Goal: Task Accomplishment & Management: Use online tool/utility

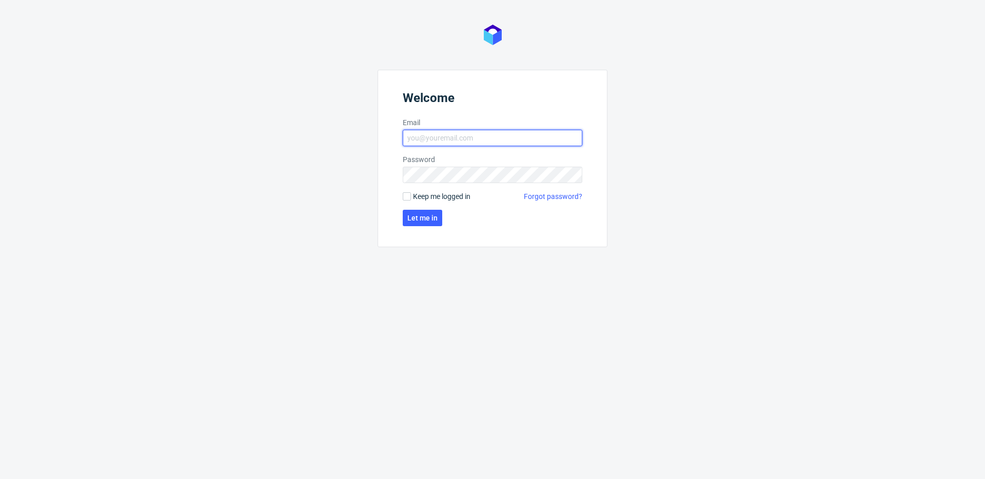
type input "[EMAIL_ADDRESS][DOMAIN_NAME]"
click at [452, 199] on span "Keep me logged in" at bounding box center [441, 196] width 57 height 10
click at [411, 199] on input "Keep me logged in" at bounding box center [407, 196] width 8 height 8
checkbox input "true"
click at [439, 218] on button "Let me in" at bounding box center [423, 218] width 40 height 16
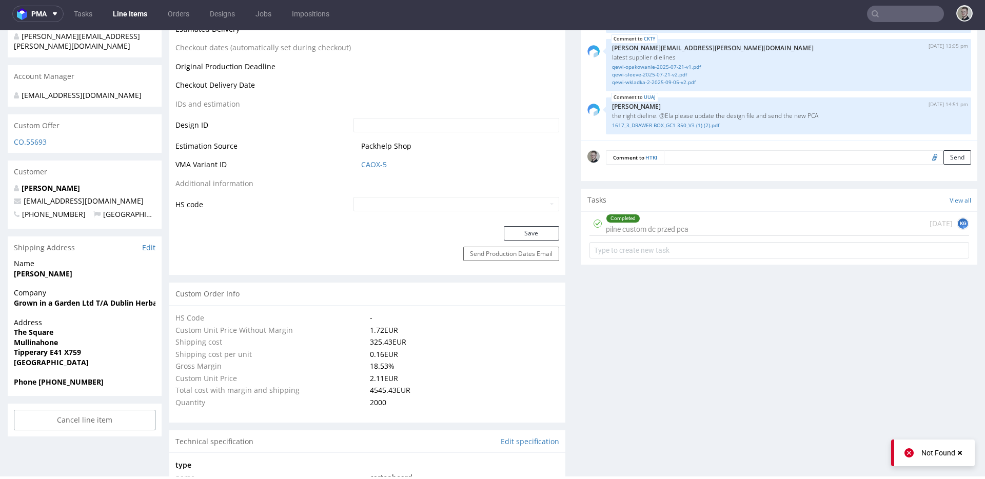
scroll to position [562, 0]
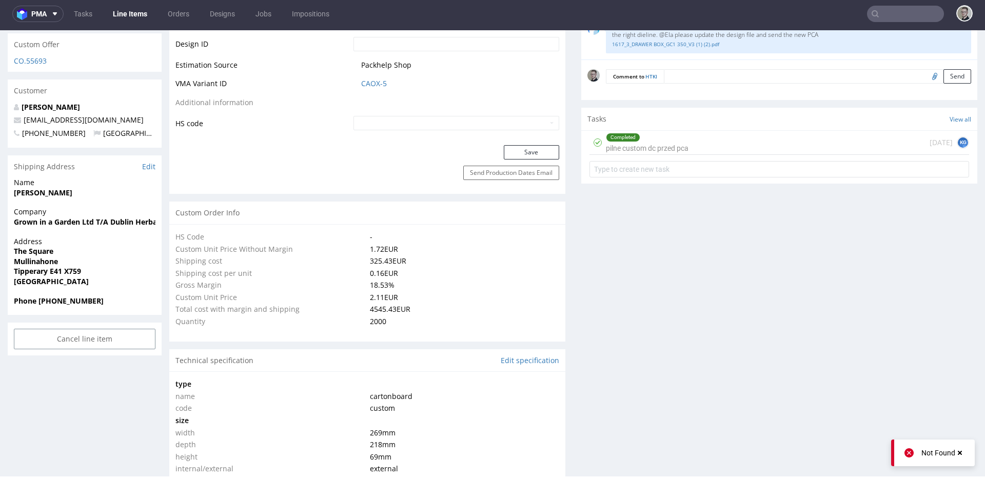
click at [673, 149] on div "Completed pilne custom dc przed pca" at bounding box center [647, 143] width 83 height 24
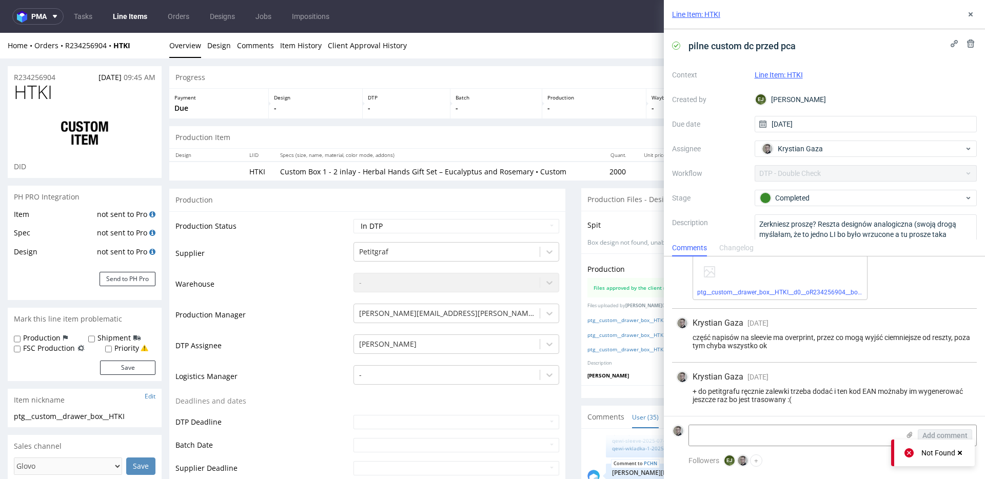
click at [968, 7] on div "Line Item: HTKI" at bounding box center [824, 14] width 321 height 29
click at [968, 8] on div "Line Item: HTKI" at bounding box center [824, 14] width 321 height 29
click at [961, 14] on div "Line Item: HTKI" at bounding box center [824, 14] width 321 height 29
click at [972, 9] on button at bounding box center [971, 14] width 12 height 12
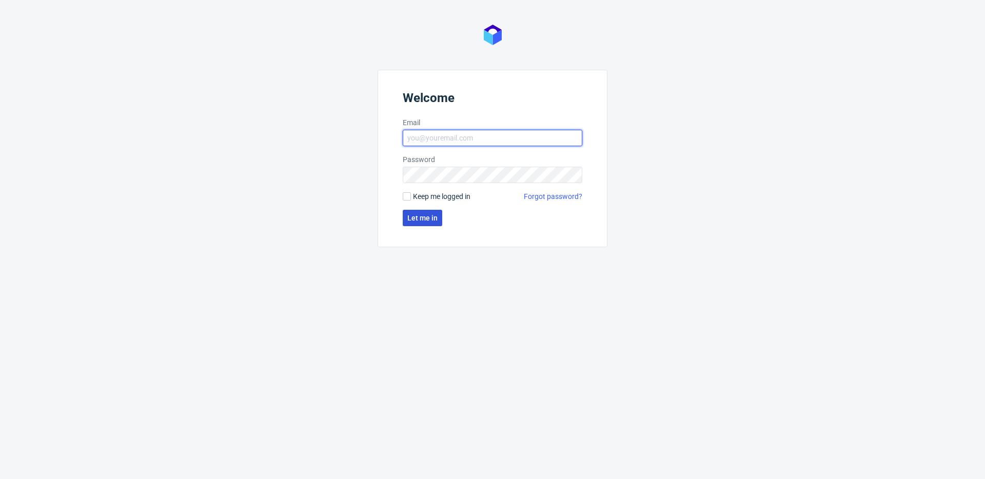
type input "krystian.gaza@packhelp.com"
click at [438, 211] on button "Let me in" at bounding box center [423, 218] width 40 height 16
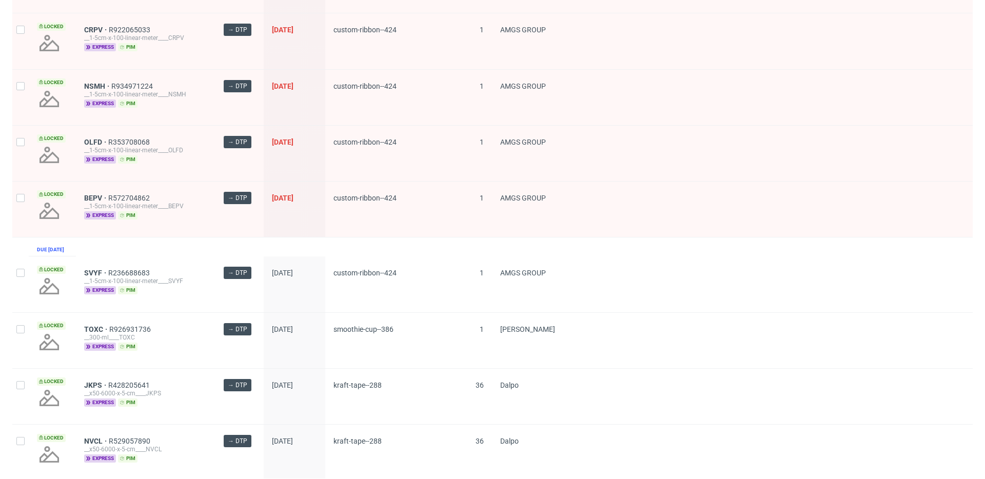
scroll to position [679, 0]
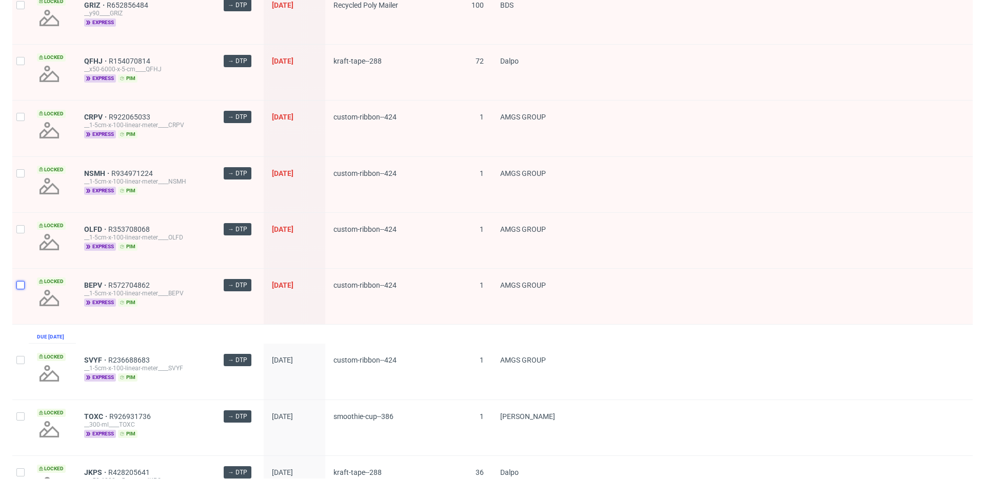
click at [20, 283] on input "checkbox" at bounding box center [20, 285] width 8 height 8
checkbox input "true"
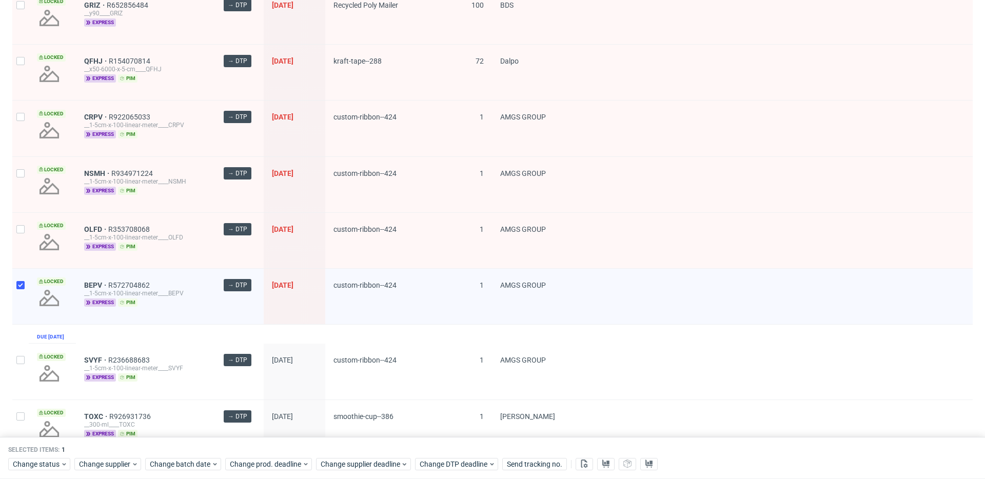
click at [26, 294] on div at bounding box center [20, 296] width 16 height 55
checkbox input "false"
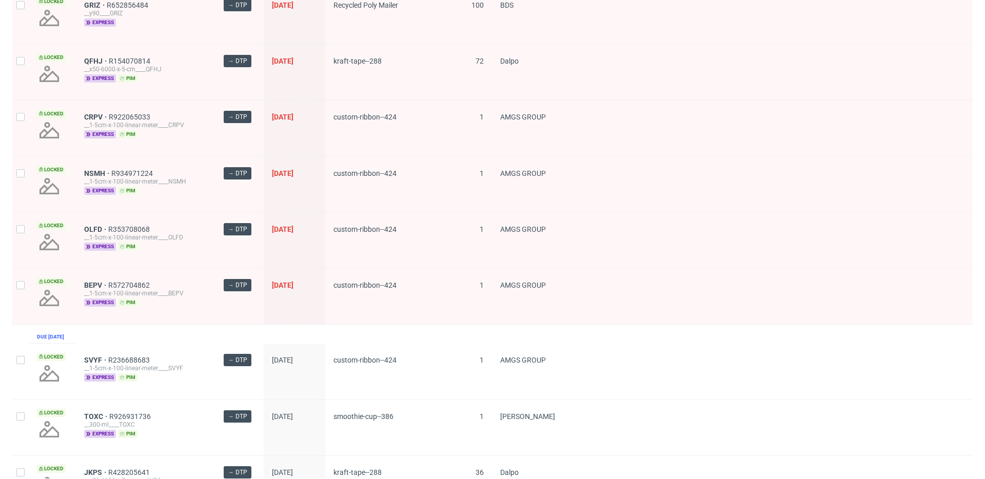
scroll to position [0, 0]
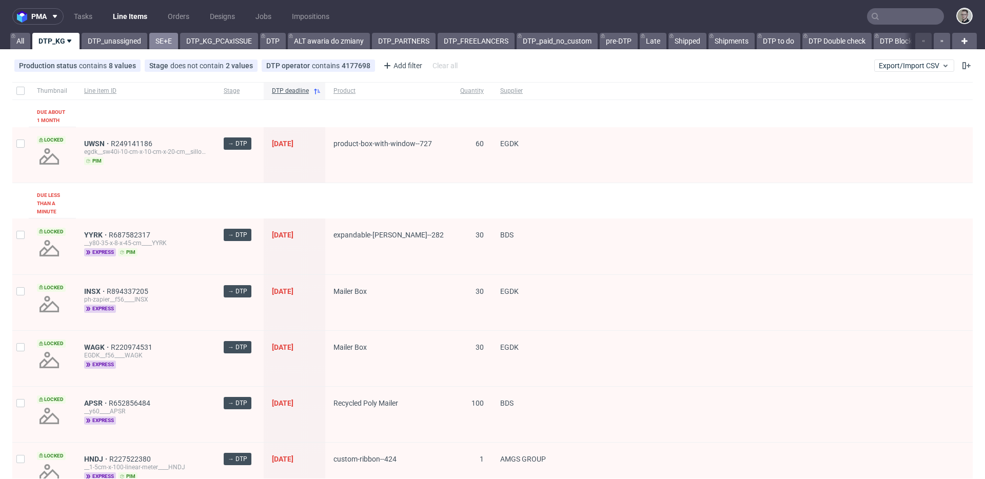
click at [162, 35] on link "SE+E" at bounding box center [163, 41] width 29 height 16
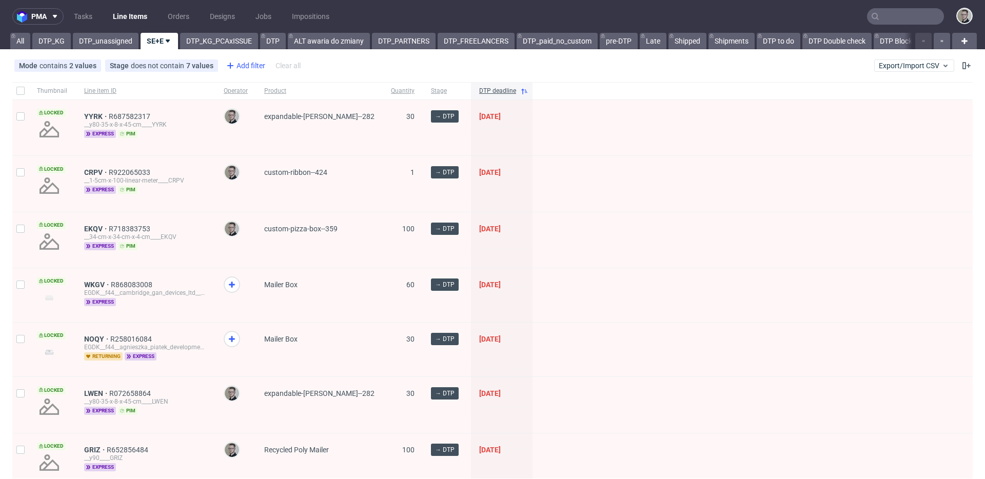
click at [249, 65] on div "Add filter" at bounding box center [244, 65] width 45 height 16
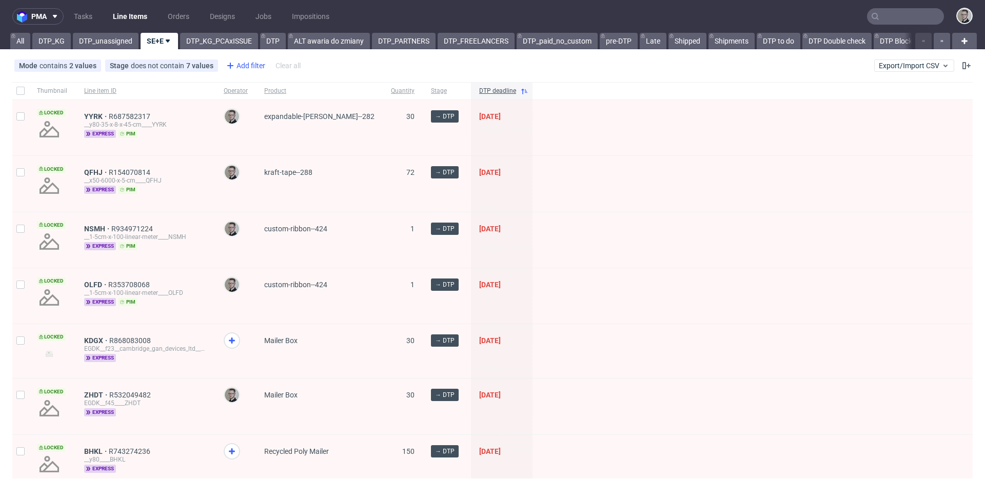
click at [247, 61] on div "Add filter" at bounding box center [244, 65] width 45 height 16
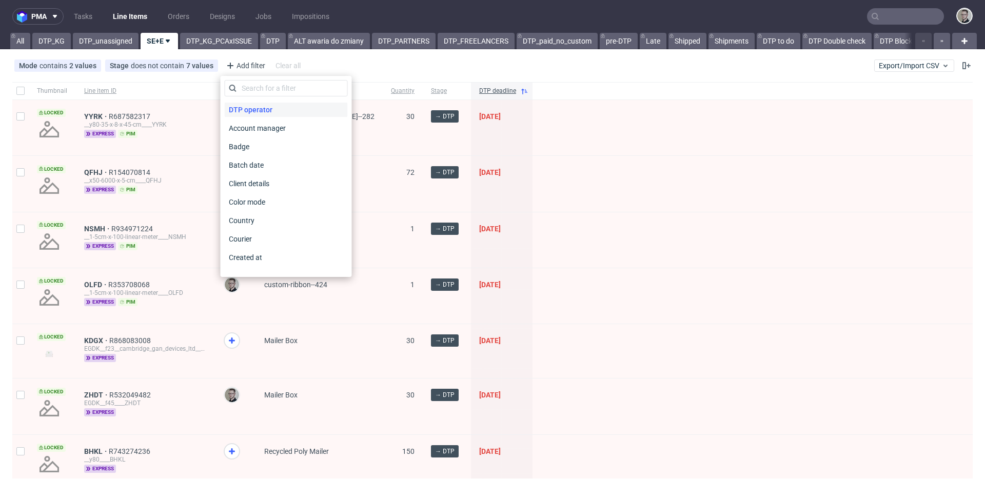
click at [261, 110] on span "DTP operator" at bounding box center [251, 110] width 52 height 14
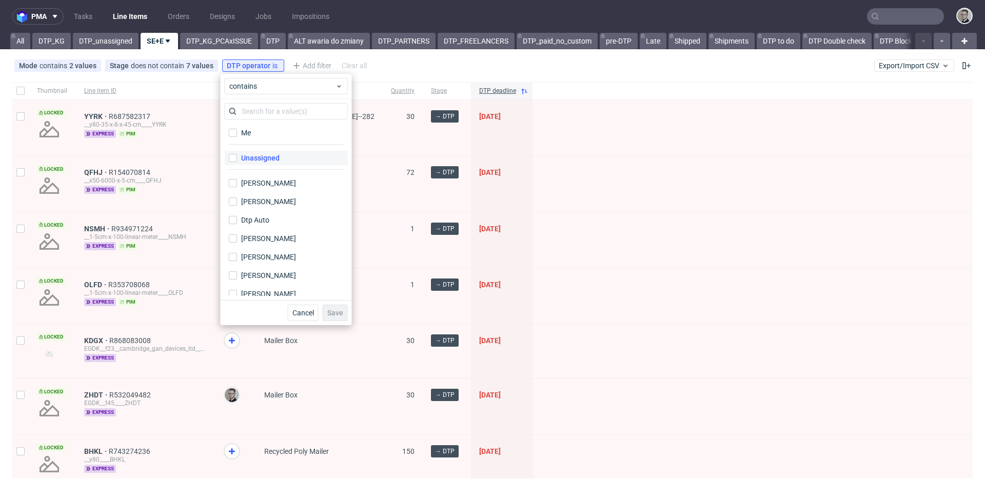
click at [263, 153] on div "Unassigned" at bounding box center [260, 158] width 38 height 10
click at [237, 154] on input "Unassigned" at bounding box center [233, 158] width 8 height 8
checkbox input "true"
click at [336, 309] on span "Save" at bounding box center [335, 312] width 16 height 7
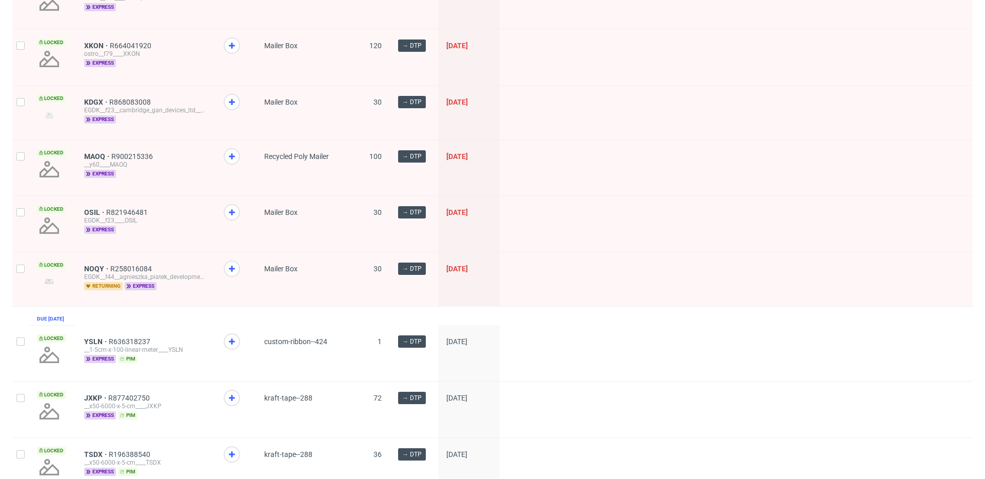
scroll to position [235, 0]
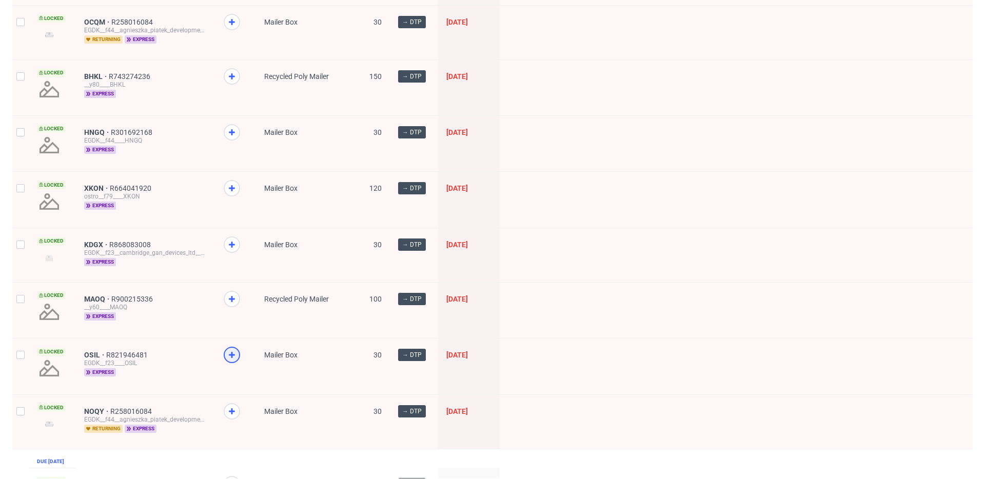
click at [236, 352] on icon at bounding box center [232, 355] width 12 height 12
click at [229, 298] on use at bounding box center [232, 299] width 6 height 6
drag, startPoint x: 236, startPoint y: 195, endPoint x: 235, endPoint y: 190, distance: 5.2
click at [235, 195] on span at bounding box center [236, 197] width 24 height 35
click at [231, 126] on icon at bounding box center [232, 132] width 12 height 12
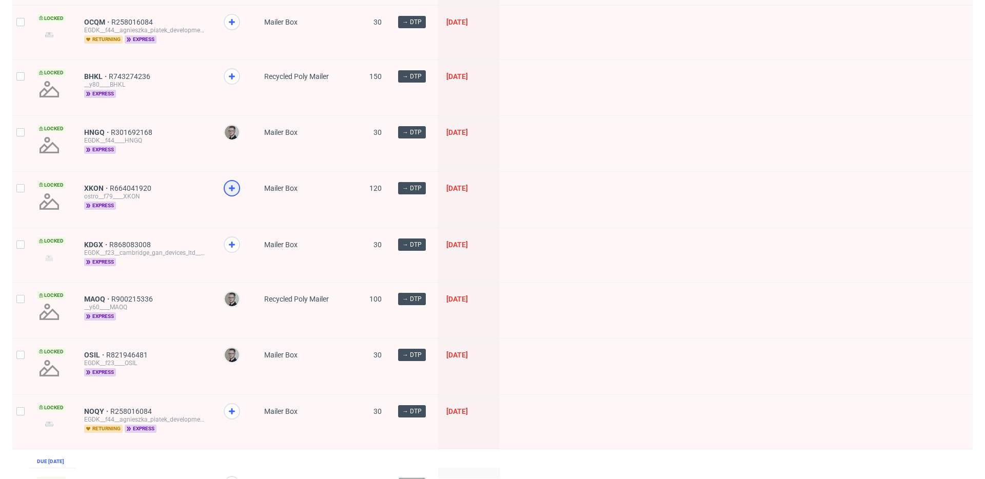
click at [233, 187] on use at bounding box center [232, 188] width 6 height 6
click at [230, 74] on icon at bounding box center [232, 76] width 12 height 12
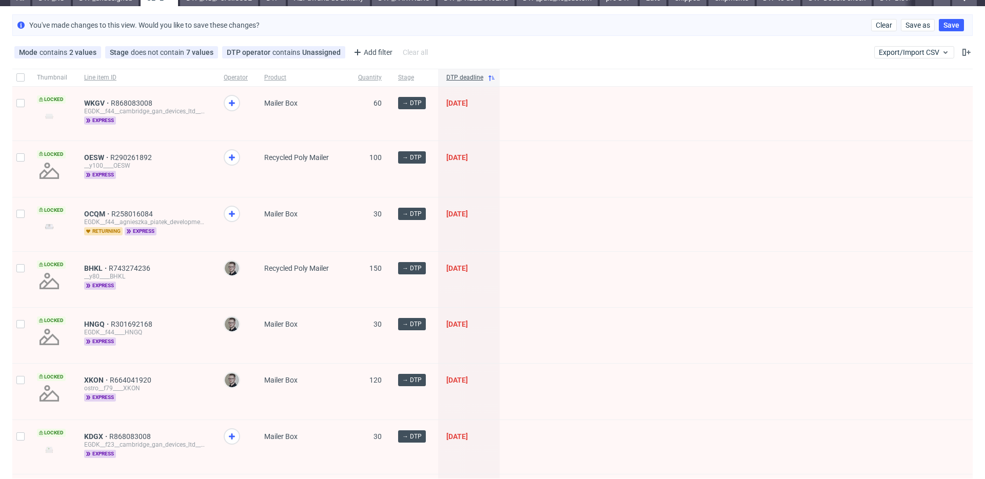
scroll to position [1, 0]
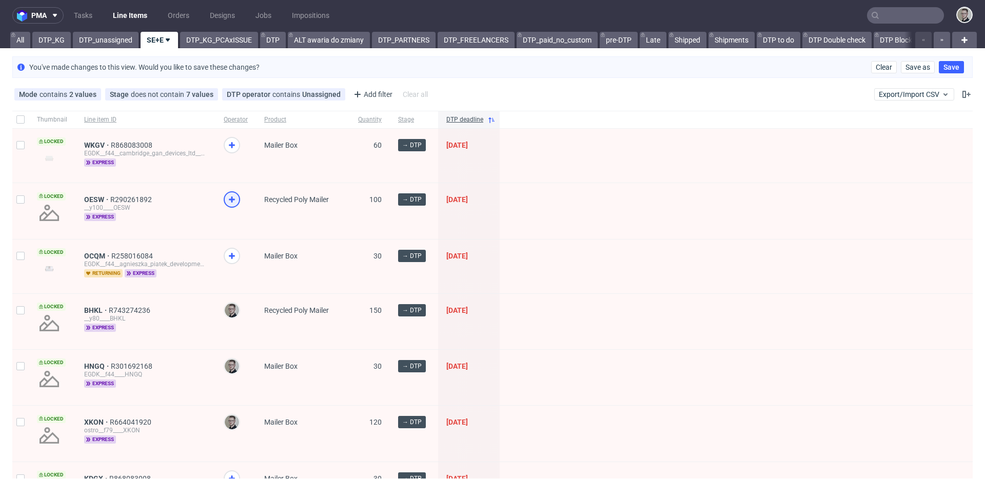
click at [235, 202] on icon at bounding box center [232, 199] width 12 height 12
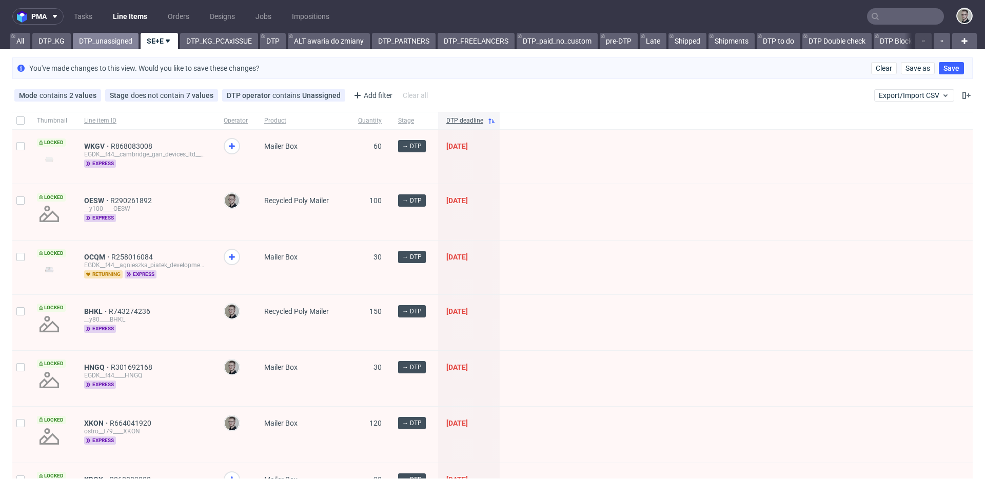
click at [123, 45] on link "DTP_unassigned" at bounding box center [106, 41] width 66 height 16
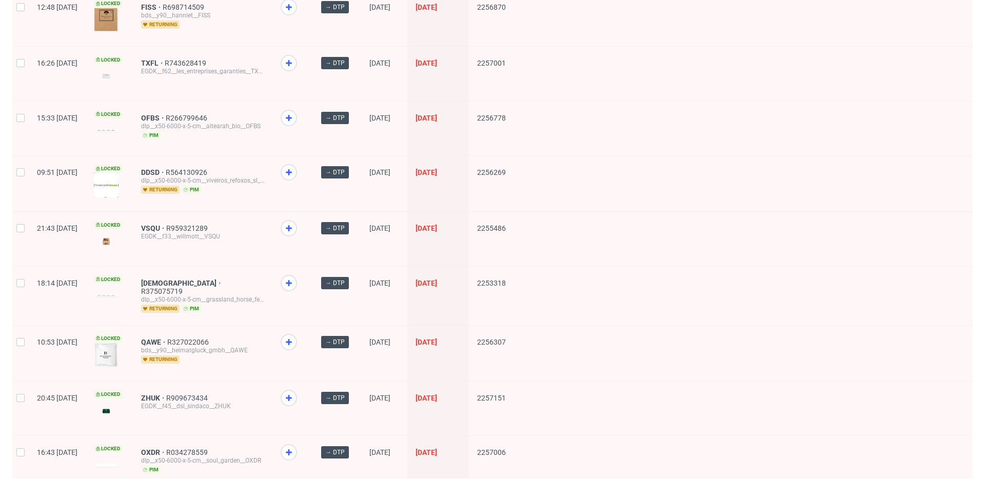
scroll to position [1333, 0]
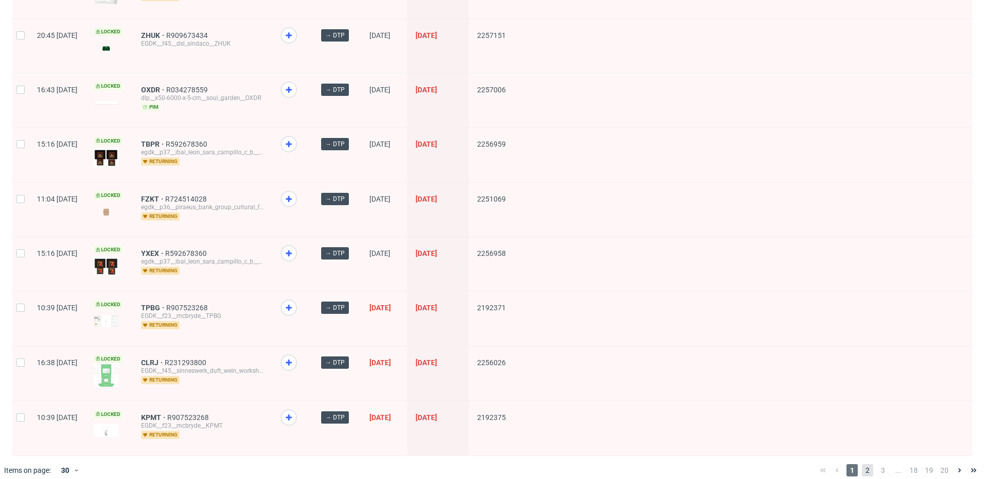
click at [865, 464] on div "1 2 3 ... 18 19 20" at bounding box center [898, 470] width 165 height 12
click at [863, 464] on span "2" at bounding box center [867, 470] width 11 height 12
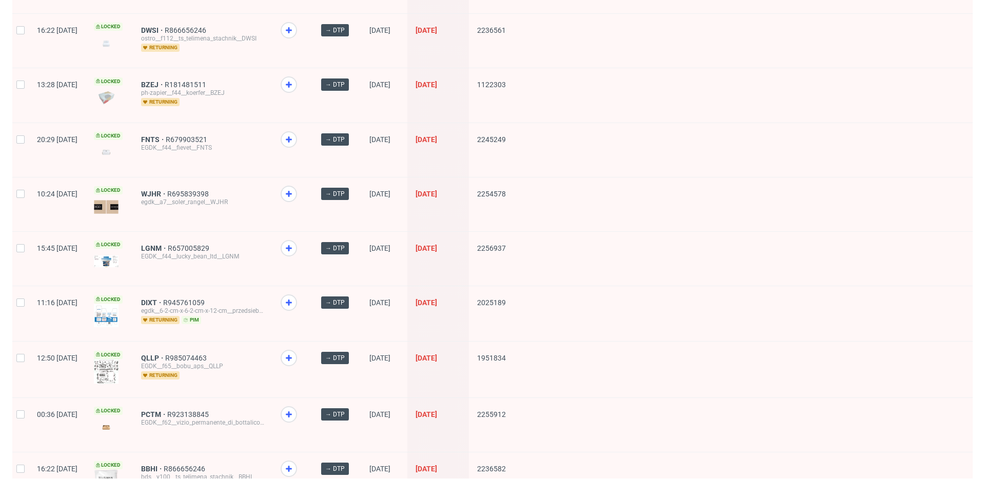
scroll to position [1334, 0]
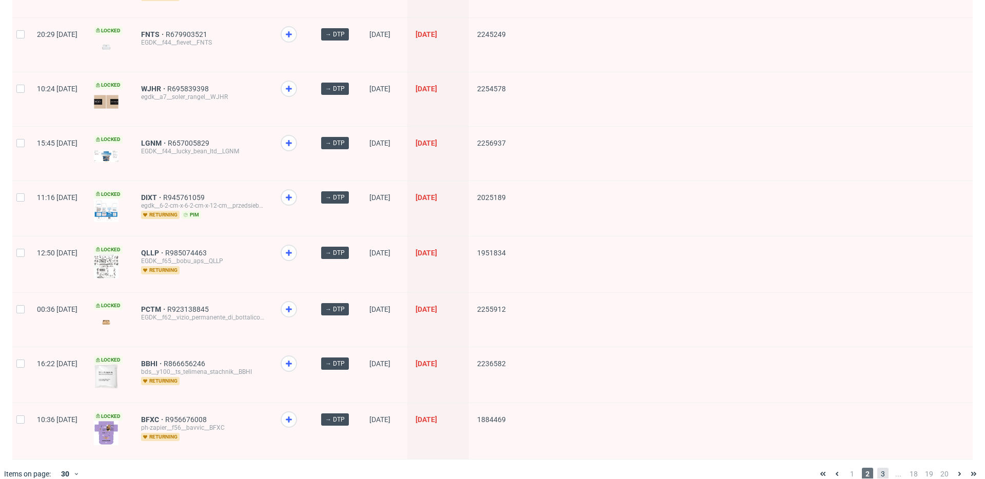
click at [877, 468] on span "3" at bounding box center [882, 474] width 11 height 12
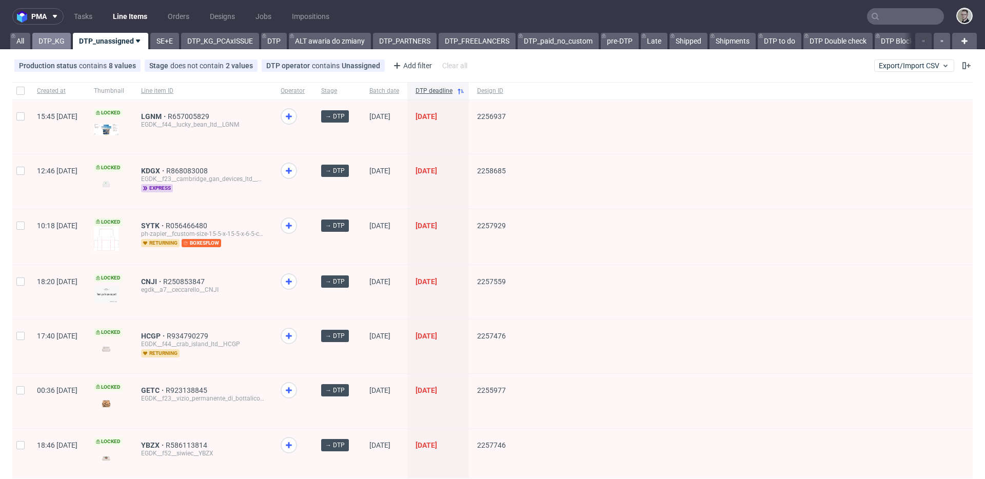
click at [50, 36] on link "DTP_KG" at bounding box center [51, 41] width 38 height 16
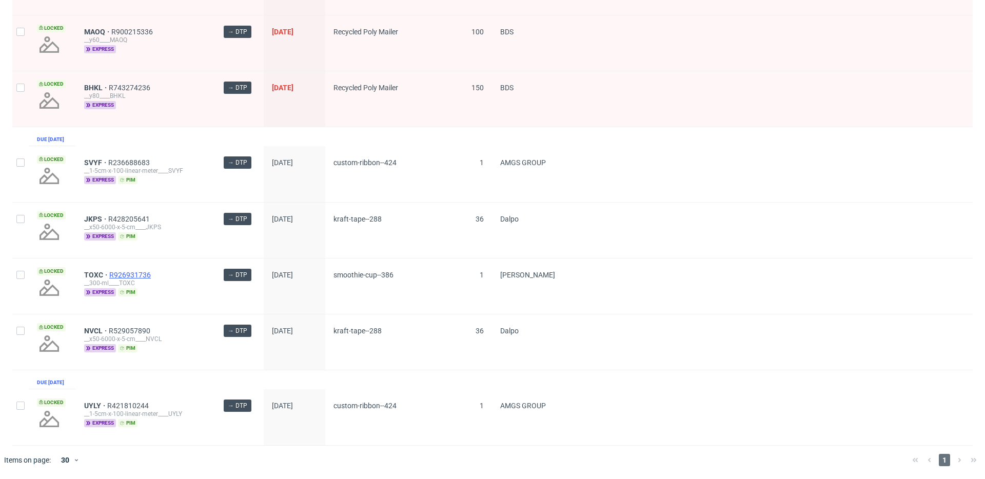
scroll to position [1016, 0]
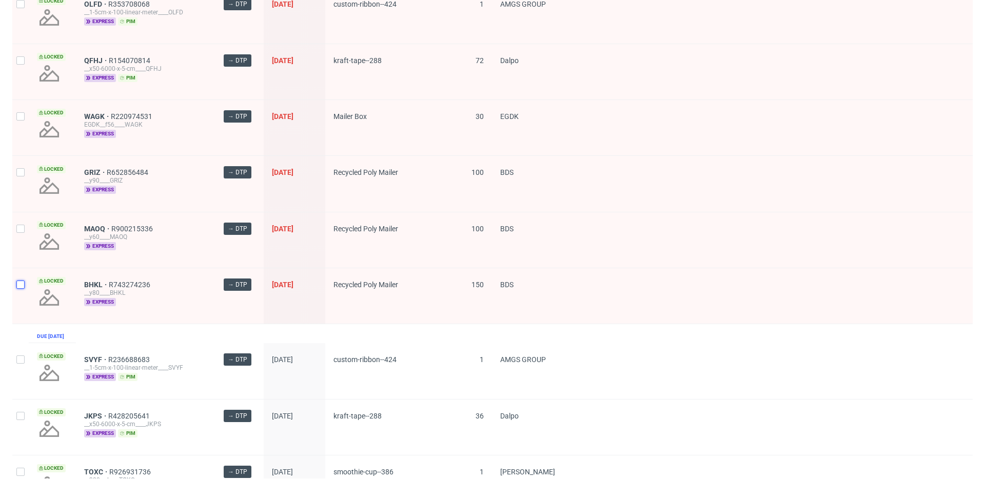
click at [23, 282] on input "checkbox" at bounding box center [20, 285] width 8 height 8
checkbox input "true"
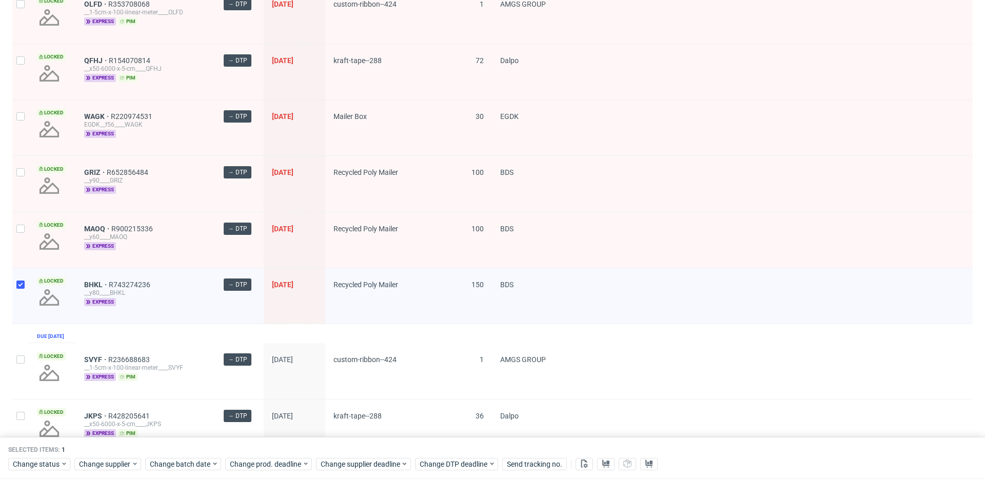
click at [16, 238] on div at bounding box center [20, 239] width 16 height 55
checkbox input "true"
click at [17, 181] on div at bounding box center [20, 183] width 16 height 55
checkbox input "true"
click at [24, 130] on div at bounding box center [20, 127] width 16 height 55
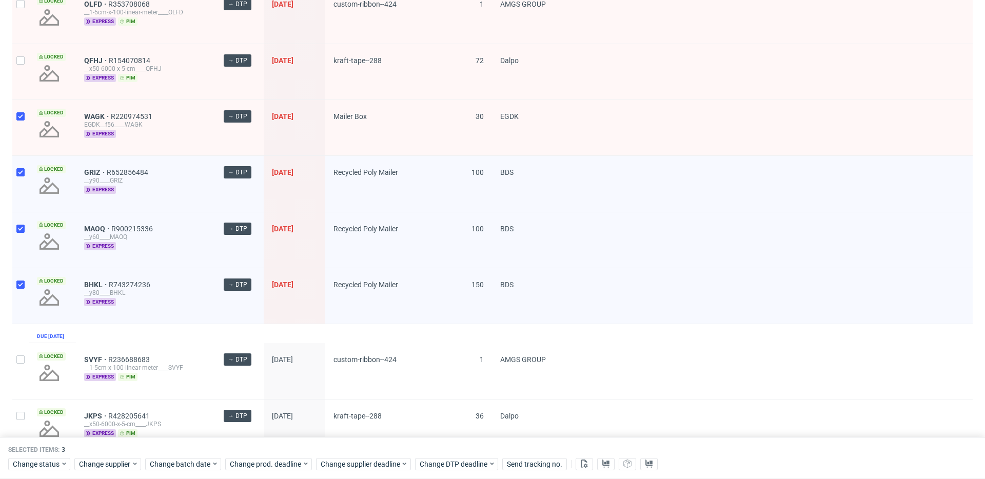
checkbox input "true"
click at [27, 69] on div at bounding box center [20, 71] width 16 height 55
checkbox input "true"
click at [21, 8] on div at bounding box center [20, 15] width 16 height 55
checkbox input "true"
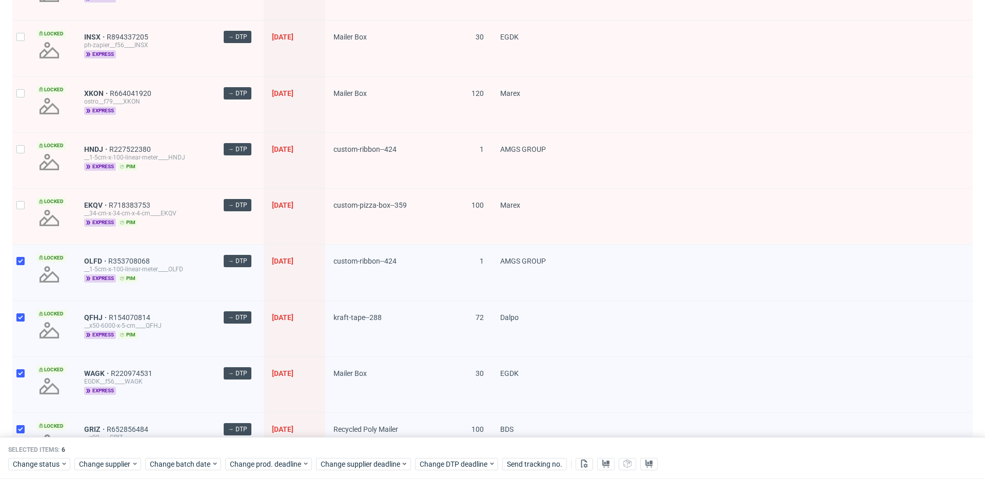
scroll to position [743, 0]
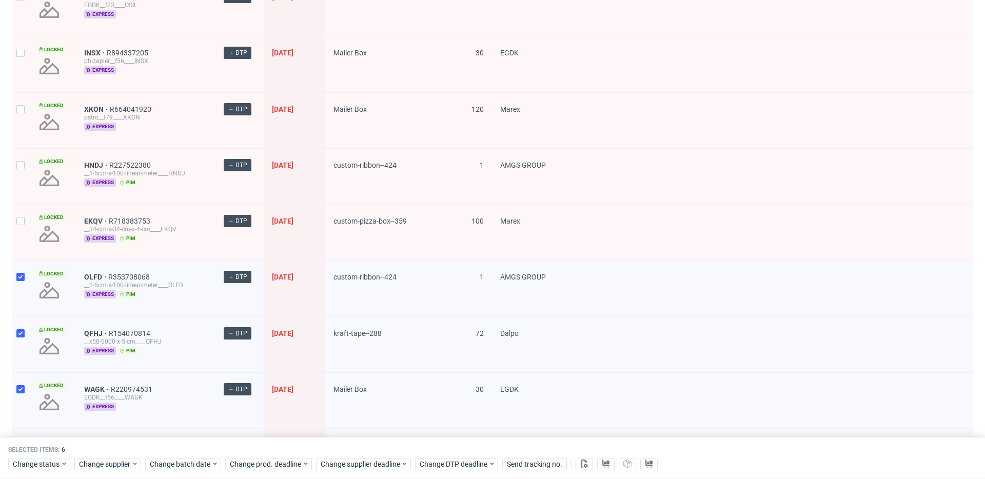
click at [18, 216] on div at bounding box center [20, 232] width 16 height 55
checkbox input "true"
click at [19, 160] on div at bounding box center [20, 176] width 16 height 55
checkbox input "true"
click at [22, 119] on div at bounding box center [20, 120] width 16 height 55
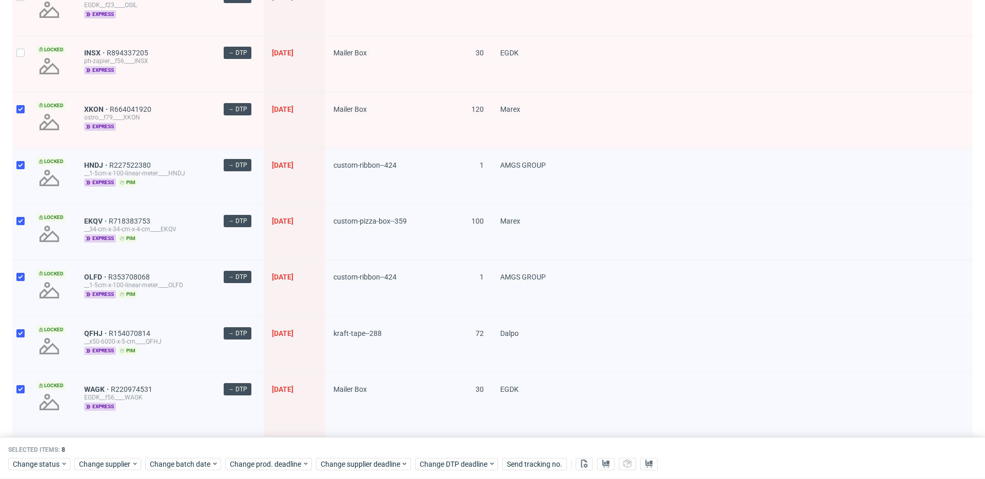
checkbox input "true"
click at [21, 59] on div at bounding box center [20, 63] width 16 height 55
checkbox input "true"
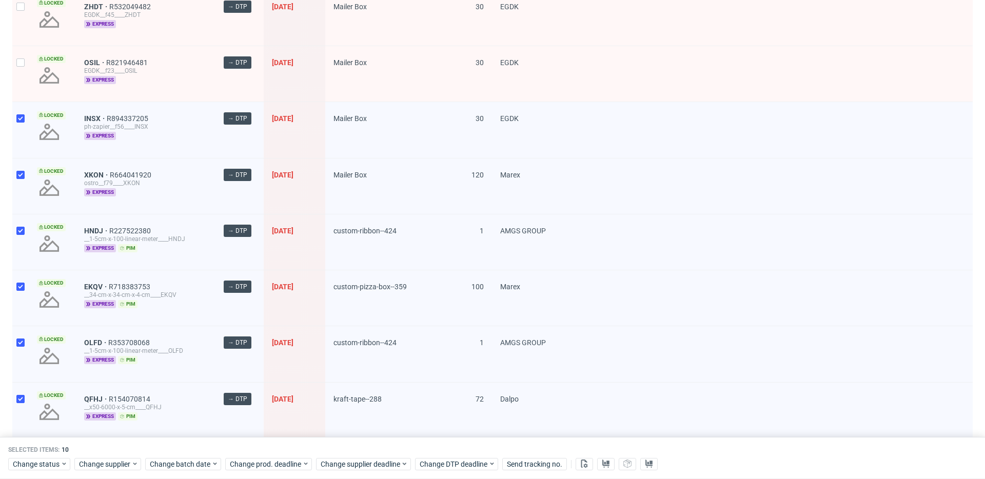
scroll to position [542, 0]
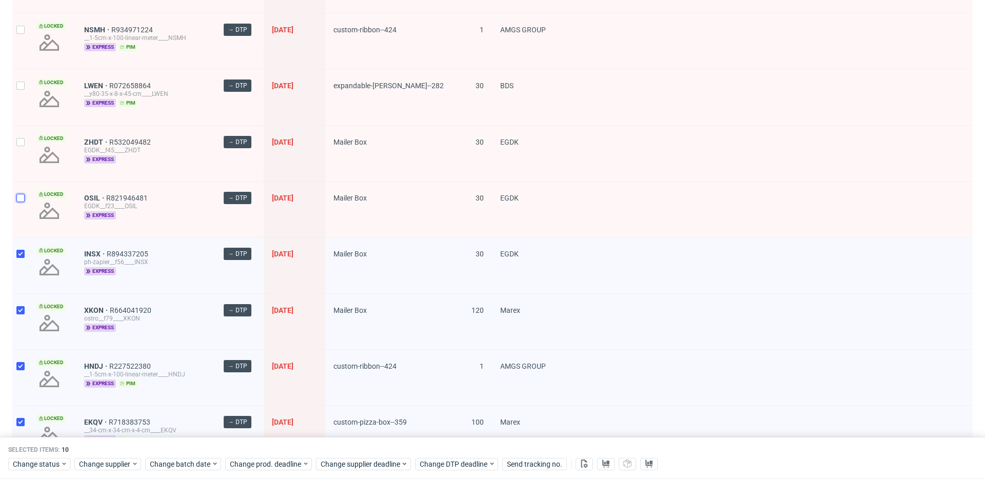
click at [21, 196] on input "checkbox" at bounding box center [20, 198] width 8 height 8
checkbox input "true"
drag, startPoint x: 20, startPoint y: 140, endPoint x: 21, endPoint y: 132, distance: 7.2
click at [21, 140] on input "checkbox" at bounding box center [20, 142] width 8 height 8
checkbox input "true"
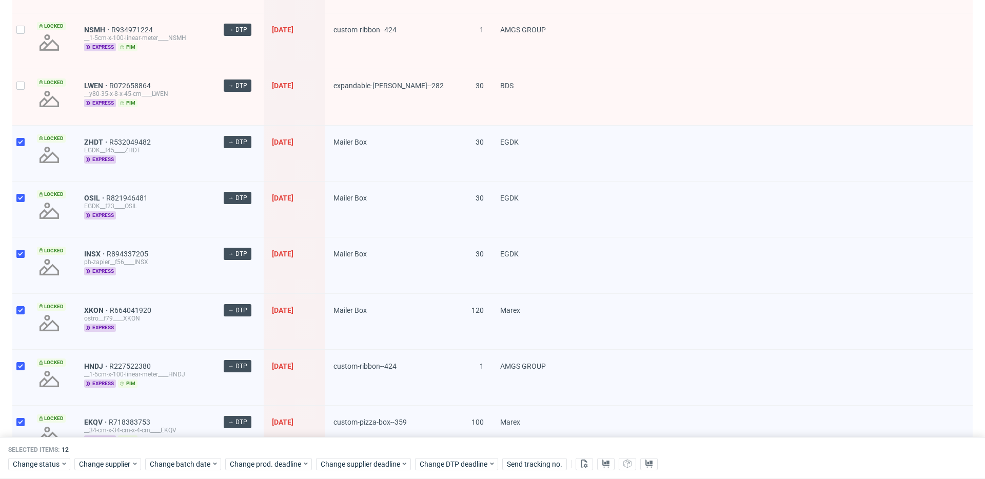
click at [30, 71] on div "Locked" at bounding box center [52, 96] width 47 height 55
click at [23, 93] on div at bounding box center [20, 96] width 16 height 55
checkbox input "true"
click at [26, 51] on div at bounding box center [20, 40] width 16 height 55
checkbox input "true"
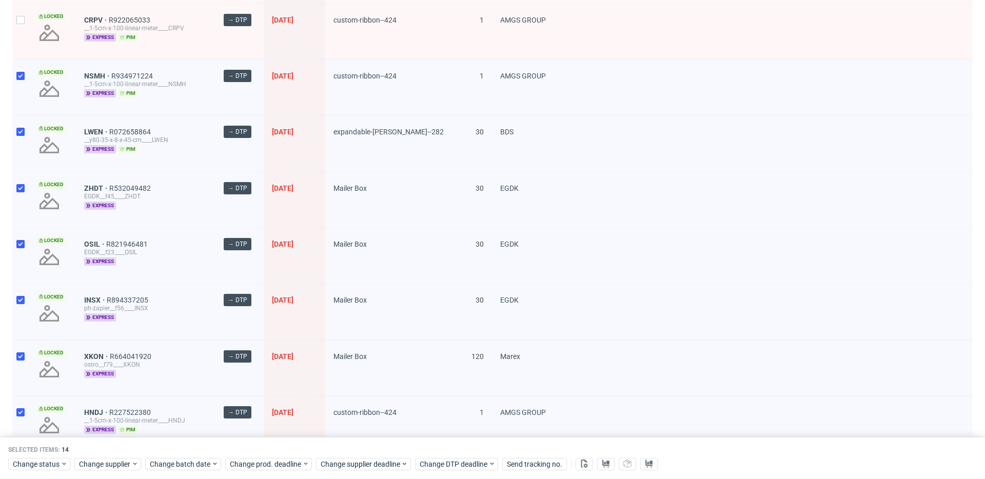
scroll to position [354, 0]
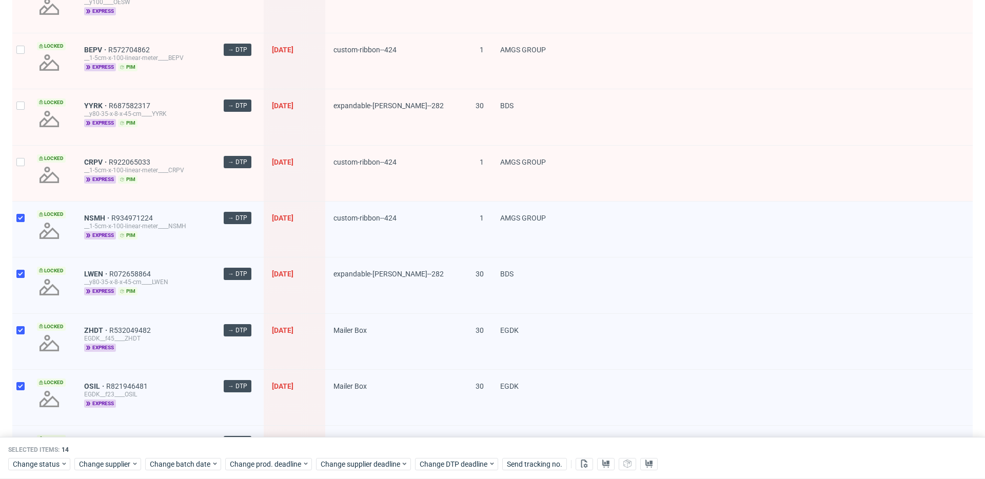
click at [22, 154] on div at bounding box center [20, 173] width 16 height 55
checkbox input "true"
click at [19, 103] on input "checkbox" at bounding box center [20, 106] width 8 height 8
checkbox input "true"
click at [22, 47] on input "checkbox" at bounding box center [20, 50] width 8 height 8
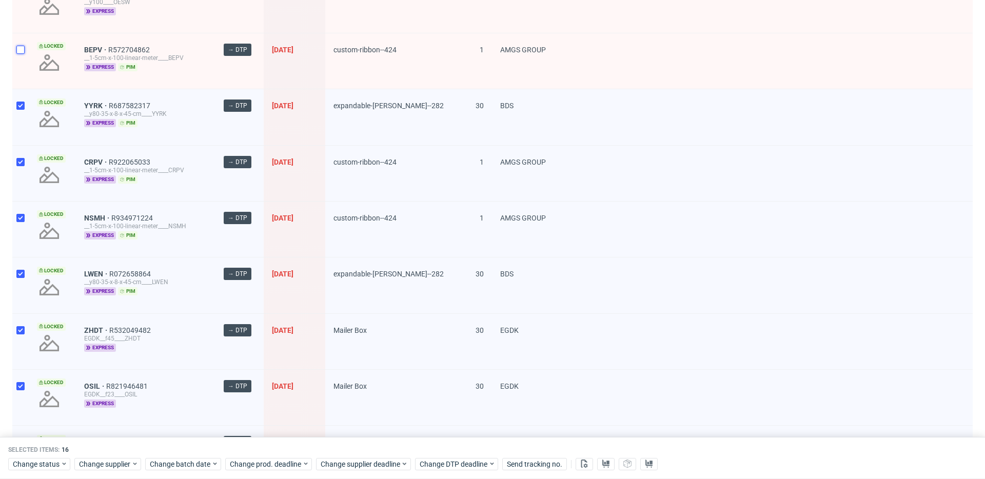
checkbox input "true"
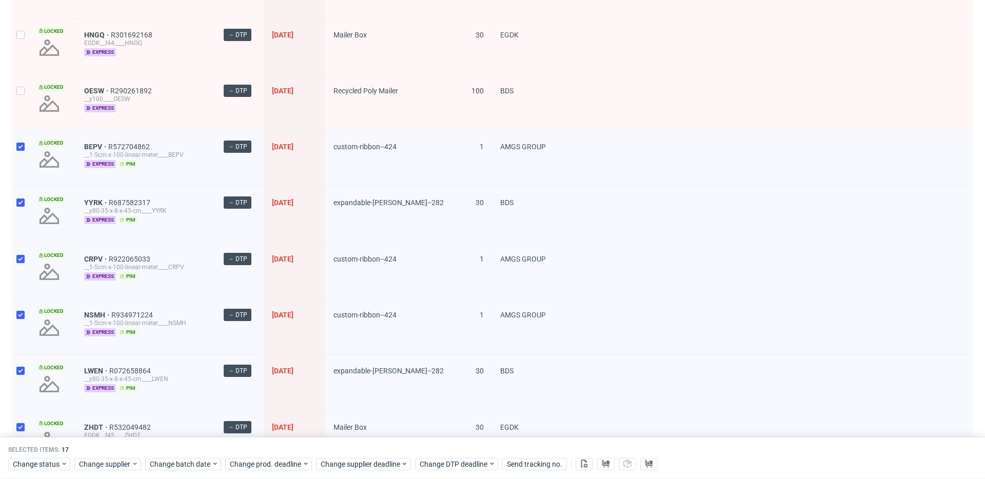
click at [24, 101] on div at bounding box center [20, 101] width 16 height 55
checkbox input "true"
drag, startPoint x: 23, startPoint y: 40, endPoint x: 27, endPoint y: 51, distance: 12.0
click at [23, 40] on div at bounding box center [20, 45] width 16 height 55
checkbox input "true"
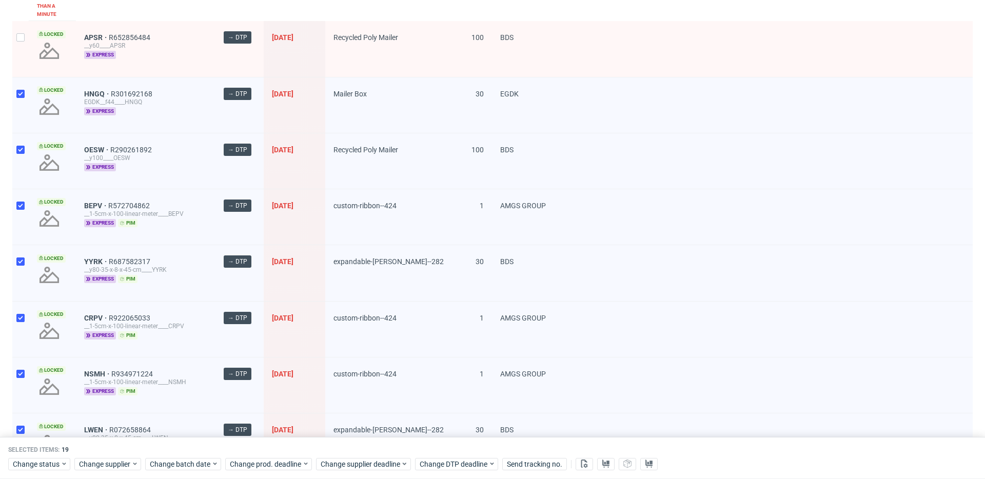
scroll to position [52, 0]
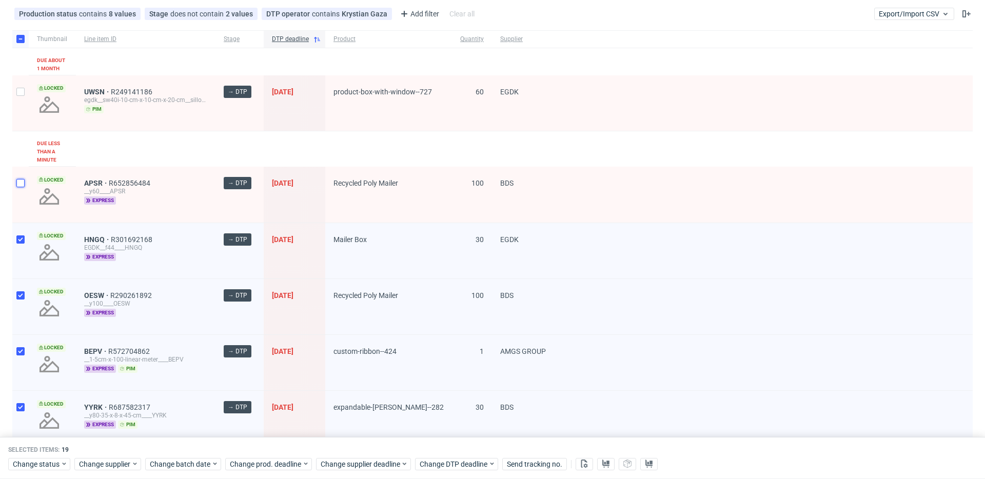
click at [20, 181] on input "checkbox" at bounding box center [20, 183] width 8 height 8
checkbox input "true"
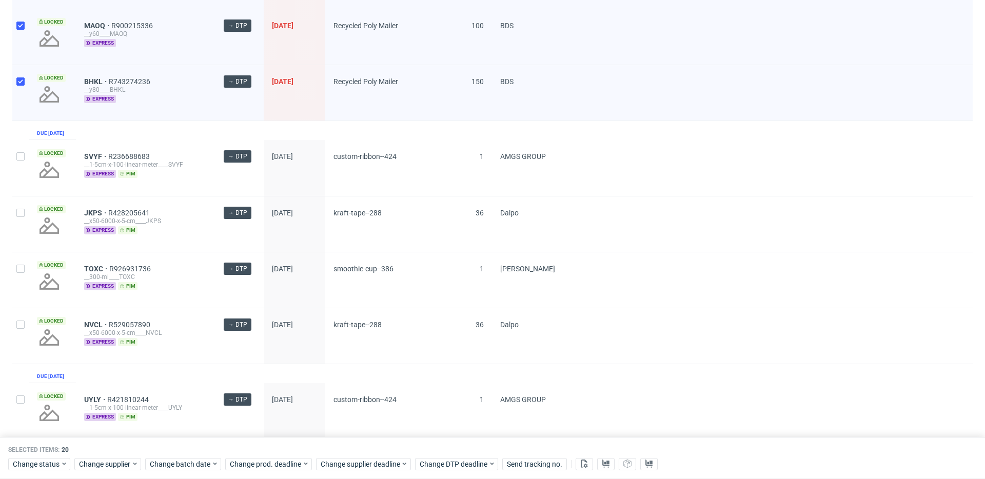
scroll to position [1271, 0]
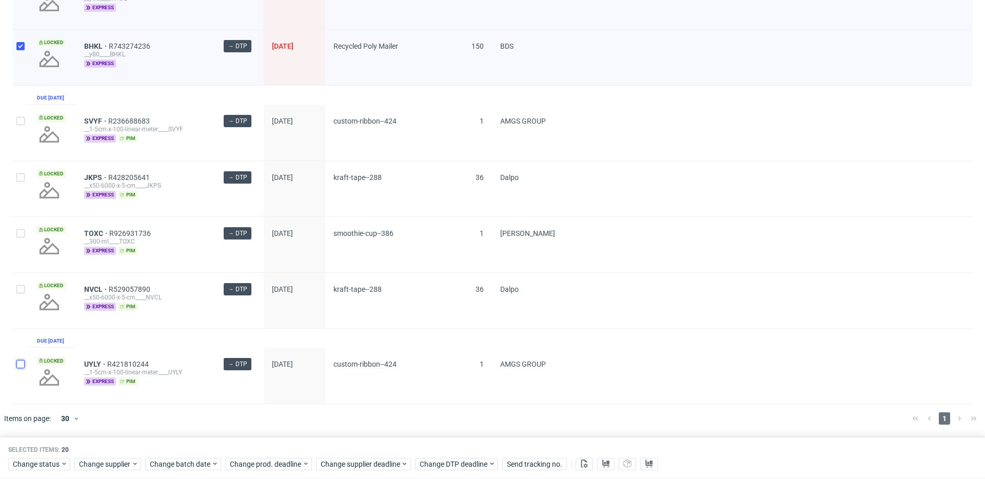
click at [16, 366] on input "checkbox" at bounding box center [20, 364] width 8 height 8
checkbox input "true"
click at [18, 288] on div at bounding box center [20, 300] width 16 height 55
checkbox input "true"
click at [22, 232] on div at bounding box center [20, 244] width 16 height 55
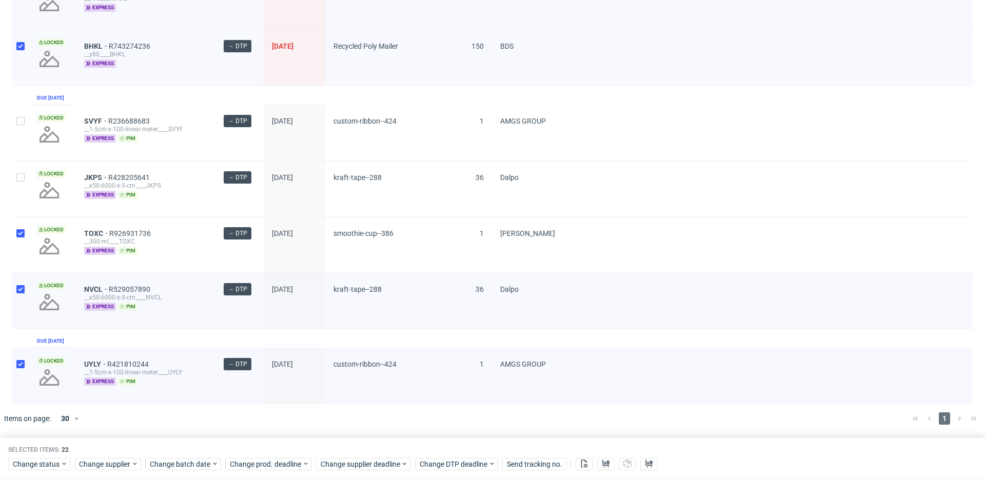
checkbox input "true"
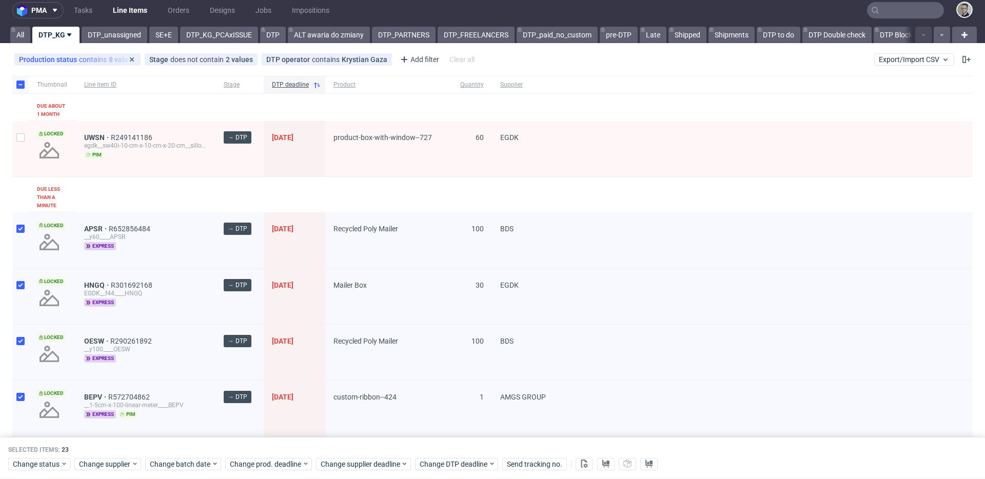
scroll to position [0, 0]
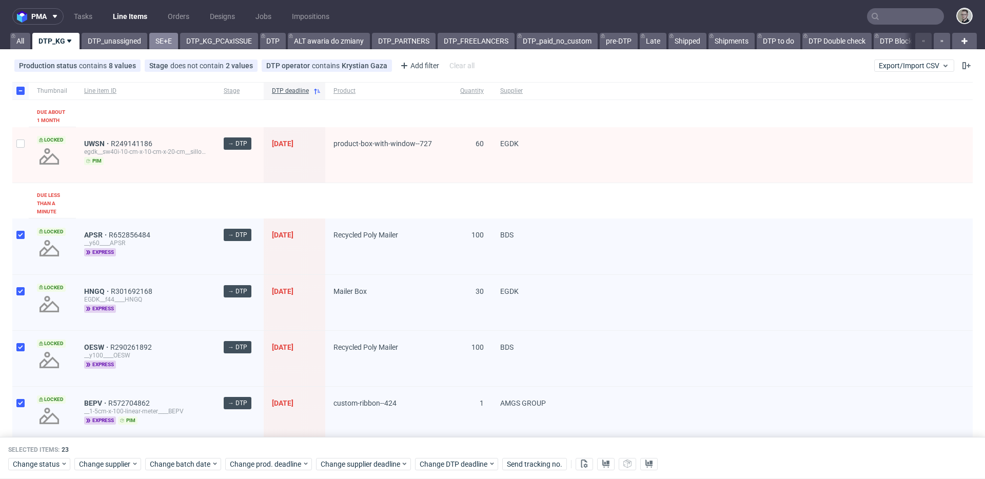
click at [160, 46] on link "SE+E" at bounding box center [163, 41] width 29 height 16
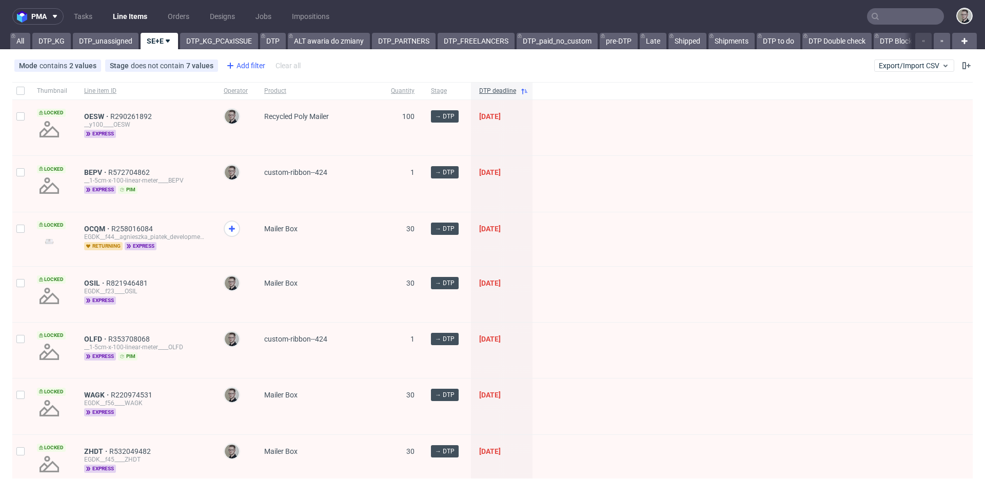
click at [251, 64] on div "Add filter" at bounding box center [244, 65] width 45 height 16
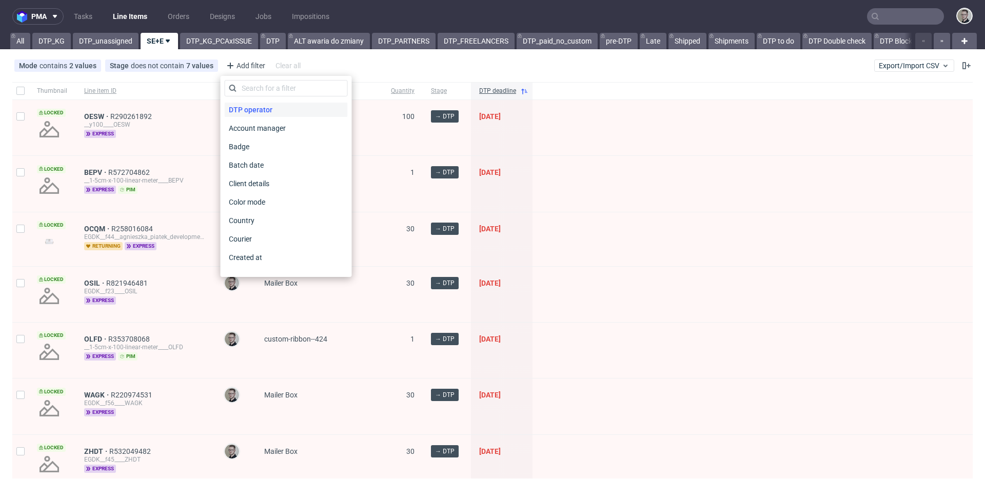
click at [273, 110] on span "DTP operator" at bounding box center [251, 110] width 52 height 14
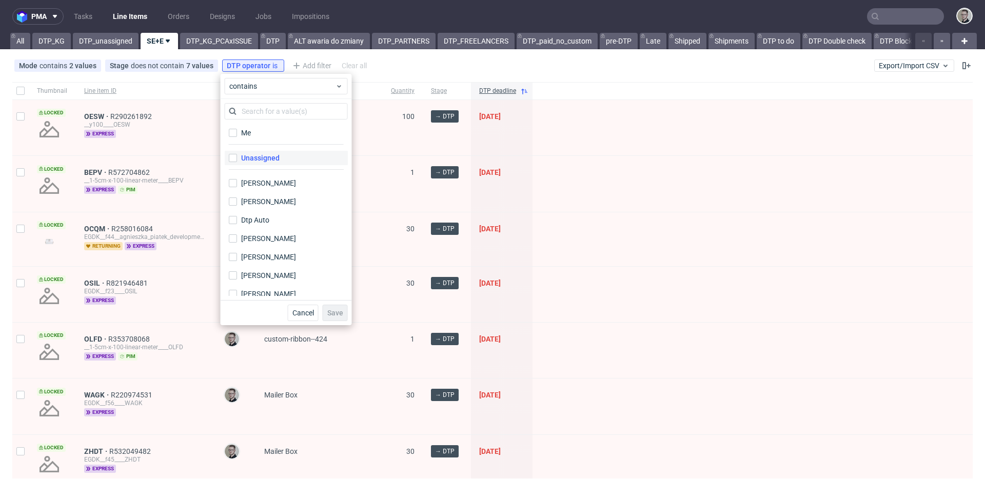
click at [288, 160] on label "Unassigned" at bounding box center [286, 158] width 123 height 14
click at [237, 160] on input "Unassigned" at bounding box center [233, 158] width 8 height 8
checkbox input "true"
click at [330, 314] on span "Save" at bounding box center [335, 312] width 16 height 7
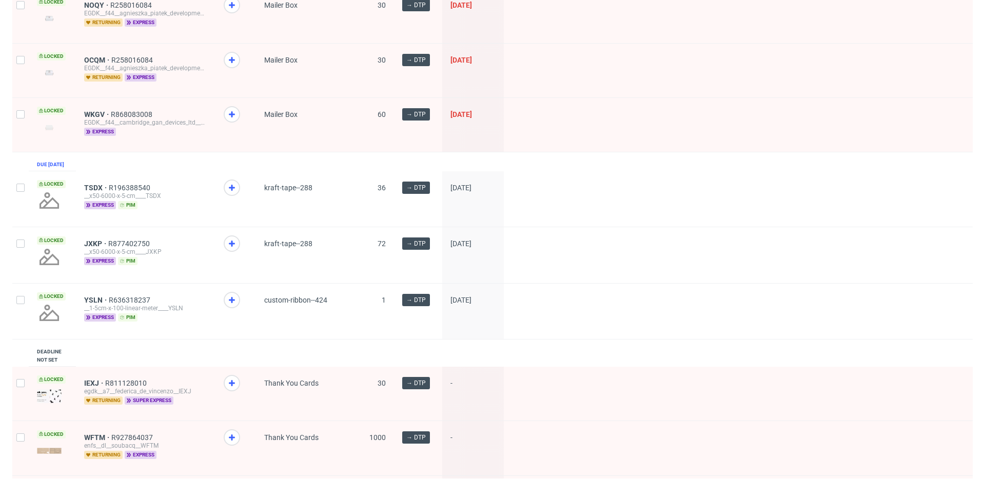
scroll to position [185, 0]
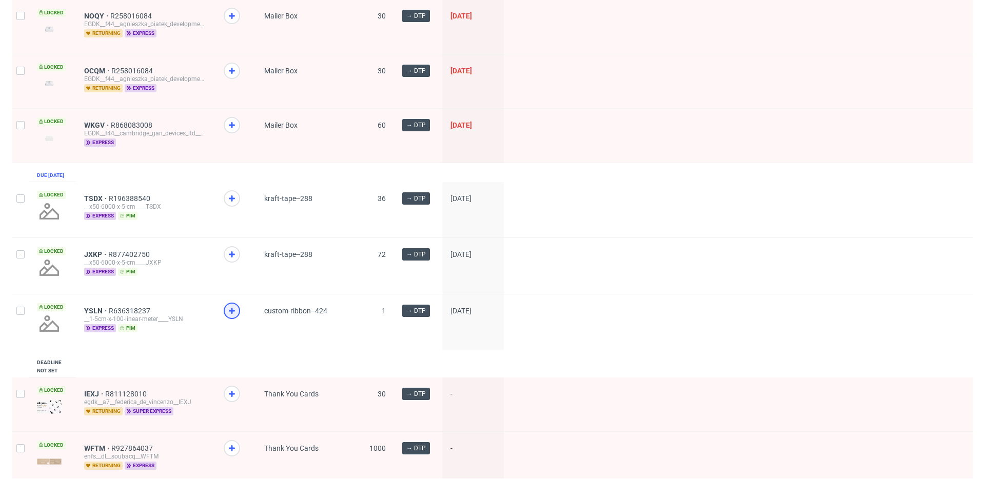
click at [235, 317] on icon at bounding box center [232, 311] width 12 height 12
drag, startPoint x: 231, startPoint y: 263, endPoint x: 235, endPoint y: 215, distance: 48.4
click at [231, 258] on use at bounding box center [232, 254] width 6 height 6
click at [234, 198] on div at bounding box center [232, 198] width 16 height 16
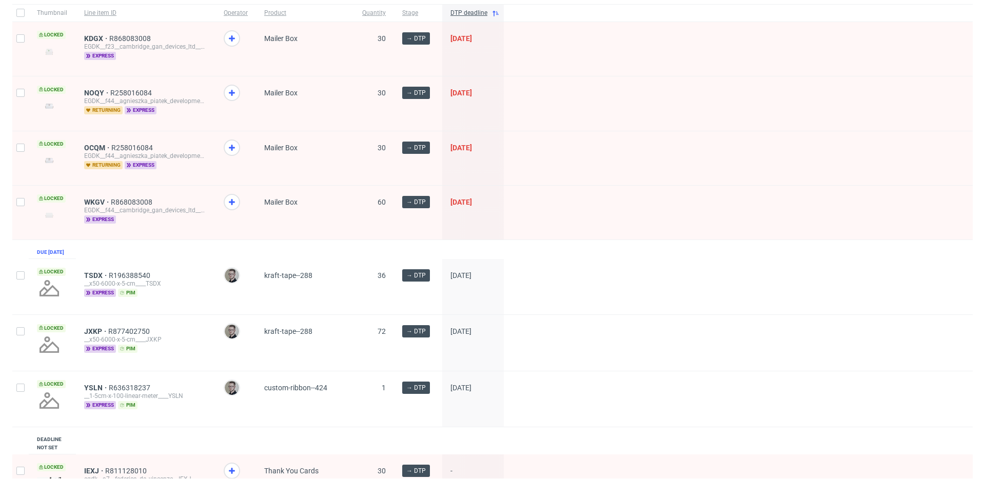
scroll to position [0, 0]
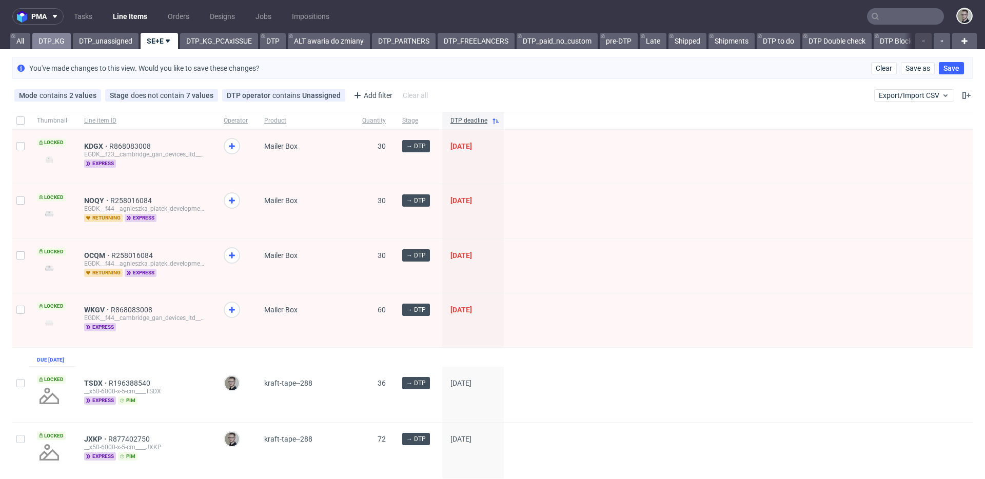
click at [56, 41] on link "DTP_KG" at bounding box center [51, 41] width 38 height 16
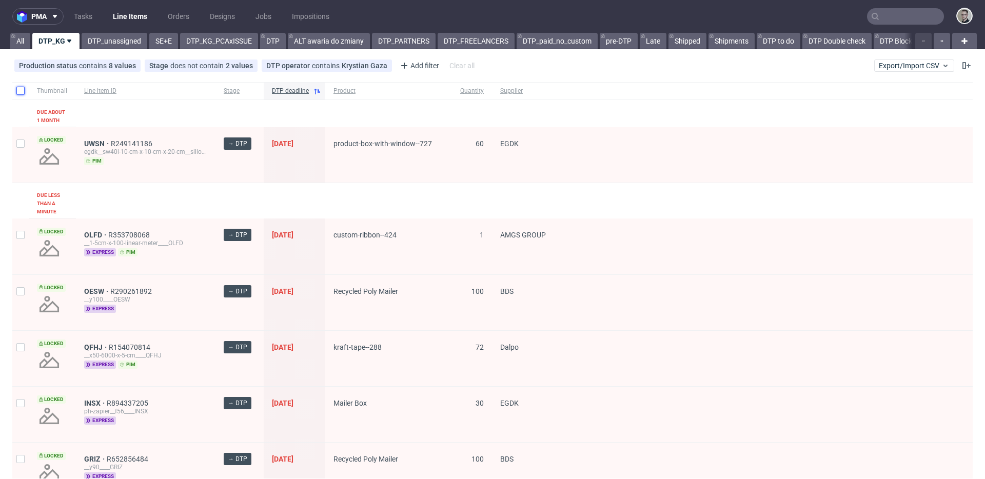
click at [19, 90] on input "checkbox" at bounding box center [20, 91] width 8 height 8
checkbox input "true"
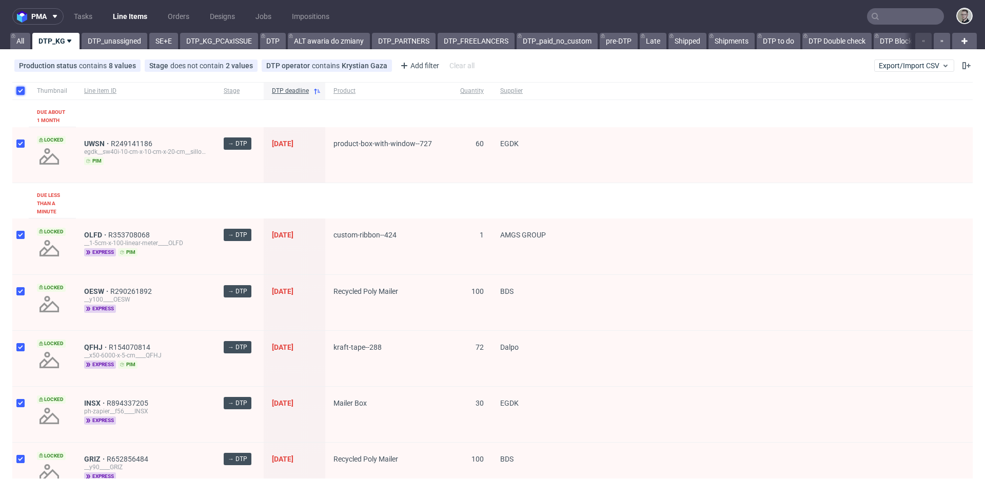
checkbox input "true"
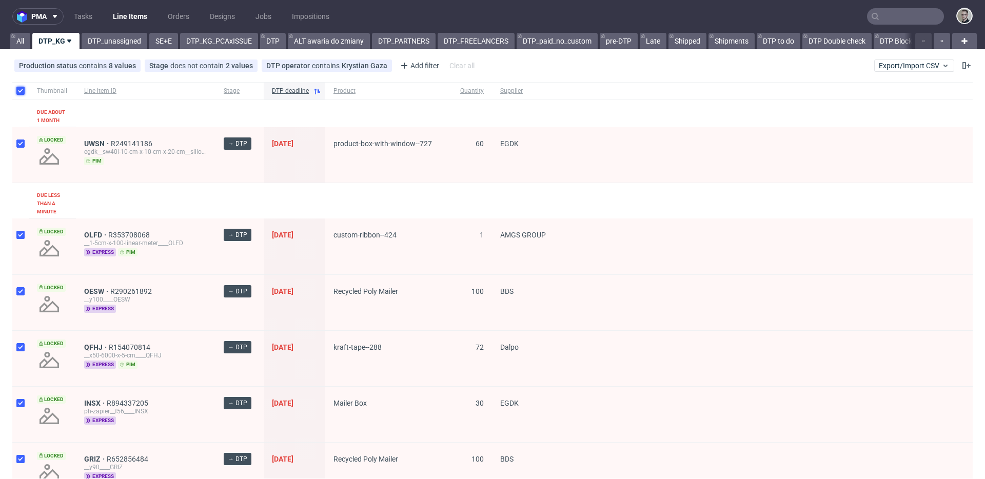
checkbox input "true"
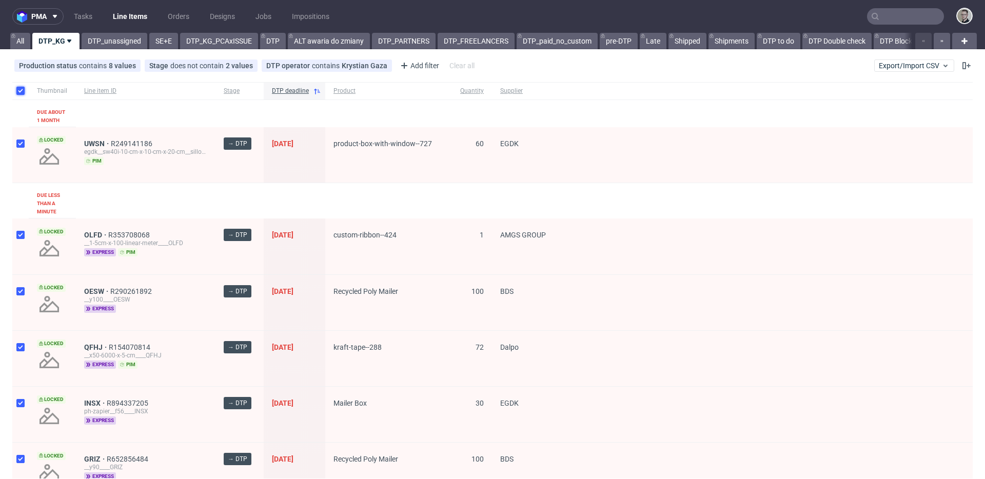
checkbox input "true"
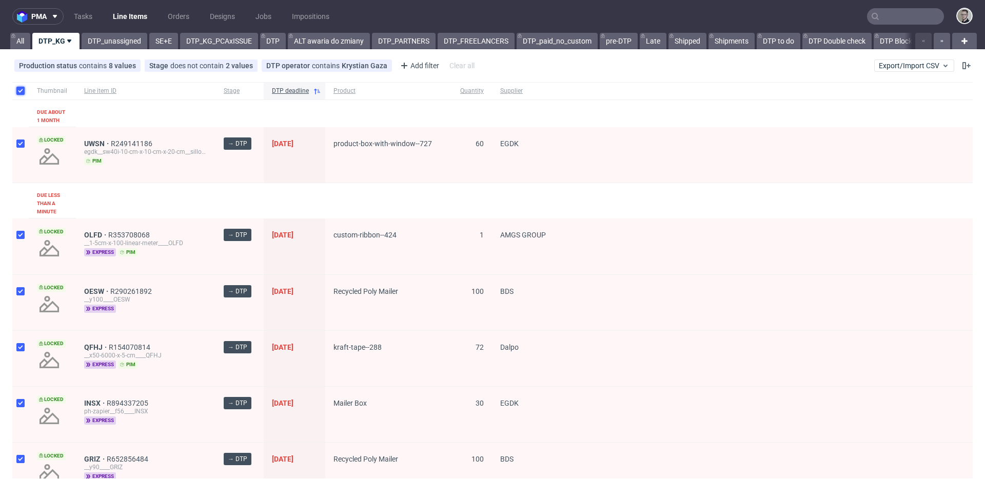
checkbox input "true"
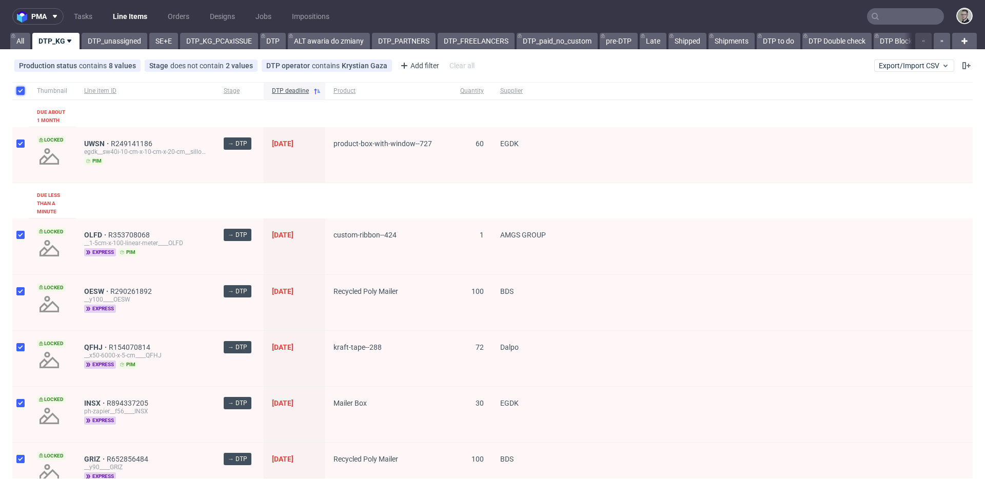
checkbox input "true"
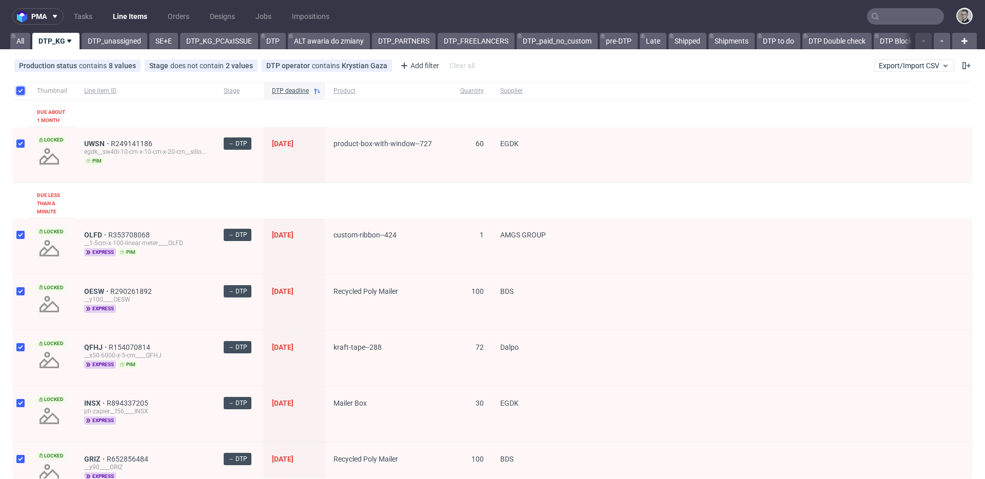
checkbox input "true"
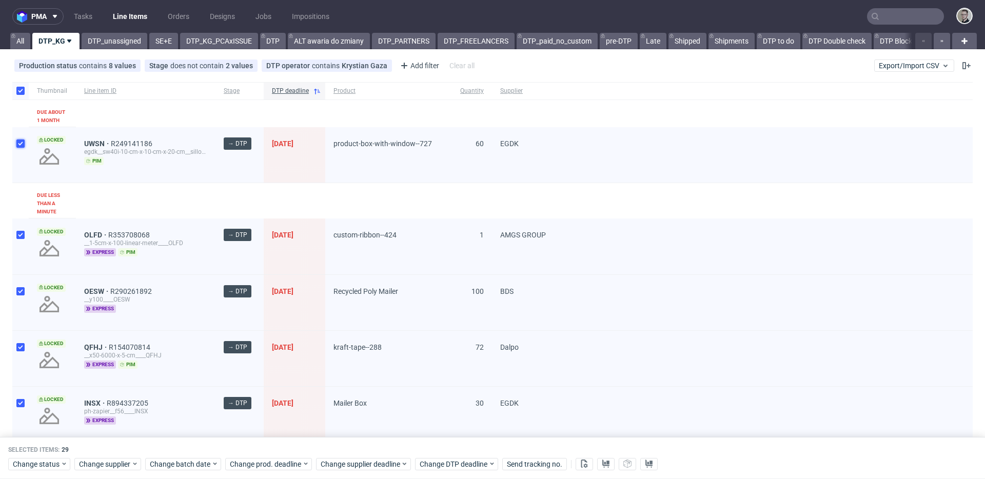
click at [16, 143] on input "checkbox" at bounding box center [20, 144] width 8 height 8
checkbox input "false"
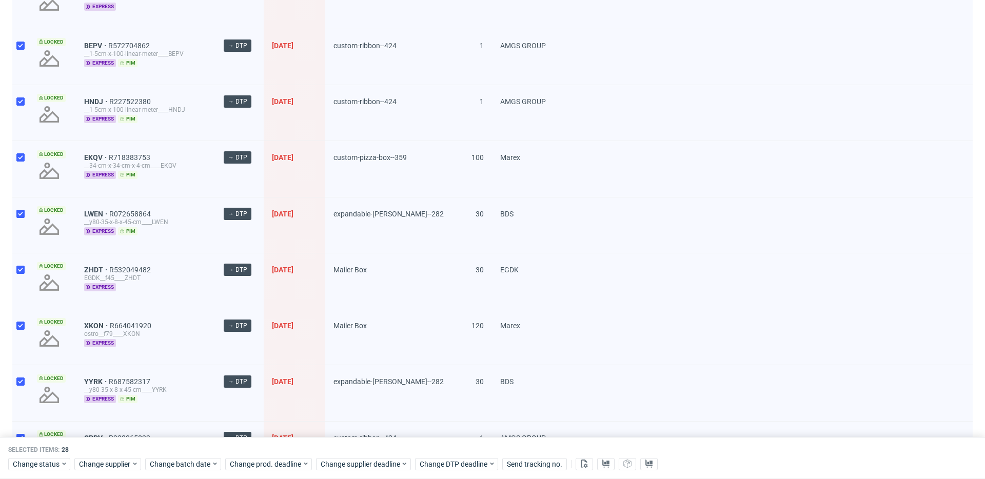
scroll to position [1440, 0]
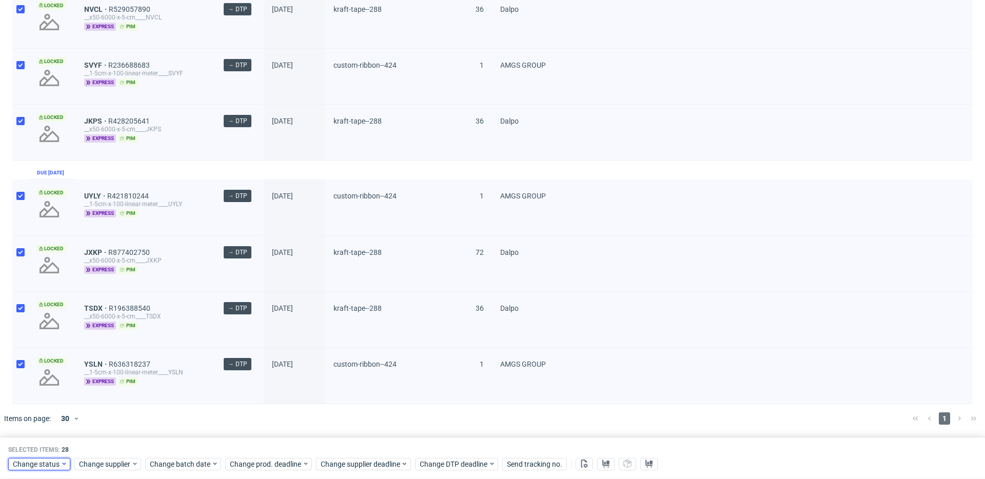
click at [63, 464] on icon at bounding box center [64, 464] width 7 height 8
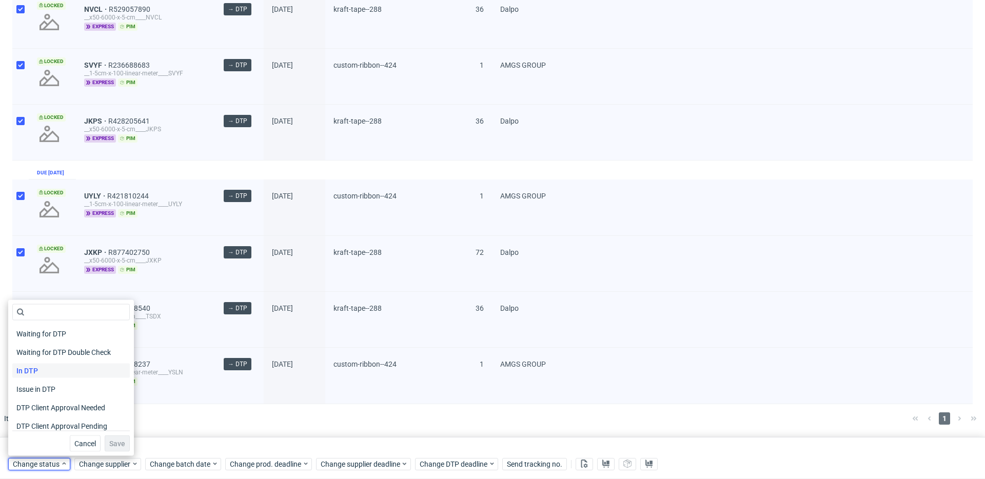
click at [64, 368] on div "In DTP" at bounding box center [70, 371] width 117 height 14
click at [111, 444] on span "Save" at bounding box center [117, 443] width 16 height 7
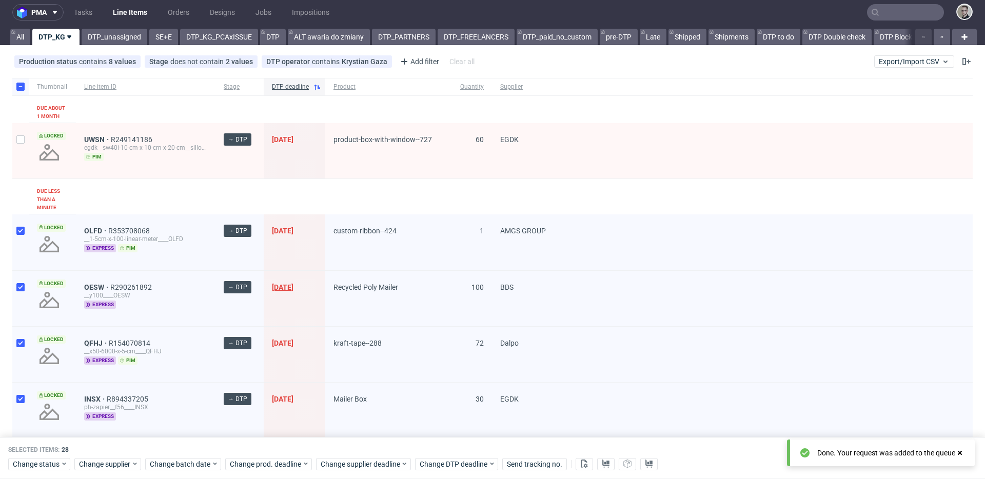
scroll to position [0, 0]
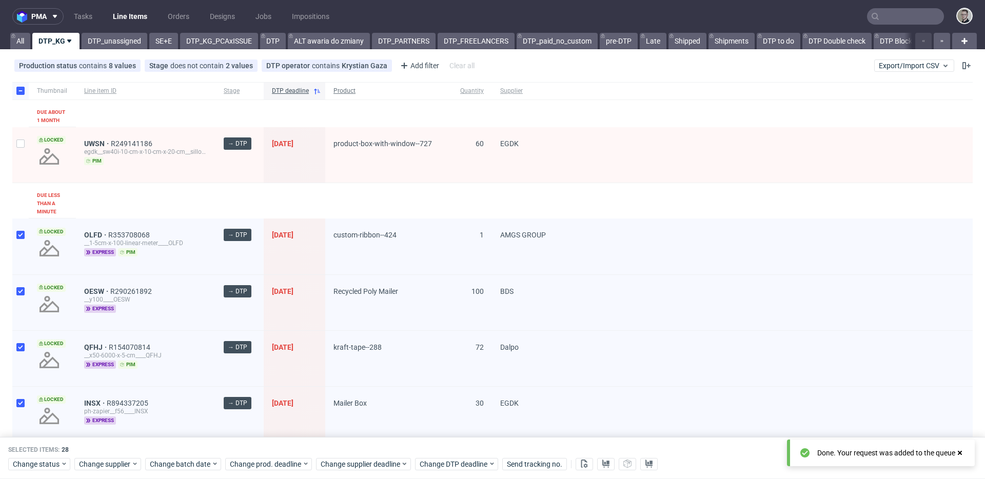
click at [346, 91] on span "Product" at bounding box center [388, 91] width 110 height 9
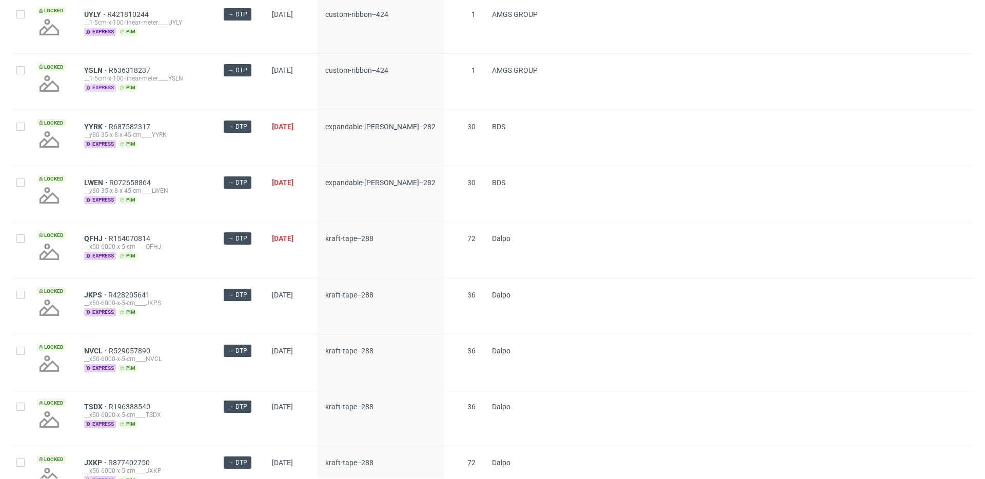
scroll to position [524, 0]
drag, startPoint x: 93, startPoint y: 129, endPoint x: 95, endPoint y: 84, distance: 45.2
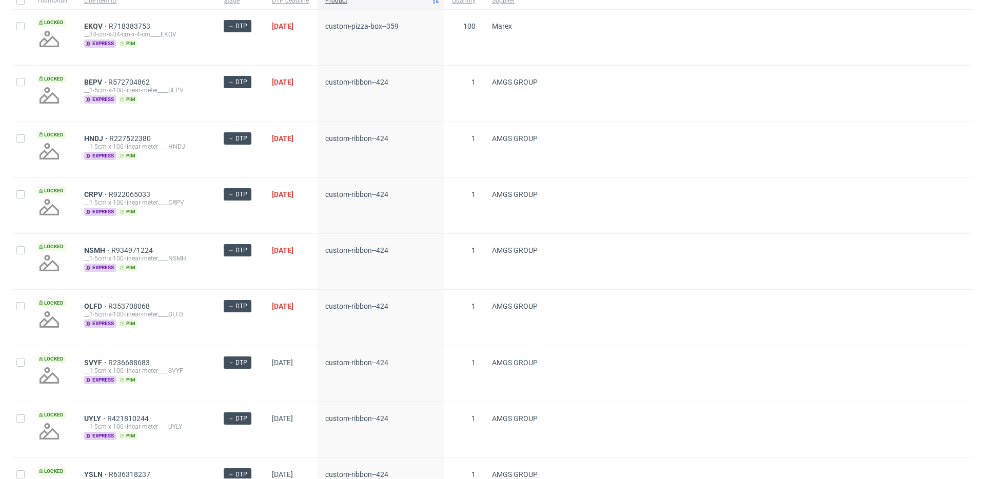
scroll to position [116, 0]
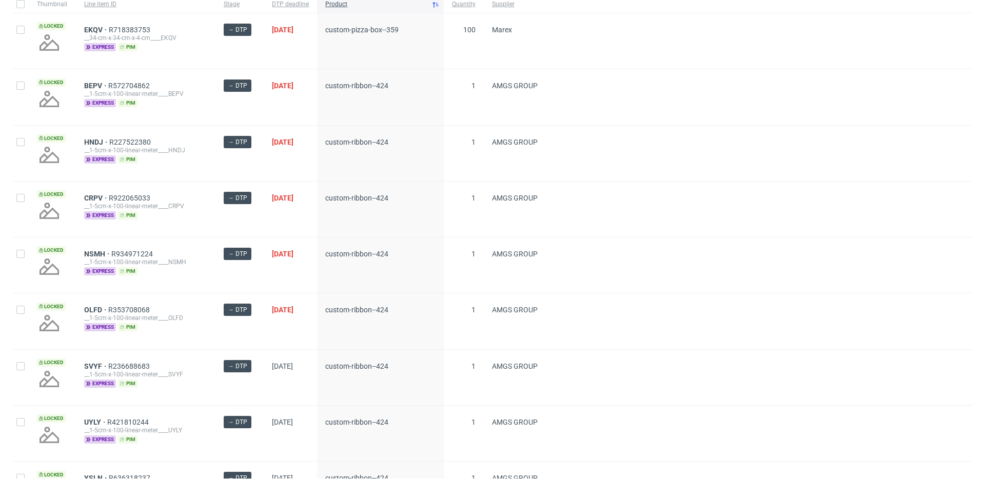
drag, startPoint x: 90, startPoint y: 143, endPoint x: 94, endPoint y: 113, distance: 29.5
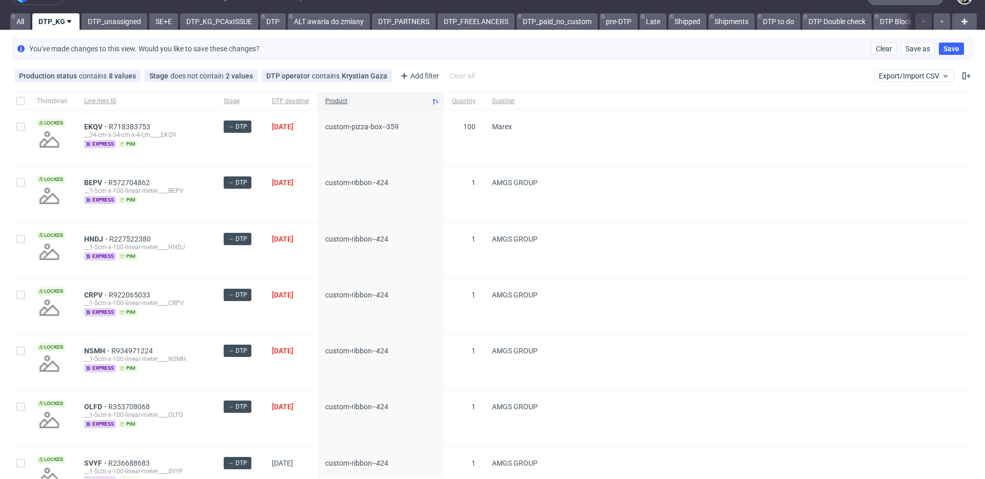
scroll to position [0, 0]
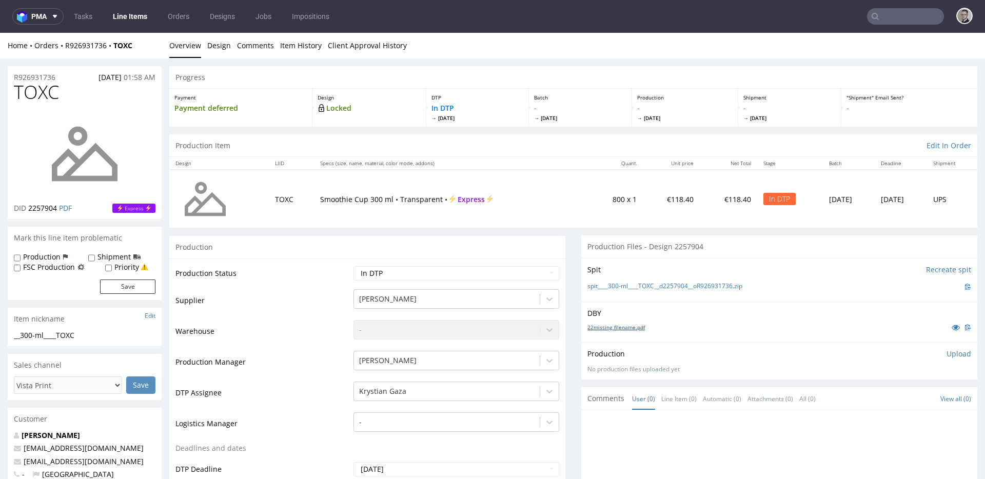
click at [618, 327] on link "22missing_filename.pdf" at bounding box center [615, 327] width 57 height 7
click at [664, 297] on div "Spit Recreate spit spit____300-ml____TOXC__d2257904__oR926931736.zip" at bounding box center [779, 280] width 396 height 44
click at [675, 288] on link "spit____300-ml____TOXC__d2257904__oR926931736.zip" at bounding box center [664, 286] width 155 height 9
drag, startPoint x: 215, startPoint y: 47, endPoint x: 210, endPoint y: 45, distance: 5.5
click at [215, 47] on link "Design" at bounding box center [219, 45] width 24 height 25
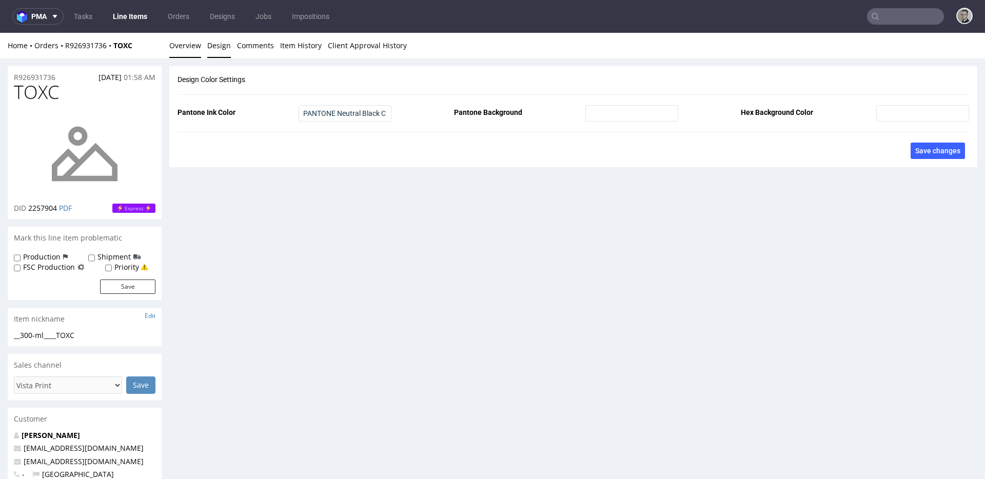
click at [175, 44] on link "Overview" at bounding box center [185, 45] width 32 height 25
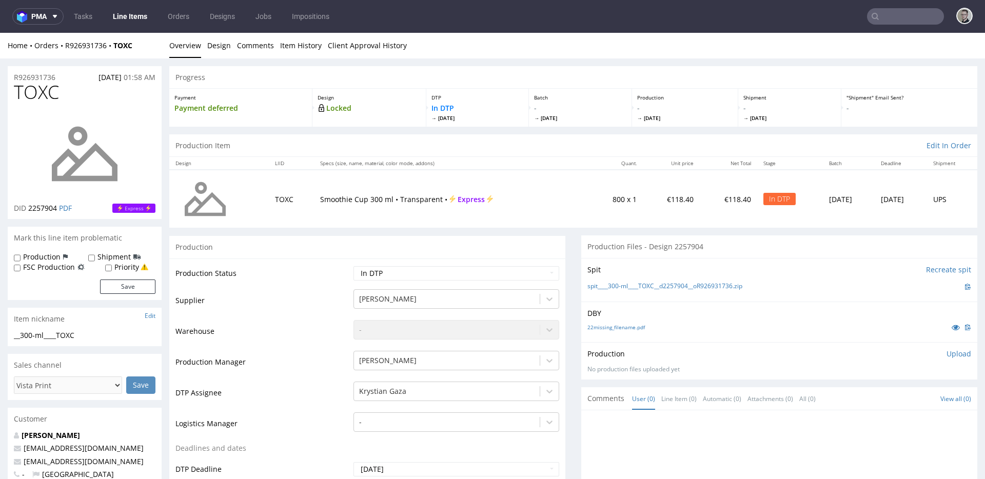
drag, startPoint x: 956, startPoint y: 354, endPoint x: 914, endPoint y: 379, distance: 48.6
click at [956, 354] on div "Production Upload No production files uploaded yet Description (optional) Add f…" at bounding box center [779, 360] width 396 height 37
click at [941, 359] on div "Production Upload No production files uploaded yet Description (optional) Add f…" at bounding box center [779, 361] width 384 height 25
click at [947, 352] on p "Upload" at bounding box center [959, 354] width 25 height 10
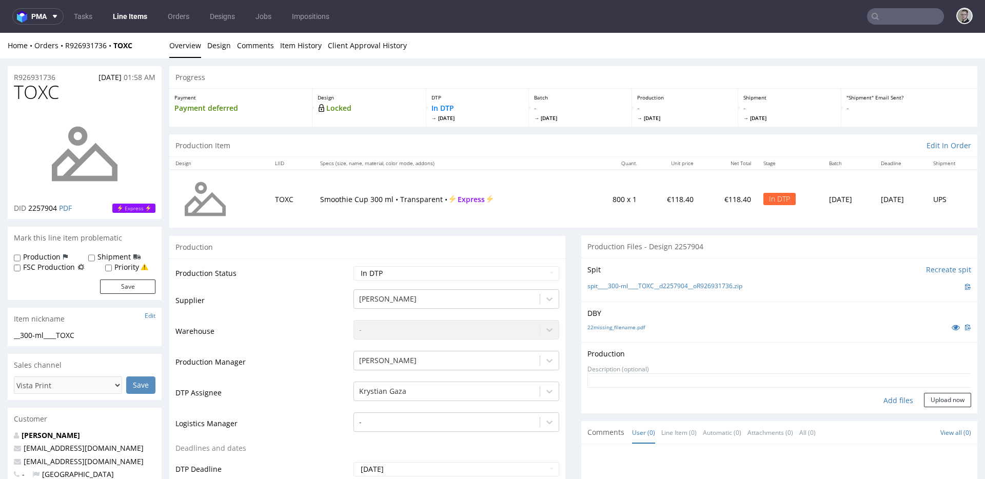
click at [890, 398] on div "Add files" at bounding box center [898, 400] width 51 height 15
type input "C:\fakepath\__300-ml____TOXC__d2257904__oR926931736__latest__front.pdf"
click at [930, 411] on button "Upload now" at bounding box center [947, 416] width 47 height 14
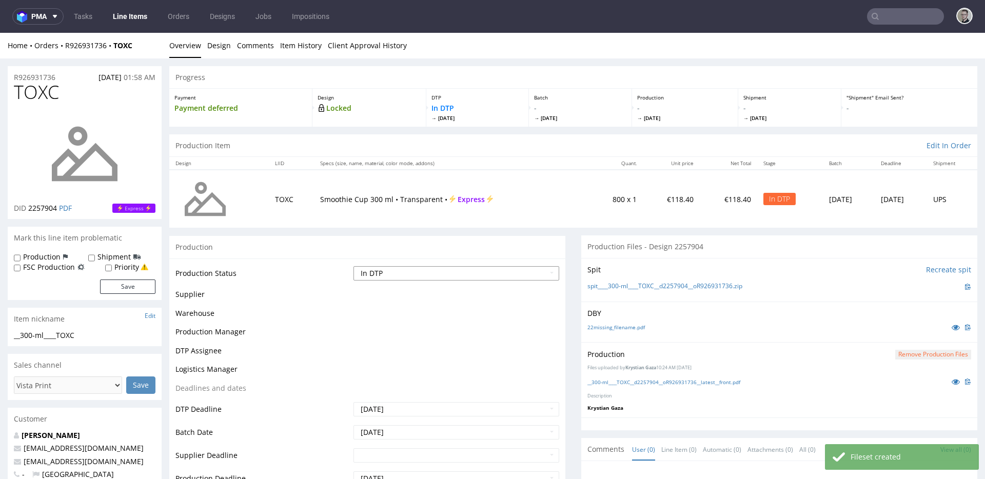
click at [415, 269] on select "Waiting for Artwork Waiting for Diecut Waiting for Mockup Waiting for DTP Waiti…" at bounding box center [457, 273] width 206 height 14
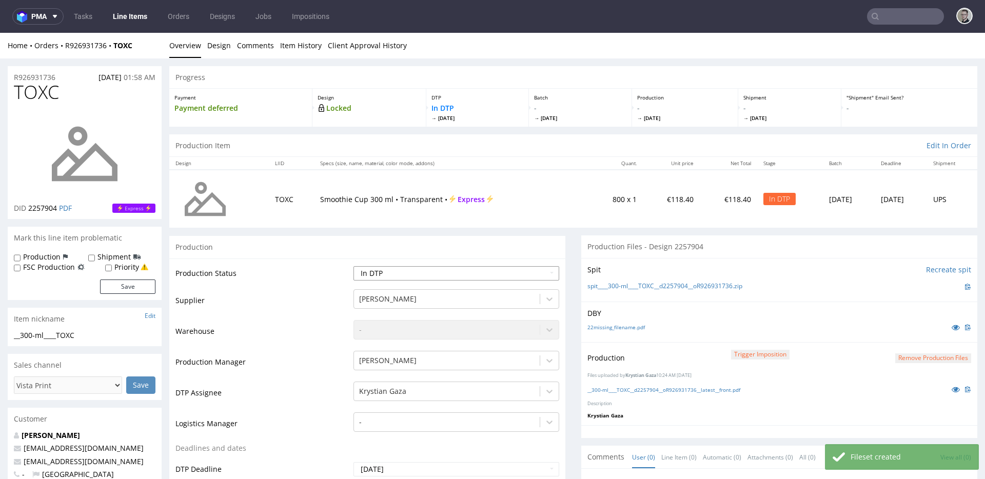
select select "dtp_production_ready"
click at [354, 266] on select "Waiting for Artwork Waiting for Diecut Waiting for Mockup Waiting for DTP Waiti…" at bounding box center [457, 273] width 206 height 14
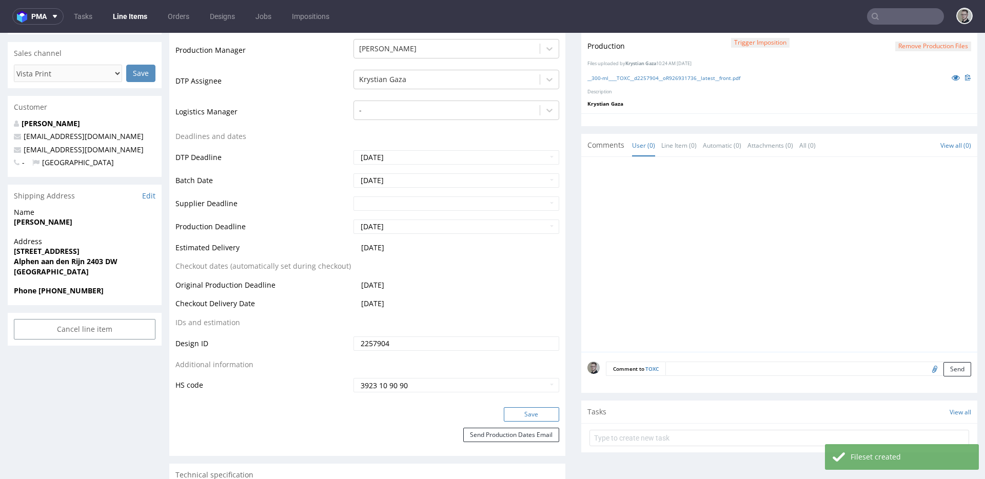
click at [514, 414] on button "Save" at bounding box center [531, 414] width 55 height 14
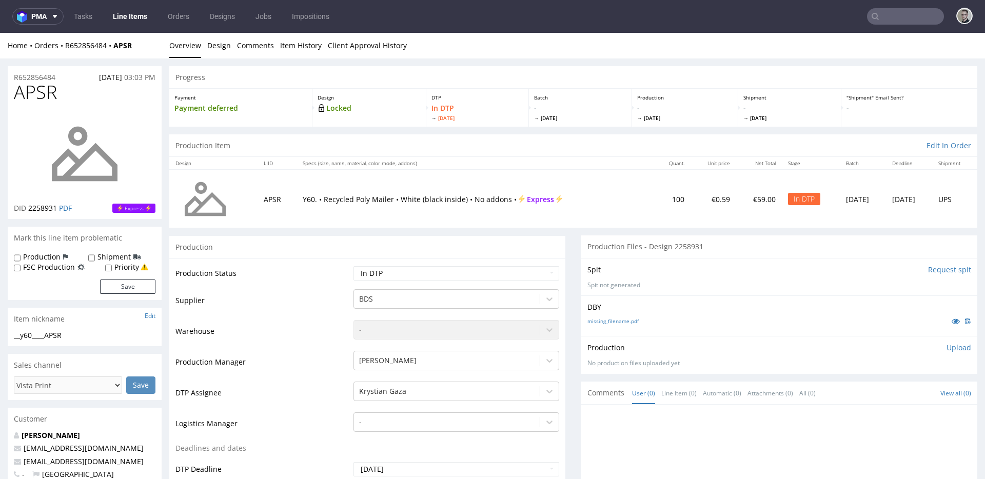
click at [930, 268] on input "Request spit" at bounding box center [949, 270] width 43 height 10
click at [221, 47] on link "Design" at bounding box center [219, 45] width 24 height 25
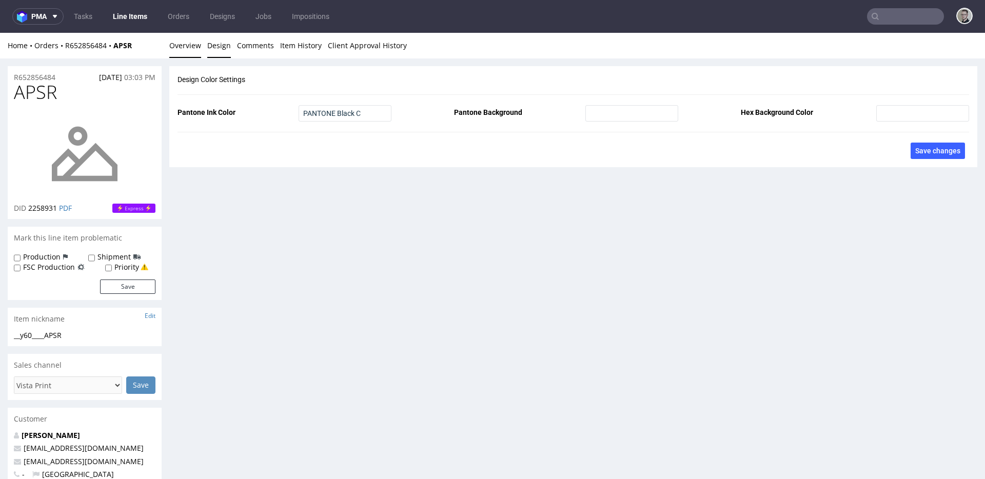
click at [183, 46] on link "Overview" at bounding box center [185, 45] width 32 height 25
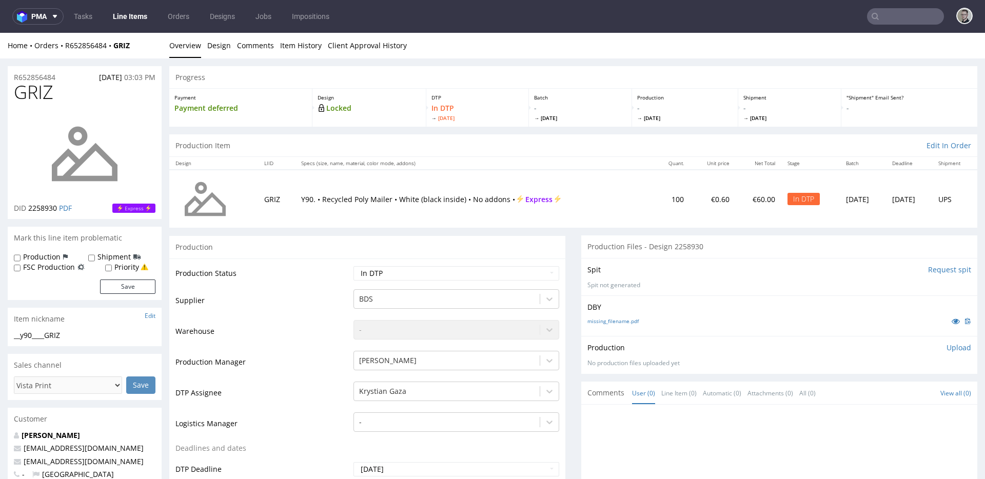
click at [930, 270] on input "Request spit" at bounding box center [949, 270] width 43 height 10
click at [219, 50] on link "Design" at bounding box center [219, 45] width 24 height 25
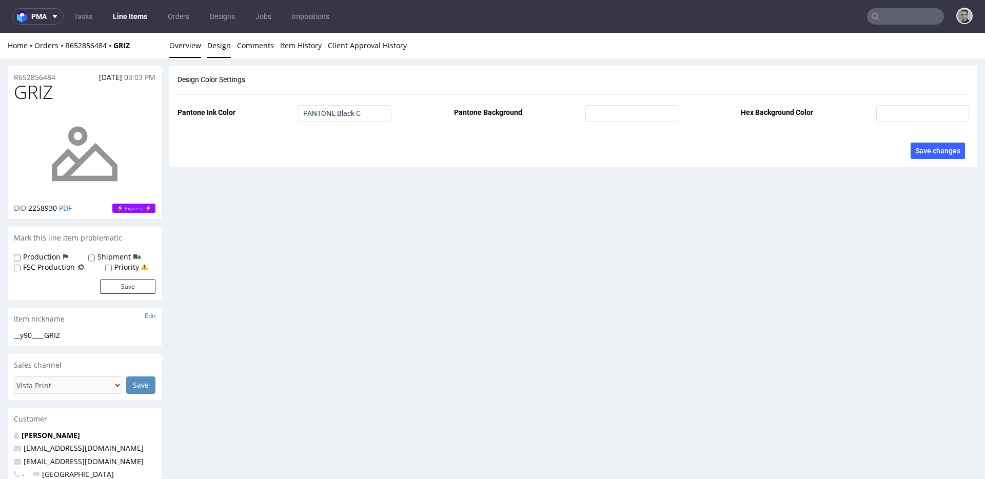
click at [185, 47] on link "Overview" at bounding box center [185, 45] width 32 height 25
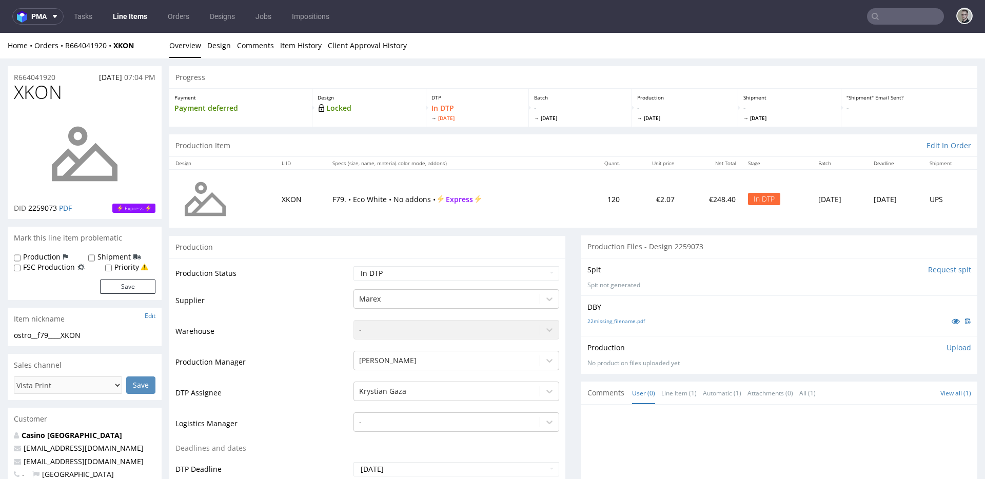
click at [931, 270] on input "Request spit" at bounding box center [949, 270] width 43 height 10
click at [928, 271] on input "Request spit" at bounding box center [949, 270] width 43 height 10
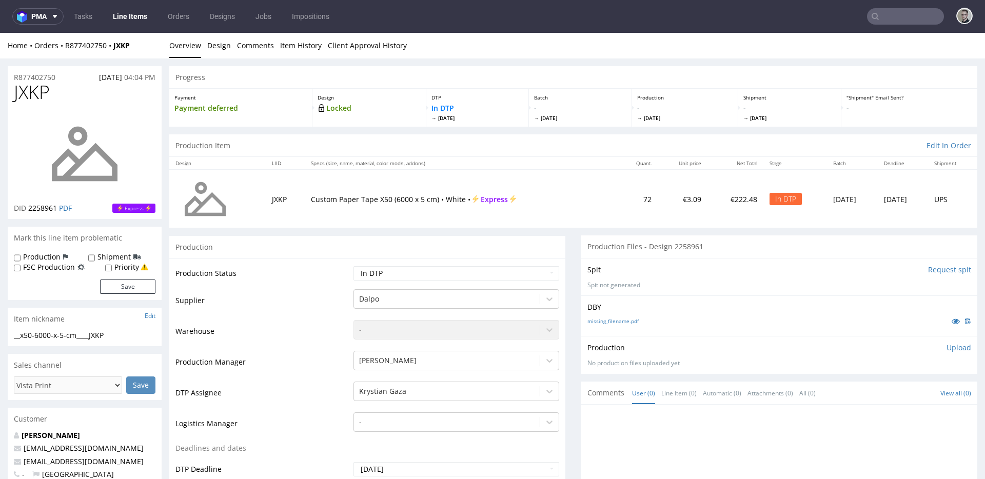
click at [937, 267] on input "Request spit" at bounding box center [949, 270] width 43 height 10
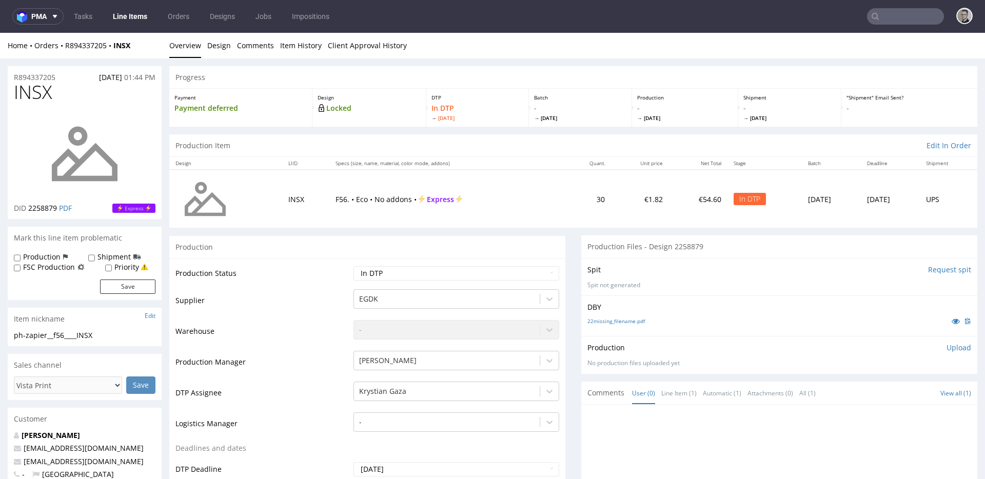
click at [933, 270] on input "Request spit" at bounding box center [949, 270] width 43 height 10
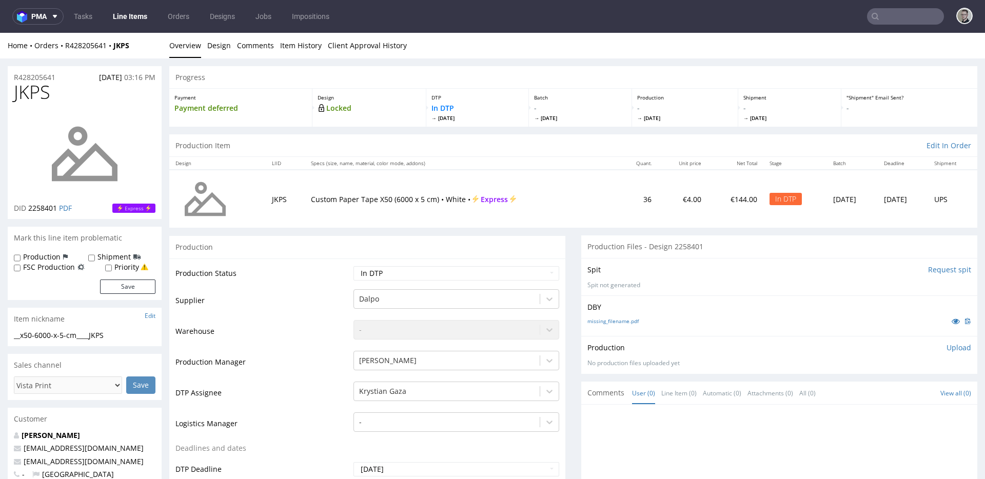
click at [928, 270] on input "Request spit" at bounding box center [949, 270] width 43 height 10
click at [947, 353] on p "Upload" at bounding box center [959, 354] width 25 height 10
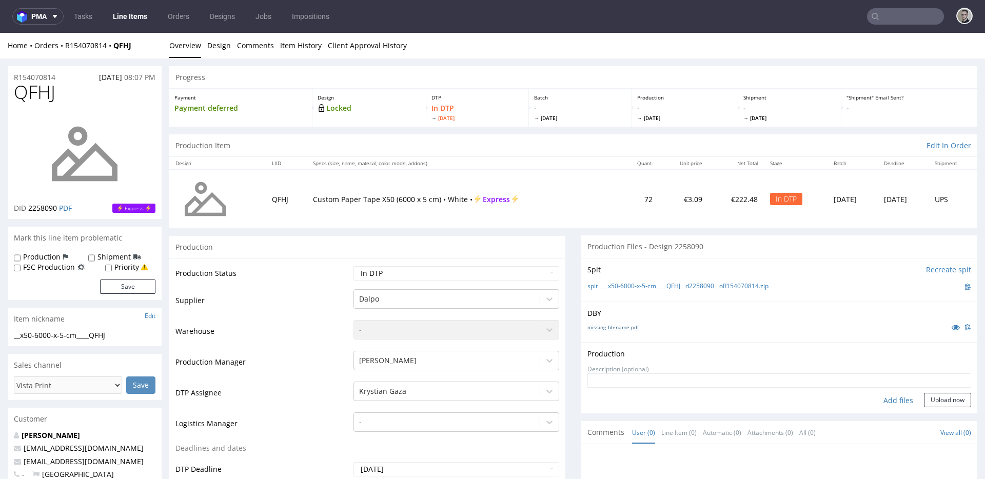
click at [612, 329] on link "missing_filename.pdf" at bounding box center [612, 327] width 51 height 7
click at [654, 286] on link "spit____x50-6000-x-5-cm____QFHJ__d2258090__oR154070814.zip" at bounding box center [677, 286] width 181 height 9
click at [885, 396] on div "Add files" at bounding box center [898, 400] width 51 height 15
type input "C:\fakepath\__x50-6000-x-5-cm____QFHJ__d2258090__oR154070814__latest__outside.p…"
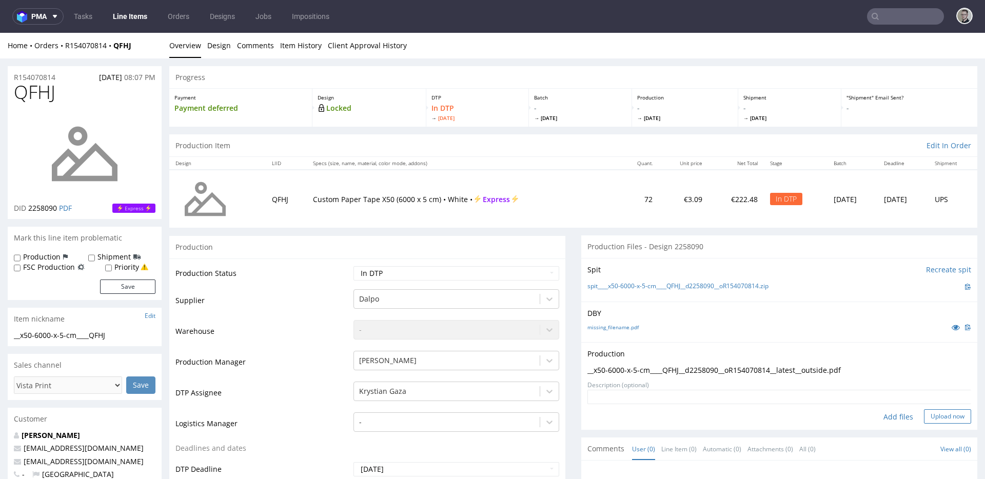
click at [949, 417] on button "Upload now" at bounding box center [947, 416] width 47 height 14
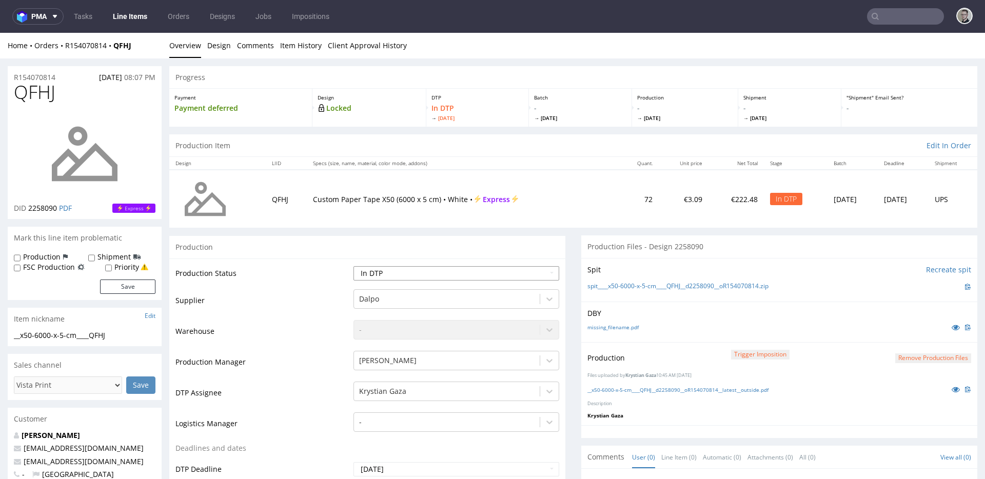
click at [434, 270] on select "Waiting for Artwork Waiting for Diecut Waiting for Mockup Waiting for DTP Waiti…" at bounding box center [457, 273] width 206 height 14
select select "dtp_production_ready"
click at [354, 266] on select "Waiting for Artwork Waiting for Diecut Waiting for Mockup Waiting for DTP Waiti…" at bounding box center [457, 273] width 206 height 14
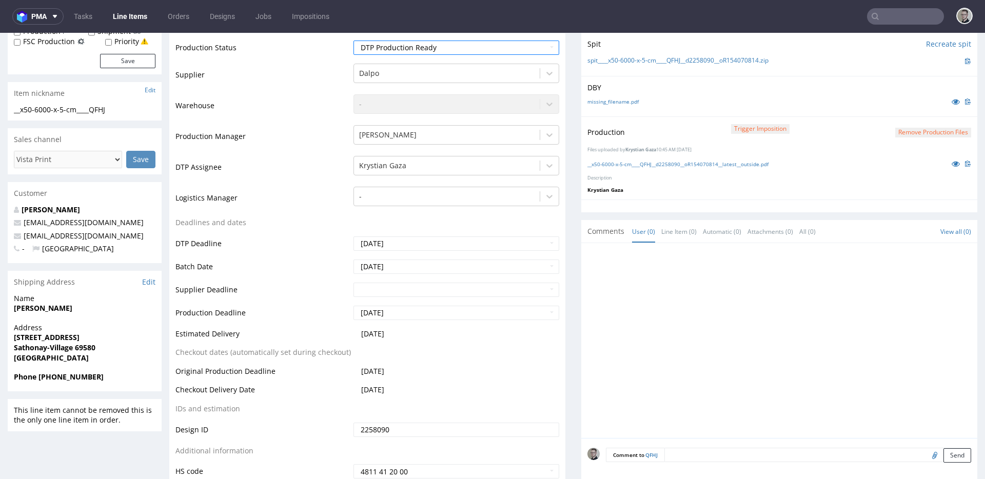
scroll to position [306, 0]
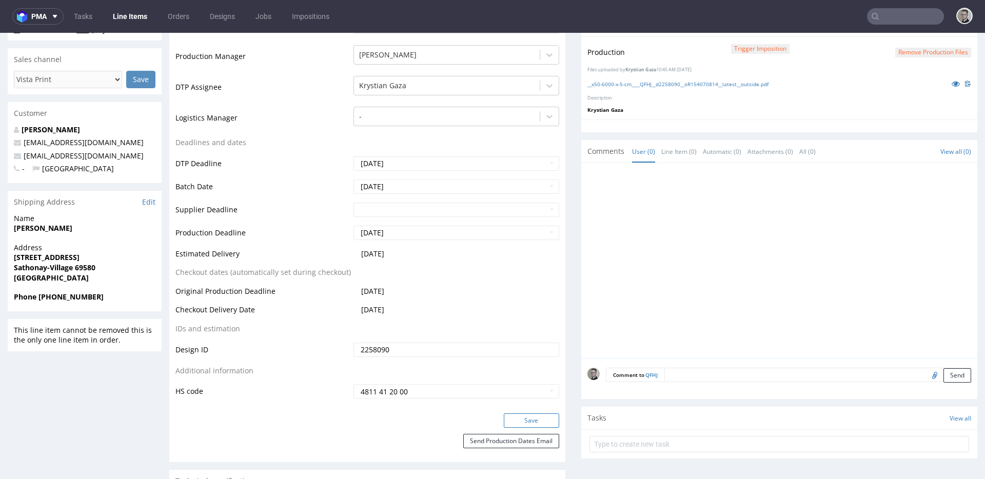
click at [520, 419] on button "Save" at bounding box center [531, 421] width 55 height 14
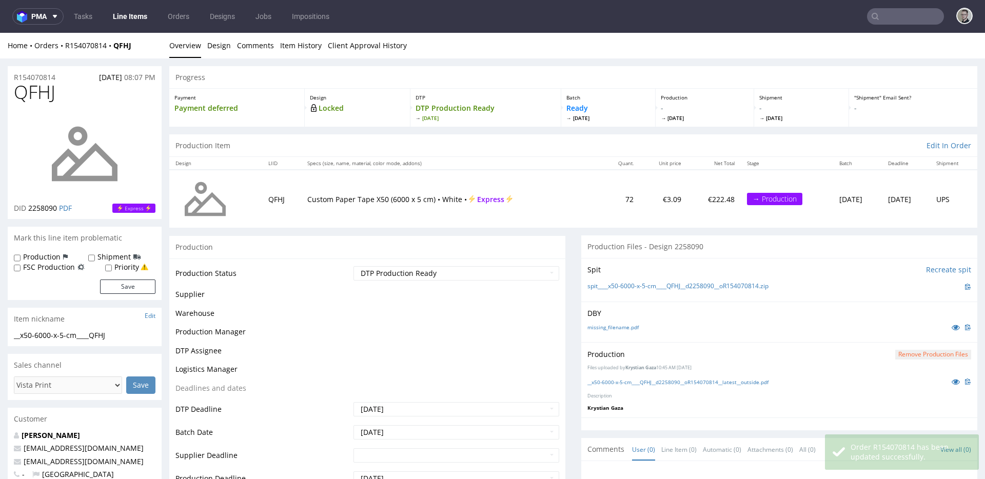
scroll to position [0, 0]
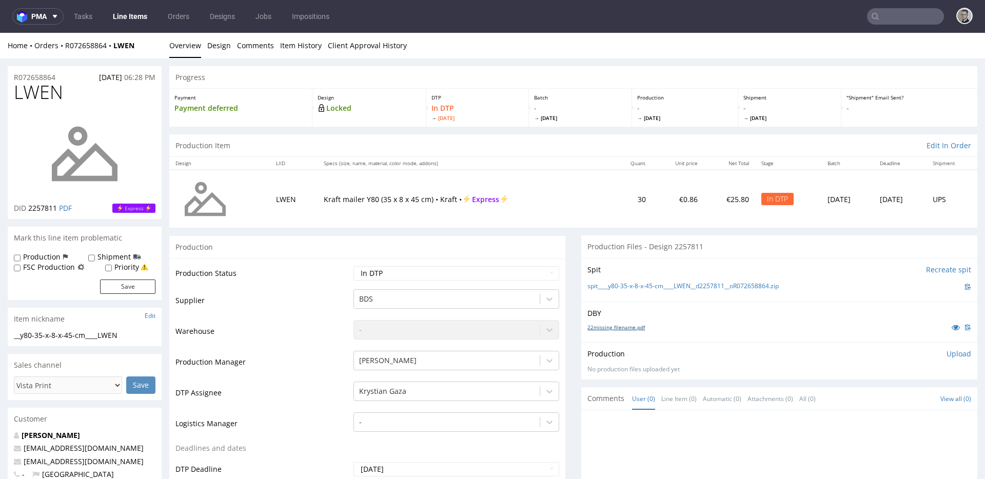
click at [629, 329] on link "22missing_filename.pdf" at bounding box center [615, 327] width 57 height 7
click at [665, 287] on link "spit____y80-35-x-8-x-45-cm____LWEN__d2257811__oR072658864.zip" at bounding box center [682, 286] width 191 height 9
click at [947, 351] on p "Upload" at bounding box center [959, 354] width 25 height 10
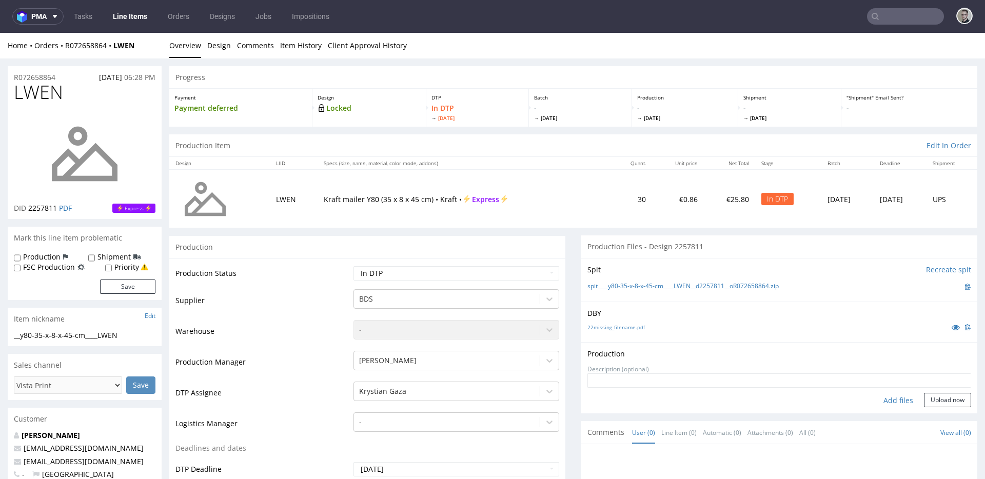
click at [888, 398] on div "Add files" at bounding box center [898, 400] width 51 height 15
type input "C:\fakepath\__y80-35-x-8-x-45-cm____LWEN__d2257811__oR072658864__latest__outsid…"
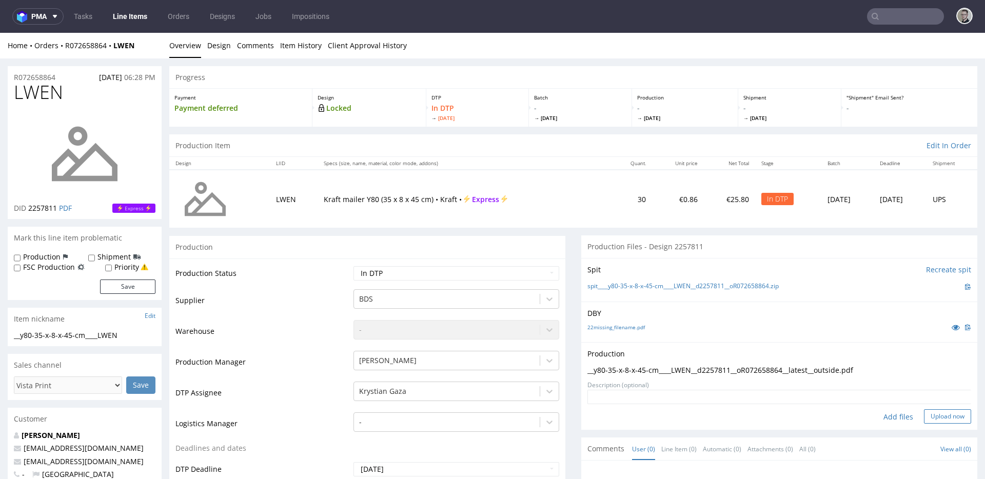
click at [930, 414] on button "Upload now" at bounding box center [947, 416] width 47 height 14
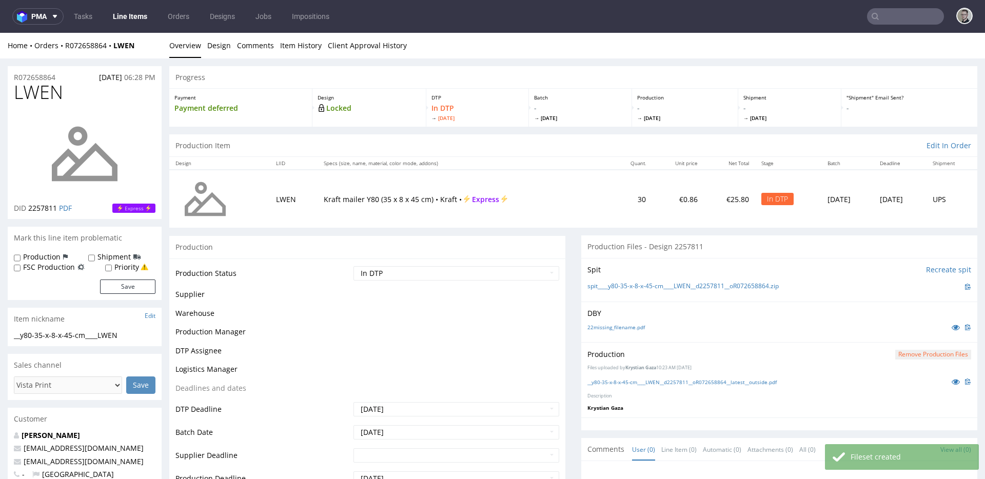
scroll to position [328, 0]
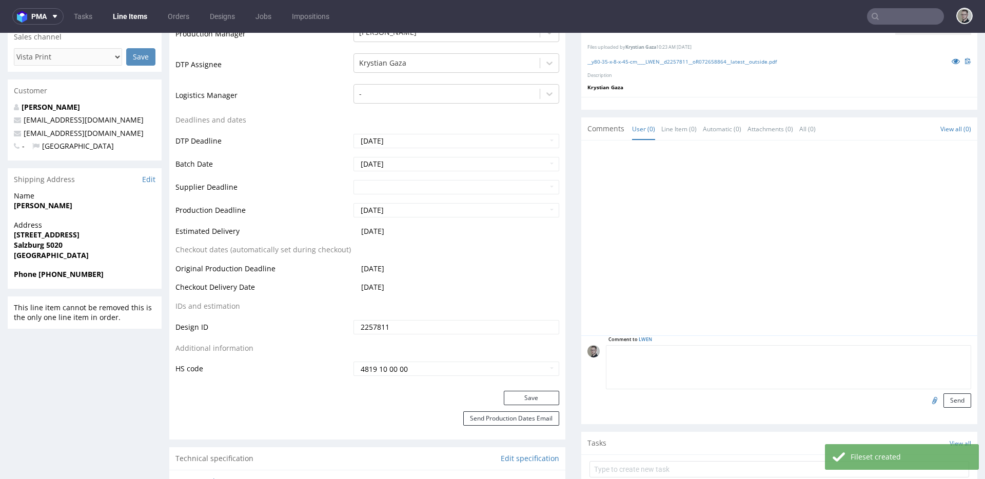
click at [737, 355] on textarea at bounding box center [788, 367] width 365 height 44
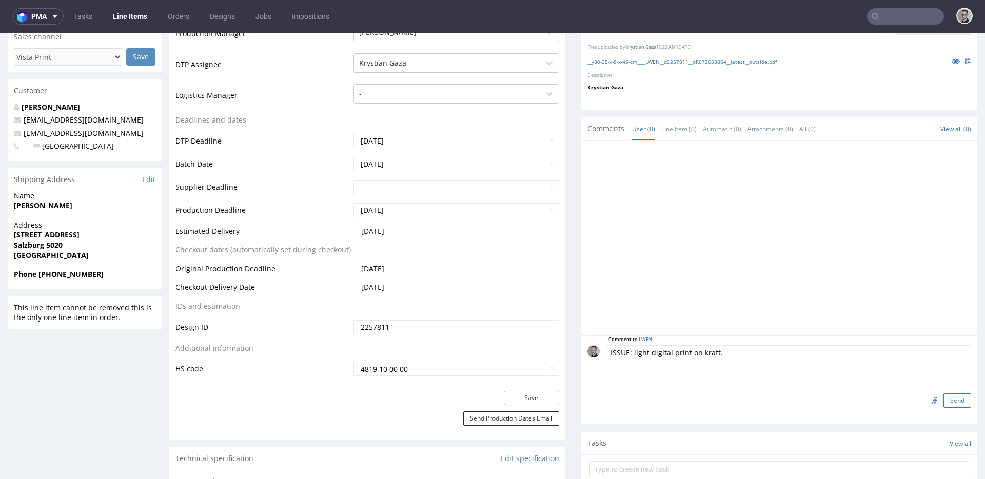
type textarea "ISSUE: light digital print on kraft."
click at [953, 394] on button "Send" at bounding box center [958, 401] width 28 height 14
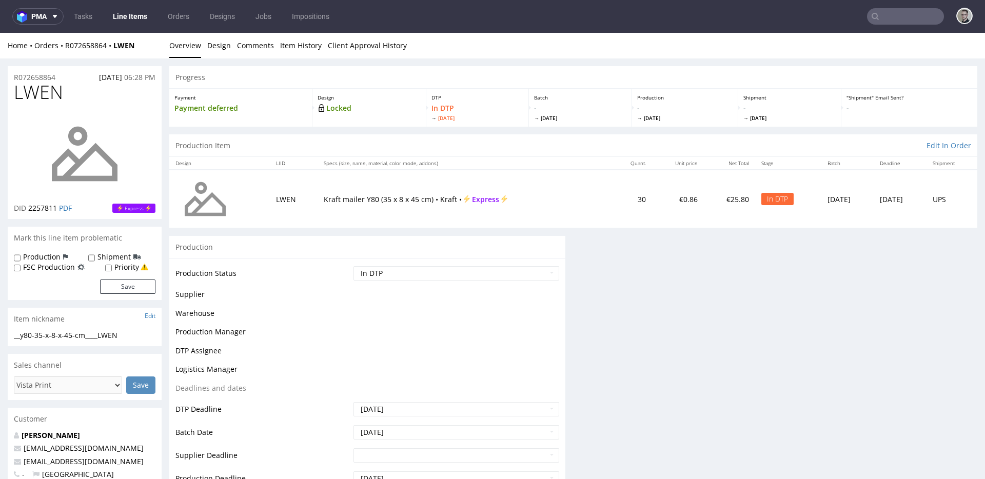
scroll to position [0, 0]
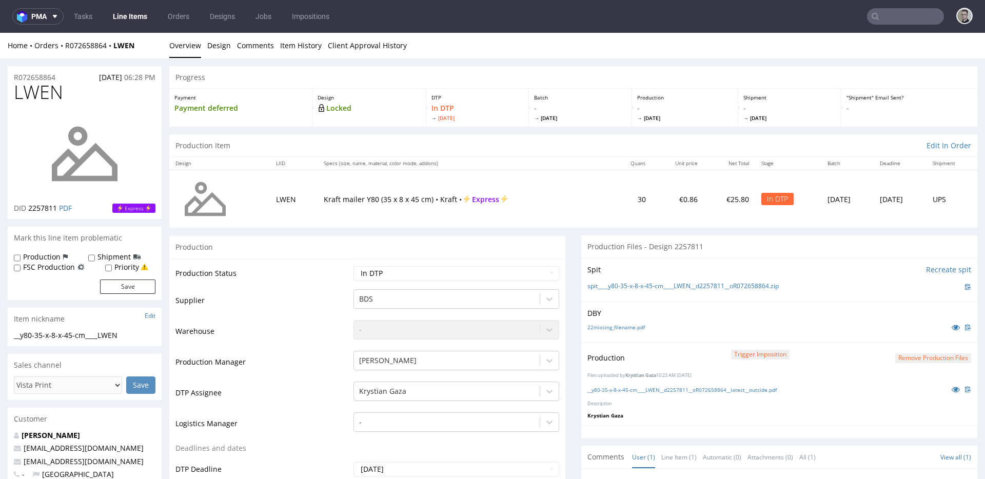
click at [413, 282] on td "Waiting for Artwork Waiting for Diecut Waiting for Mockup Waiting for DTP Waiti…" at bounding box center [455, 276] width 208 height 23
click at [419, 274] on select "Waiting for Artwork Waiting for Diecut Waiting for Mockup Waiting for DTP Waiti…" at bounding box center [457, 273] width 206 height 14
select select "dtp_production_ready"
click at [354, 266] on select "Waiting for Artwork Waiting for Diecut Waiting for Mockup Waiting for DTP Waiti…" at bounding box center [457, 273] width 206 height 14
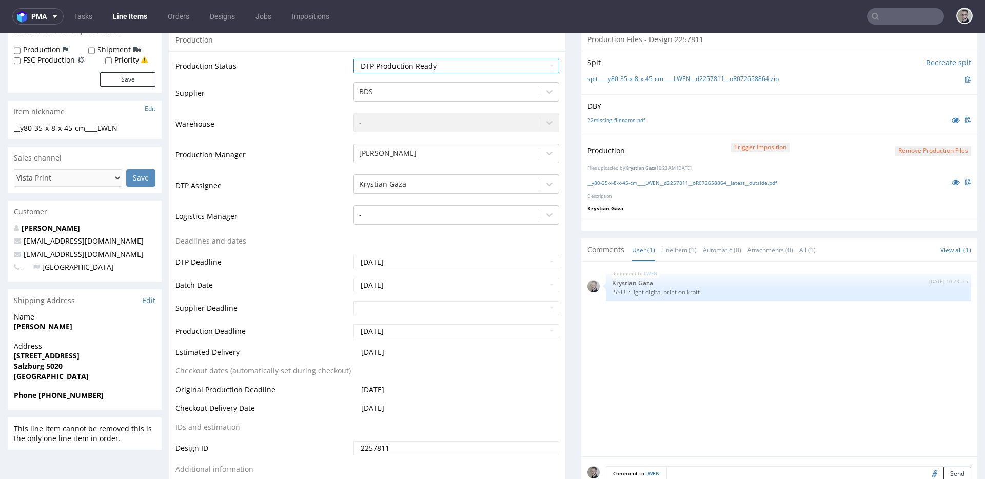
scroll to position [326, 0]
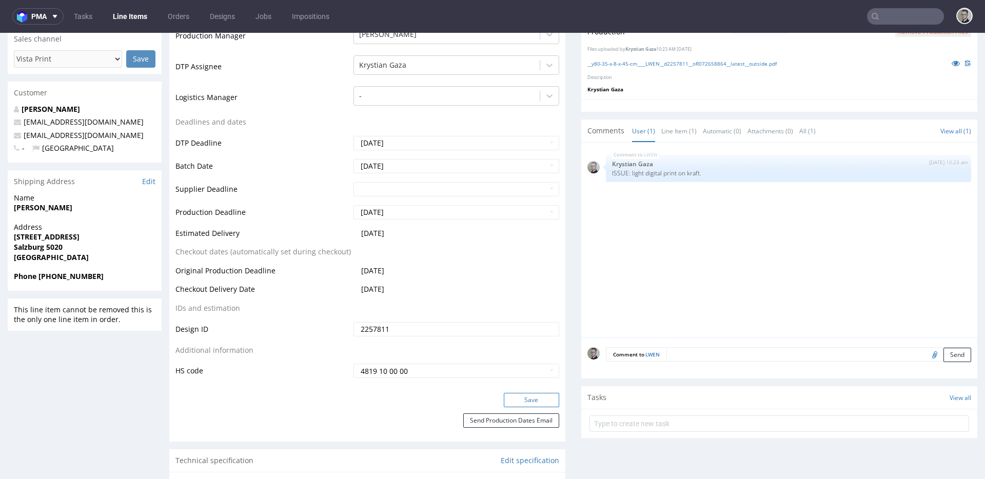
click at [535, 400] on button "Save" at bounding box center [531, 400] width 55 height 14
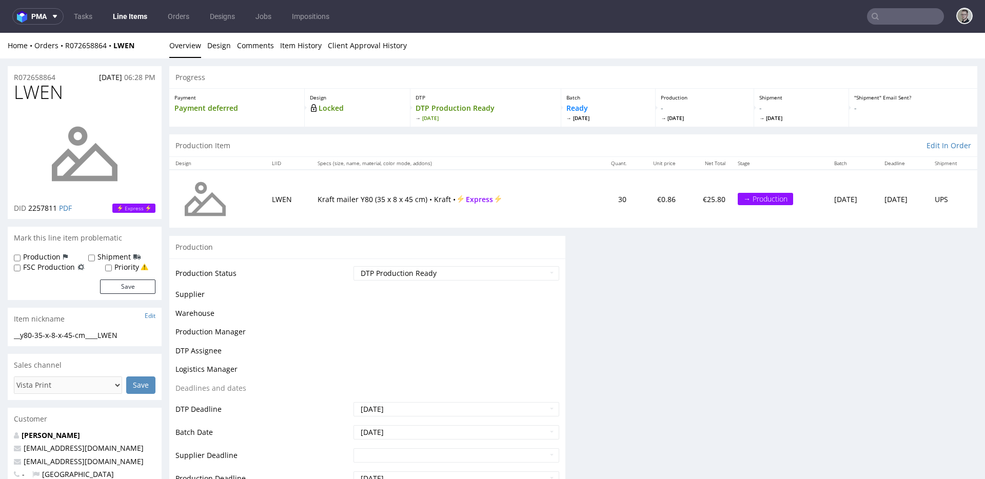
scroll to position [0, 0]
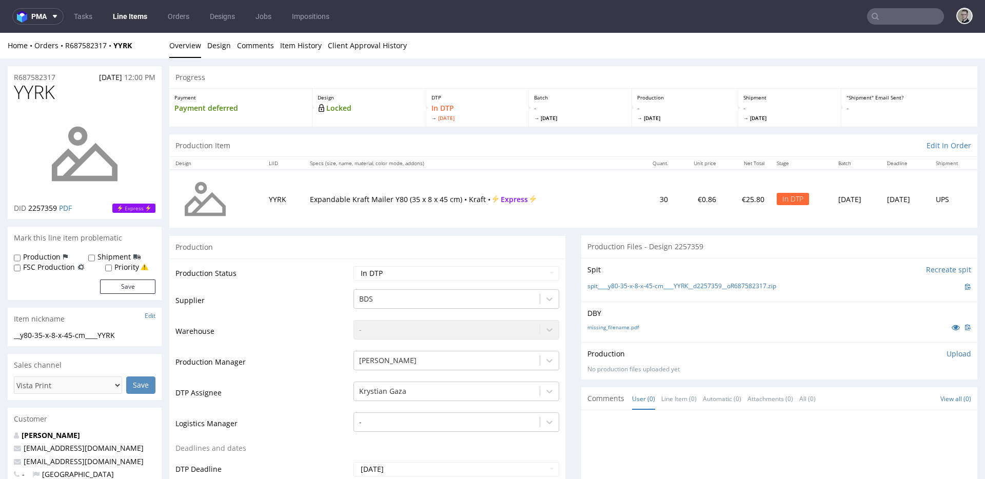
click at [618, 331] on div "missing_filename.pdf" at bounding box center [779, 327] width 384 height 11
click at [622, 329] on link "missing_filename.pdf" at bounding box center [612, 327] width 51 height 7
click at [640, 286] on link "spit____y80-35-x-8-x-45-cm____YYRK__d2257359__oR687582317.zip" at bounding box center [681, 286] width 189 height 9
click at [947, 356] on p "Upload" at bounding box center [959, 354] width 25 height 10
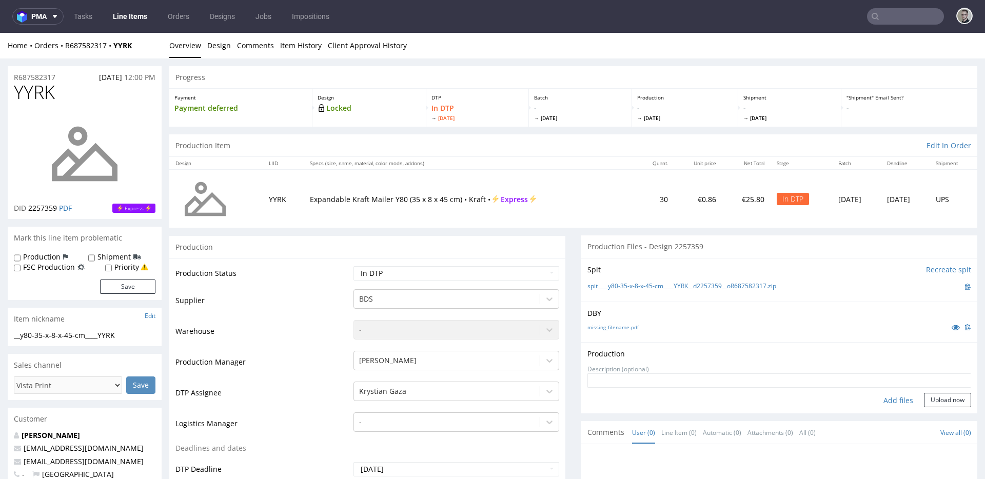
click at [881, 394] on div "Add files" at bounding box center [898, 400] width 51 height 15
type input "C:\fakepath\__y80-35-x-8-x-45-cm____YYRK__d2257359__oR687582317__latest__outsid…"
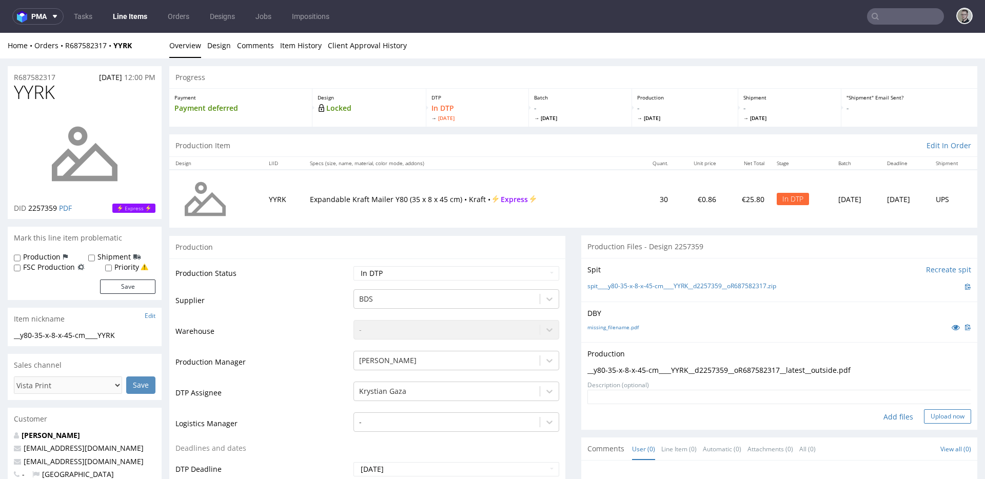
click at [936, 419] on button "Upload now" at bounding box center [947, 416] width 47 height 14
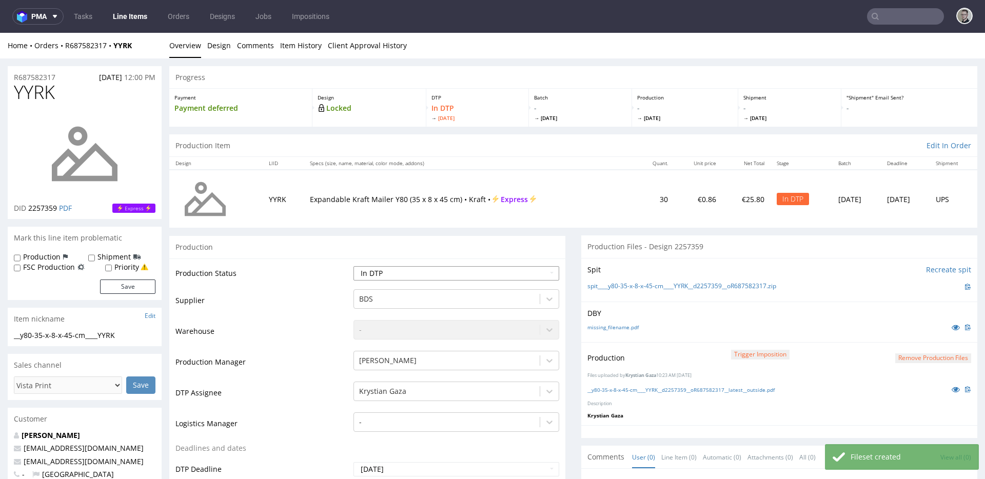
click at [422, 272] on select "Waiting for Artwork Waiting for Diecut Waiting for Mockup Waiting for DTP Waiti…" at bounding box center [457, 273] width 206 height 14
select select "dtp_production_ready"
click at [354, 266] on select "Waiting for Artwork Waiting for Diecut Waiting for Mockup Waiting for DTP Waiti…" at bounding box center [457, 273] width 206 height 14
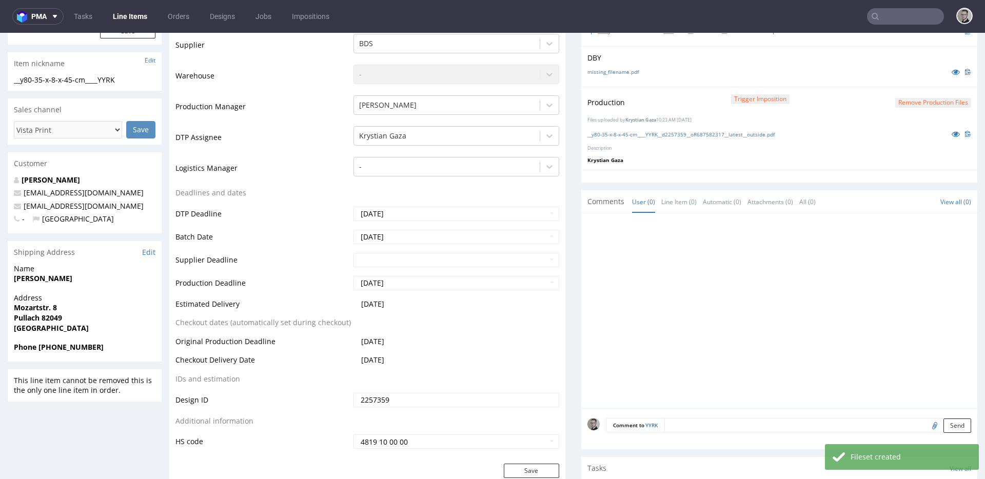
scroll to position [347, 0]
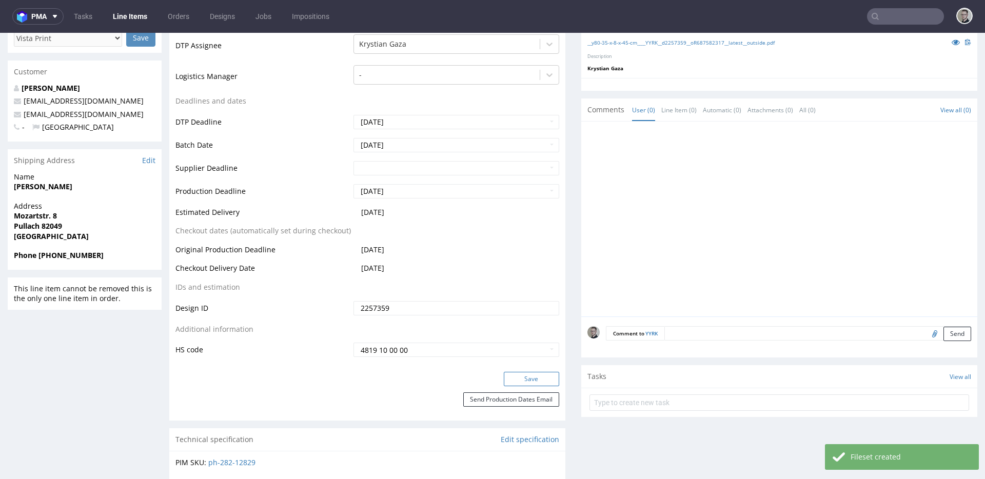
click at [538, 375] on button "Save" at bounding box center [531, 379] width 55 height 14
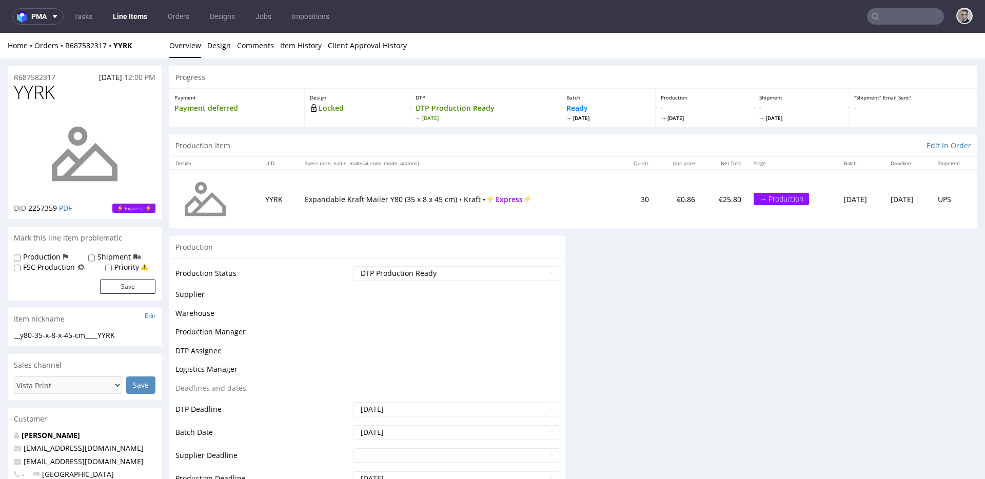
scroll to position [0, 0]
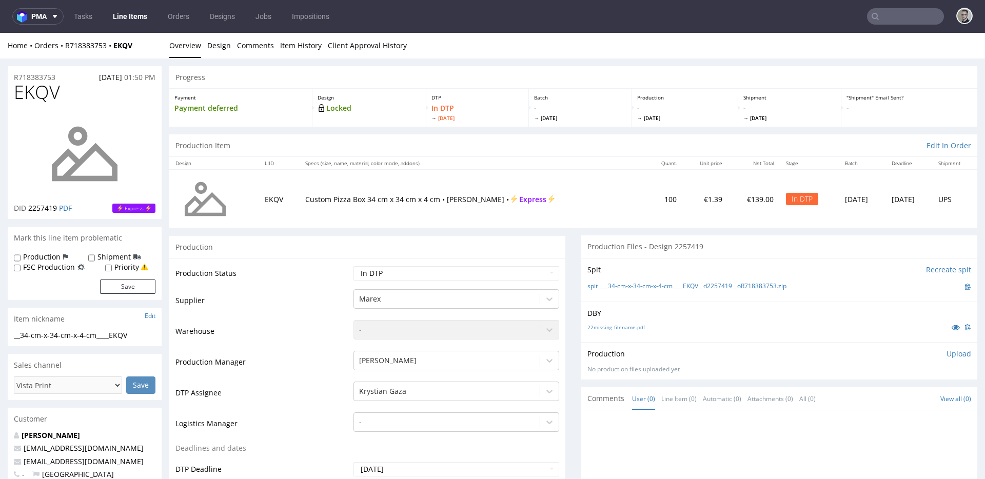
click at [815, 258] on div "Spit Recreate spit spit____34-cm-x-34-cm-x-4-cm____EKQV__d2257419__oR718383753.…" at bounding box center [779, 280] width 396 height 44
click at [649, 286] on link "spit____34-cm-x-34-cm-x-4-cm____EKQV__d2257419__oR718383753.zip" at bounding box center [686, 286] width 199 height 9
click at [623, 325] on link "22missing_filename.pdf" at bounding box center [615, 327] width 57 height 7
click at [947, 354] on p "Upload" at bounding box center [959, 354] width 25 height 10
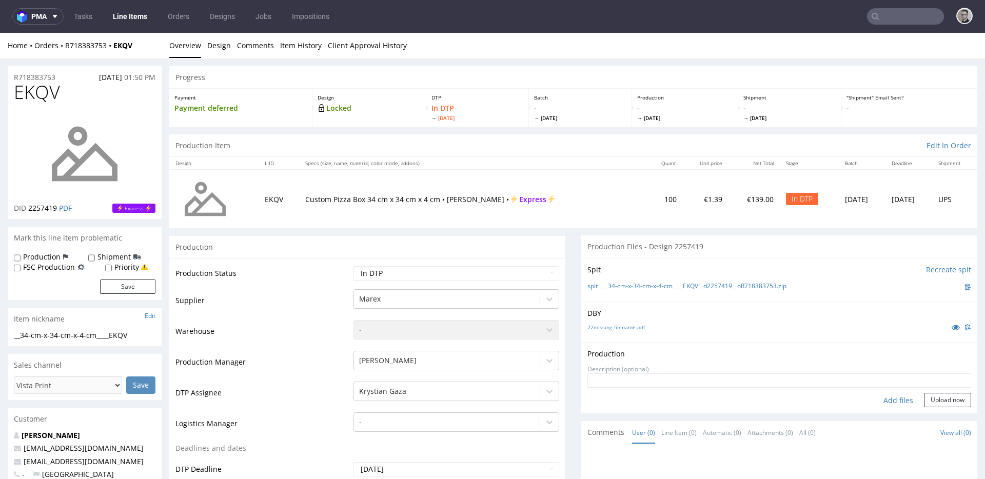
click at [888, 405] on div "Add files" at bounding box center [898, 400] width 51 height 15
type input "C:\fakepath\__34-cm-x-34-cm-x-4-cm____EKQV__d2257419__oR718383753__latest__outs…"
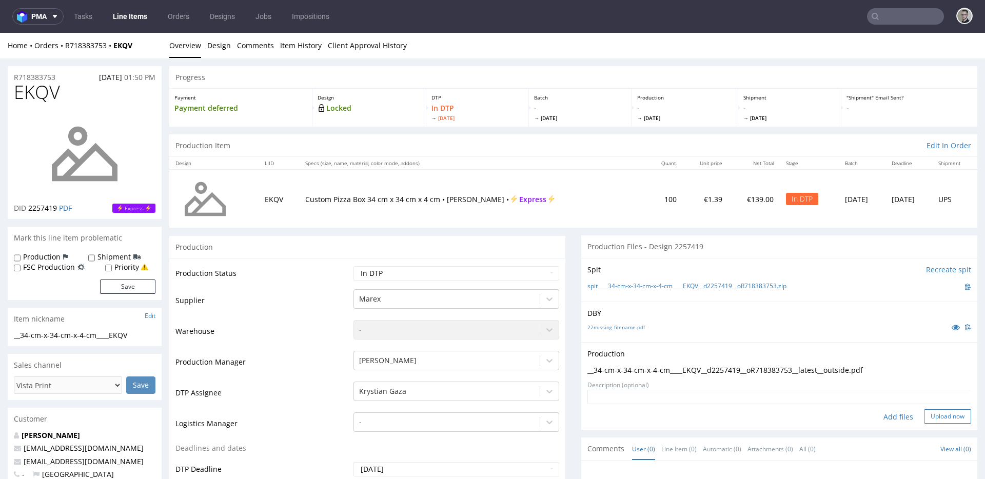
click at [924, 416] on button "Upload now" at bounding box center [947, 416] width 47 height 14
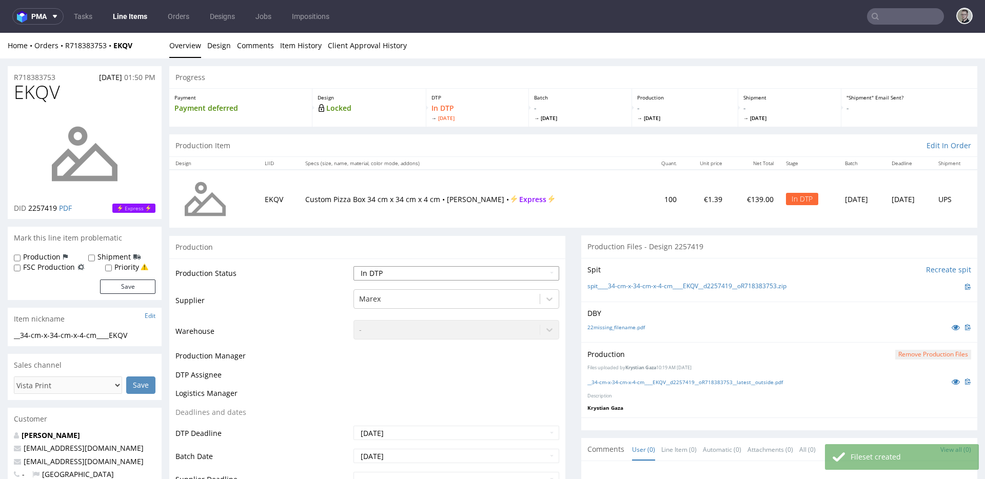
click at [466, 270] on select "Waiting for Artwork Waiting for Diecut Waiting for Mockup Waiting for DTP Waiti…" at bounding box center [457, 273] width 206 height 14
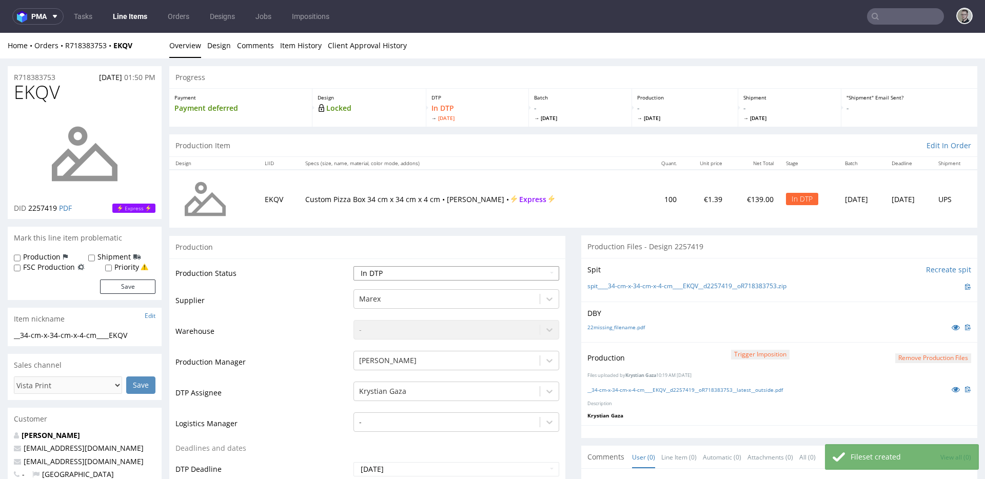
select select "dtp_production_ready"
click at [354, 266] on select "Waiting for Artwork Waiting for Diecut Waiting for Mockup Waiting for DTP Waiti…" at bounding box center [457, 273] width 206 height 14
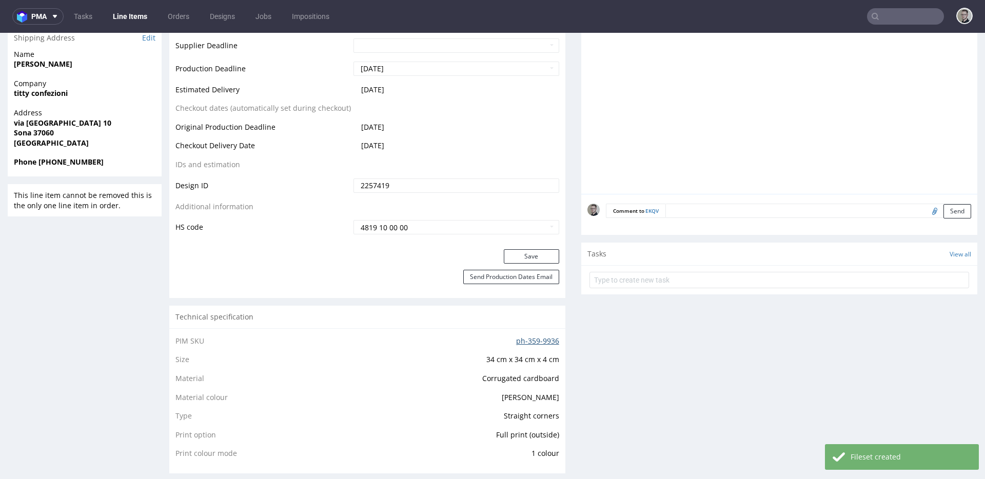
scroll to position [547, 0]
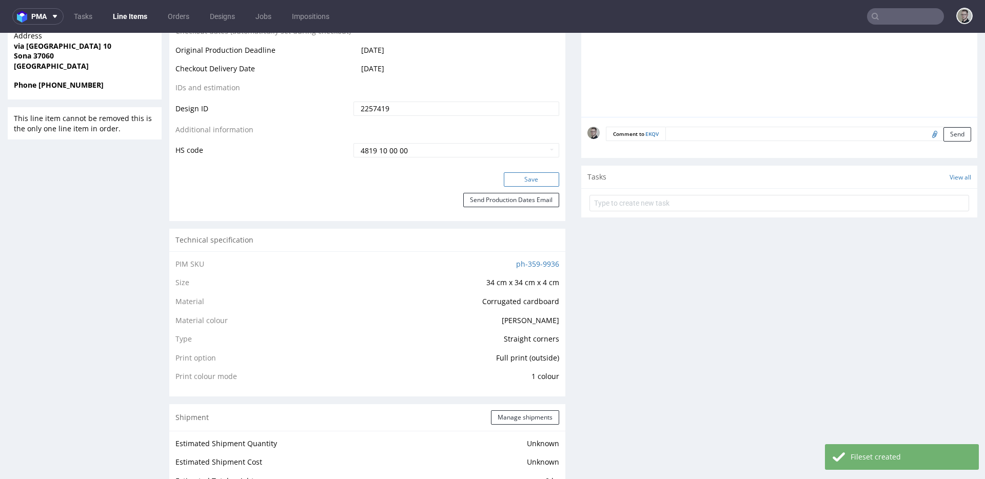
click at [547, 175] on button "Save" at bounding box center [531, 179] width 55 height 14
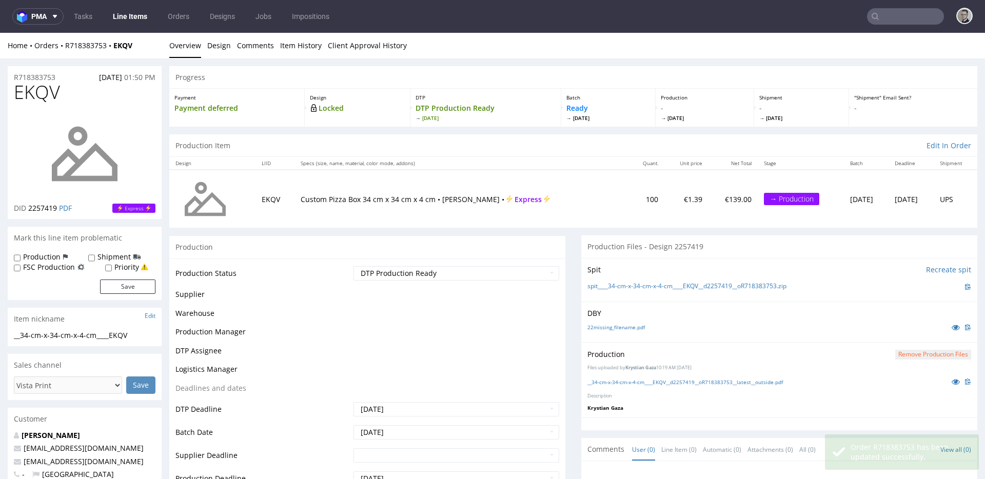
scroll to position [0, 0]
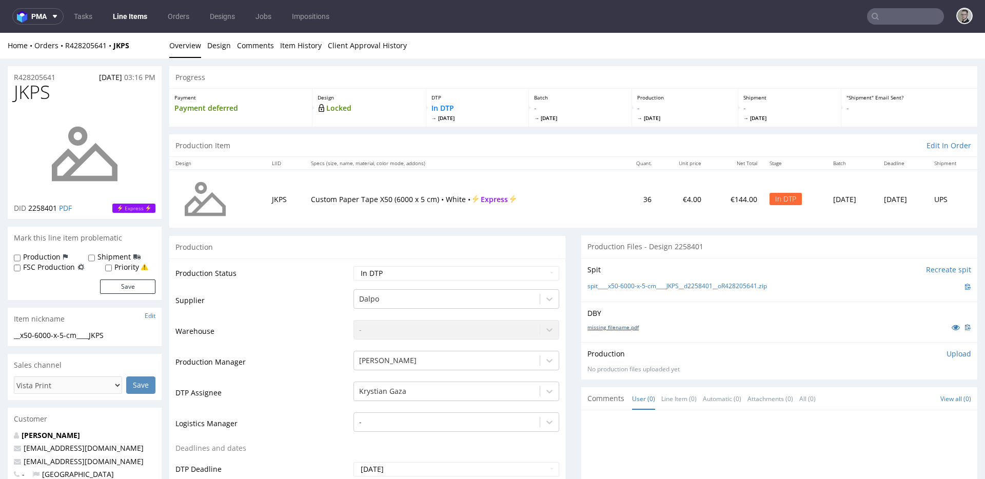
click at [614, 325] on link "missing_filename.pdf" at bounding box center [612, 327] width 51 height 7
click at [648, 278] on div "Spit Recreate spit spit____x50-6000-x-5-cm____JKPS__d2258401__oR428205641.zip" at bounding box center [779, 280] width 396 height 44
click at [648, 286] on link "spit____x50-6000-x-5-cm____JKPS__d2258401__oR428205641.zip" at bounding box center [677, 286] width 180 height 9
click at [947, 356] on p "Upload" at bounding box center [959, 354] width 25 height 10
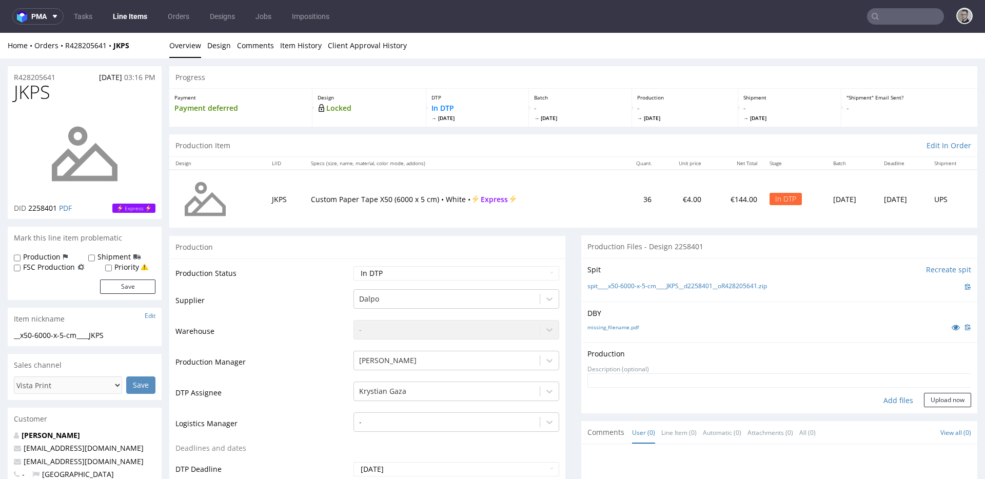
click at [884, 405] on div "Add files" at bounding box center [898, 400] width 51 height 15
type input "C:\fakepath\__x50-6000-x-5-cm____JKPS__d2258401__oR428205641__latest__outside.p…"
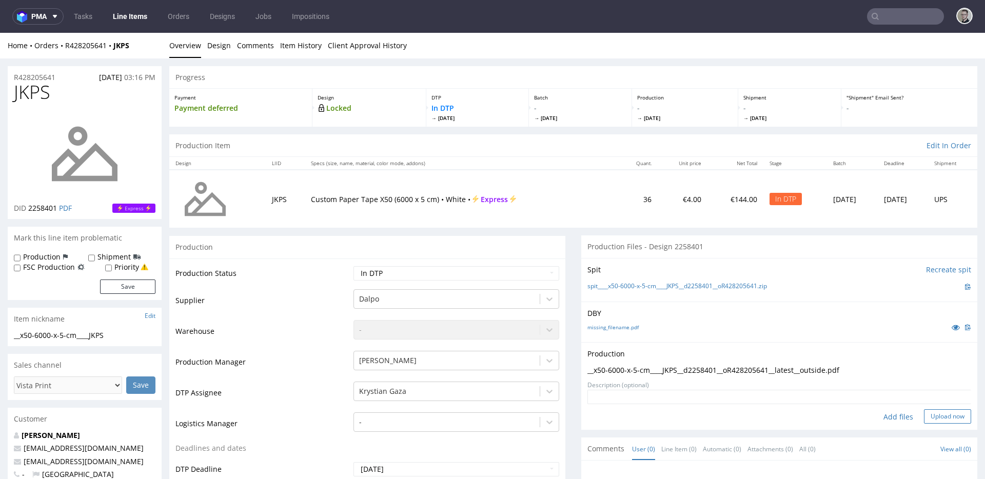
click at [928, 411] on button "Upload now" at bounding box center [947, 416] width 47 height 14
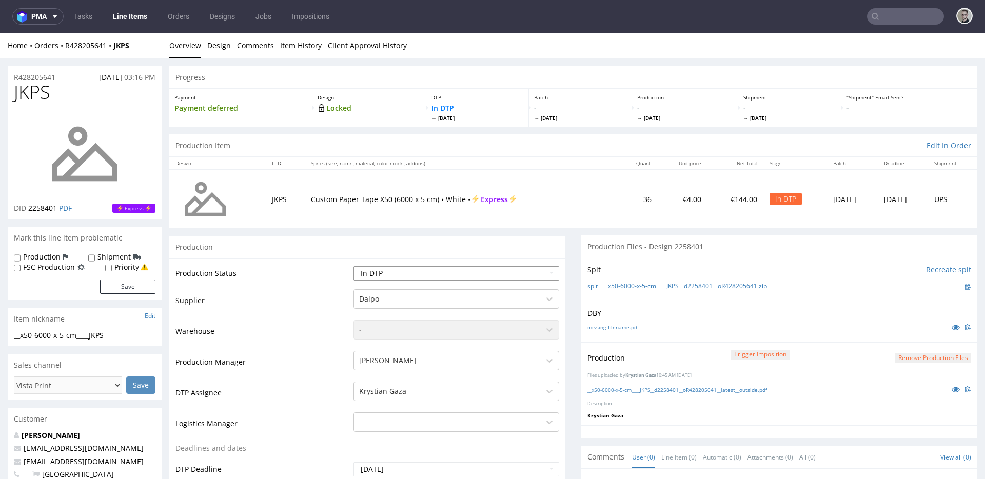
click at [454, 273] on select "Waiting for Artwork Waiting for Diecut Waiting for Mockup Waiting for DTP Waiti…" at bounding box center [457, 273] width 206 height 14
select select "dtp_production_ready"
click at [354, 266] on select "Waiting for Artwork Waiting for Diecut Waiting for Mockup Waiting for DTP Waiti…" at bounding box center [457, 273] width 206 height 14
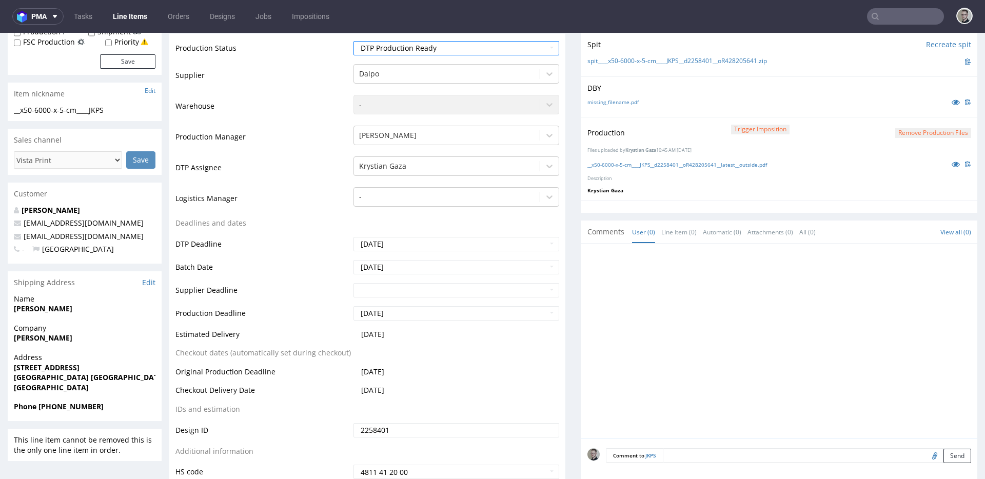
scroll to position [302, 0]
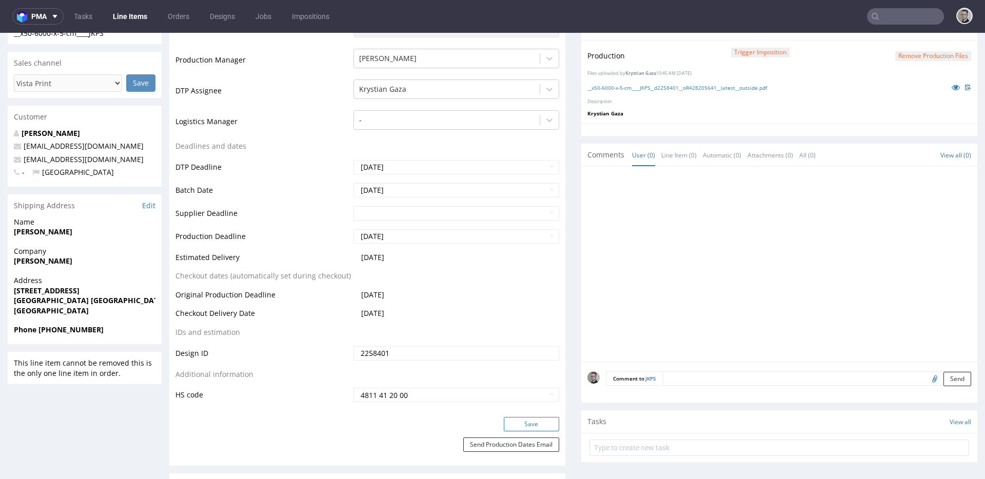
click at [529, 421] on button "Save" at bounding box center [531, 424] width 55 height 14
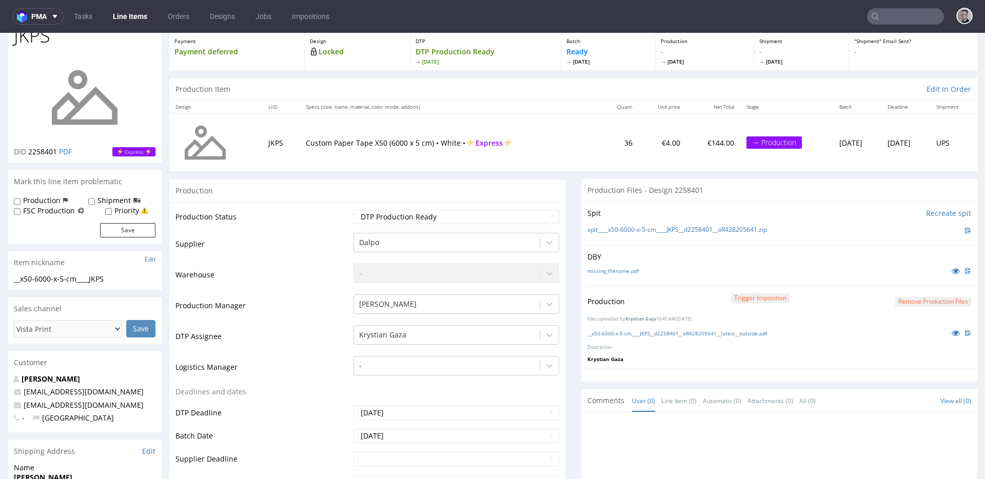
scroll to position [0, 0]
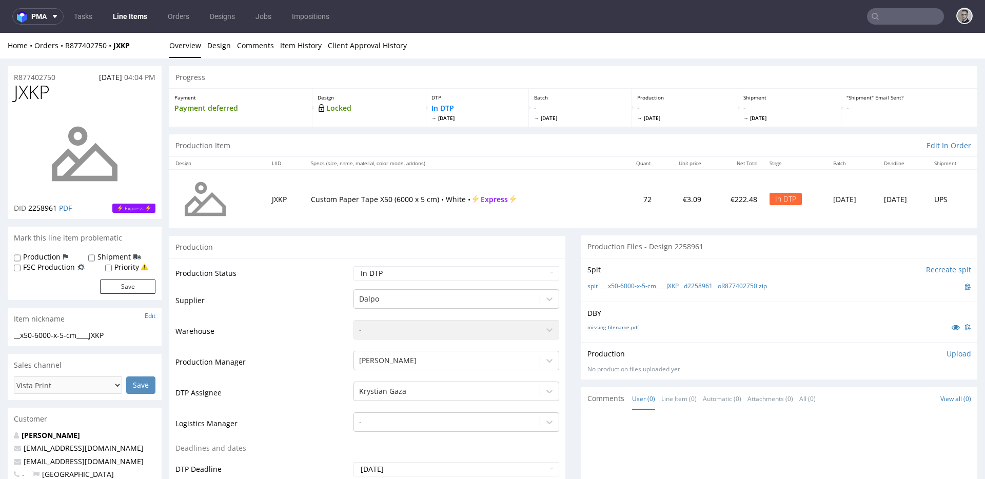
click at [620, 326] on link "missing_filename.pdf" at bounding box center [612, 327] width 51 height 7
click at [652, 286] on link "spit____x50-6000-x-5-cm____JXKP__d2258961__oR877402750.zip" at bounding box center [677, 286] width 180 height 9
click at [947, 358] on p "Upload" at bounding box center [959, 354] width 25 height 10
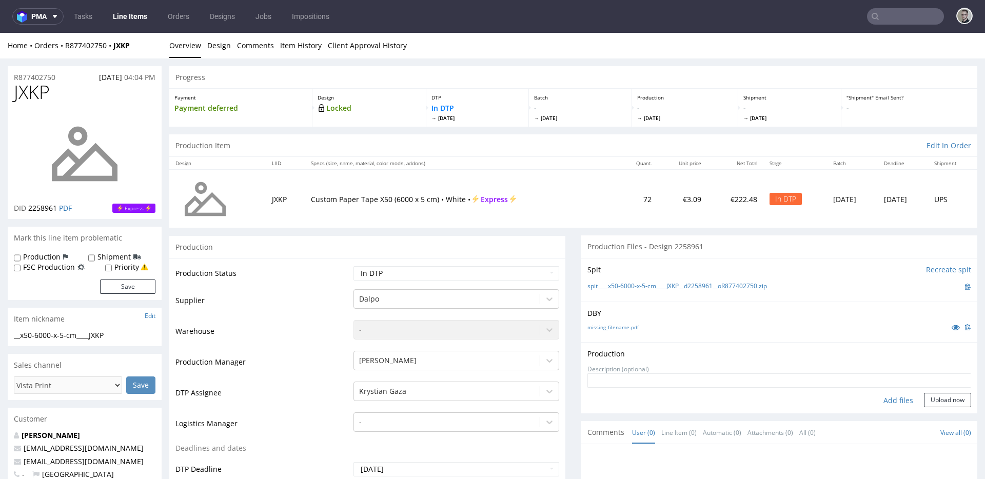
click at [888, 400] on div "Add files" at bounding box center [898, 400] width 51 height 15
type input "C:\fakepath\__x50-6000-x-5-cm____JXKP__d2258961__oR877402750__latest__outside.p…"
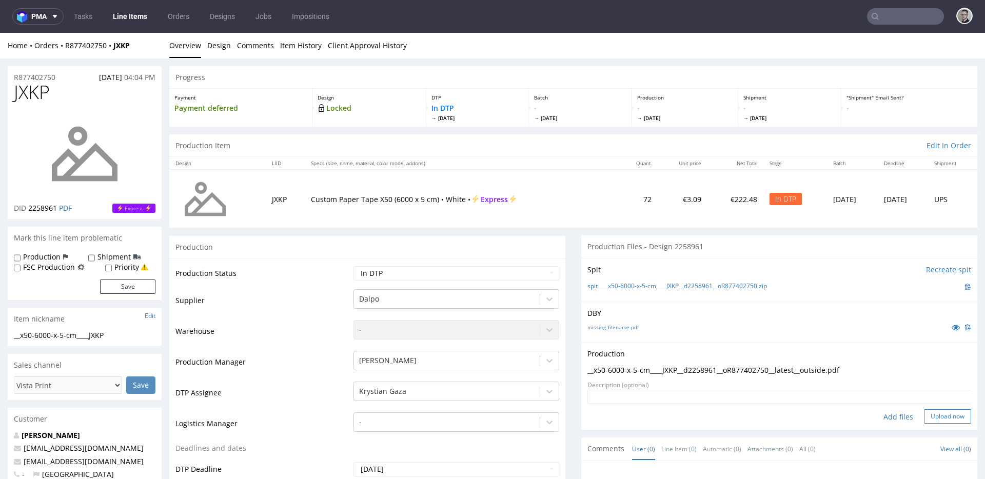
click at [948, 412] on button "Upload now" at bounding box center [947, 416] width 47 height 14
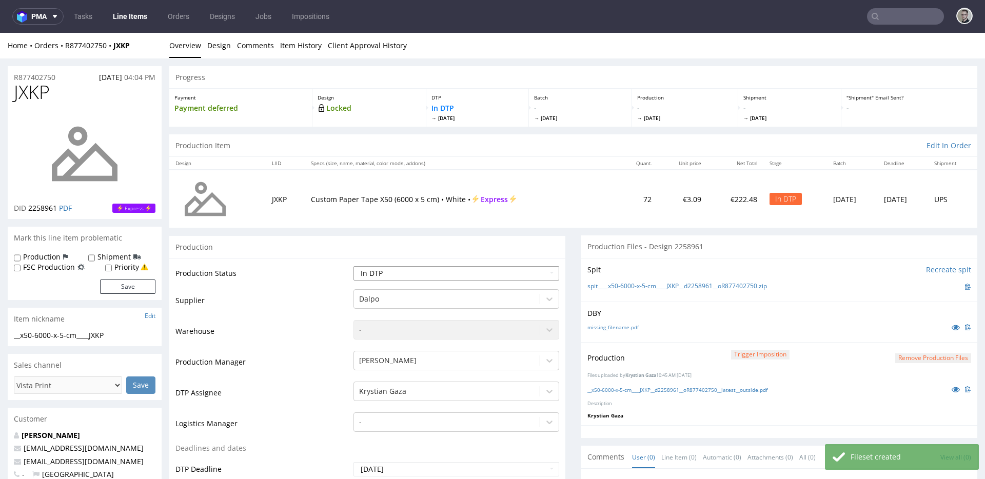
click at [480, 275] on select "Waiting for Artwork Waiting for Diecut Waiting for Mockup Waiting for DTP Waiti…" at bounding box center [457, 273] width 206 height 14
select select "dtp_production_ready"
click at [354, 266] on select "Waiting for Artwork Waiting for Diecut Waiting for Mockup Waiting for DTP Waiti…" at bounding box center [457, 273] width 206 height 14
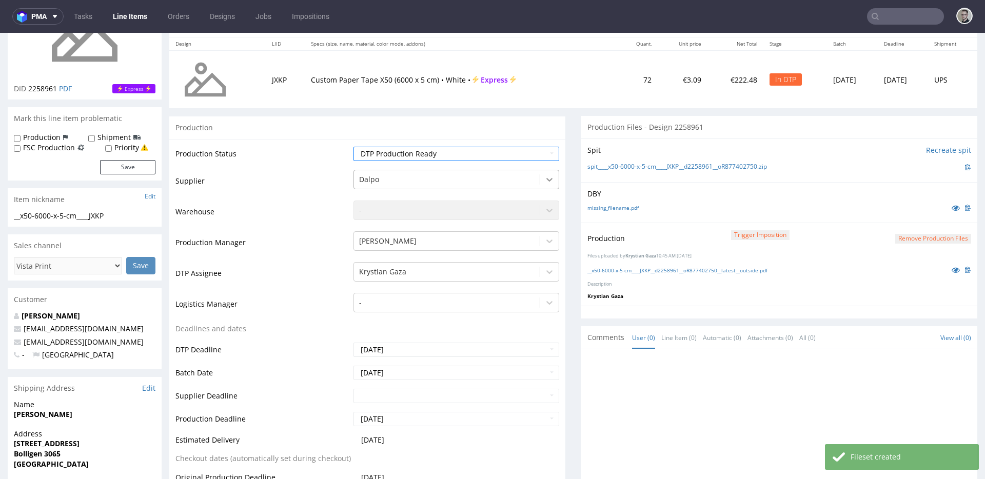
scroll to position [321, 0]
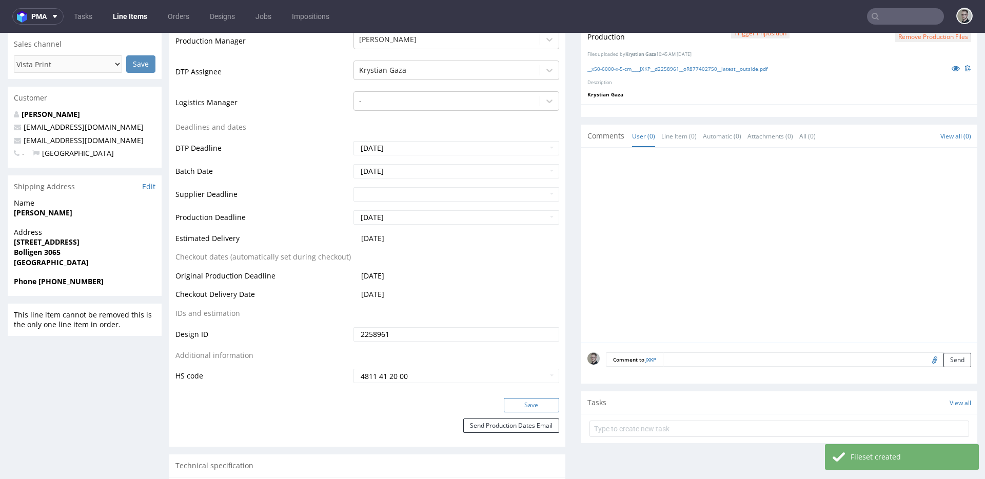
click at [526, 400] on button "Save" at bounding box center [531, 405] width 55 height 14
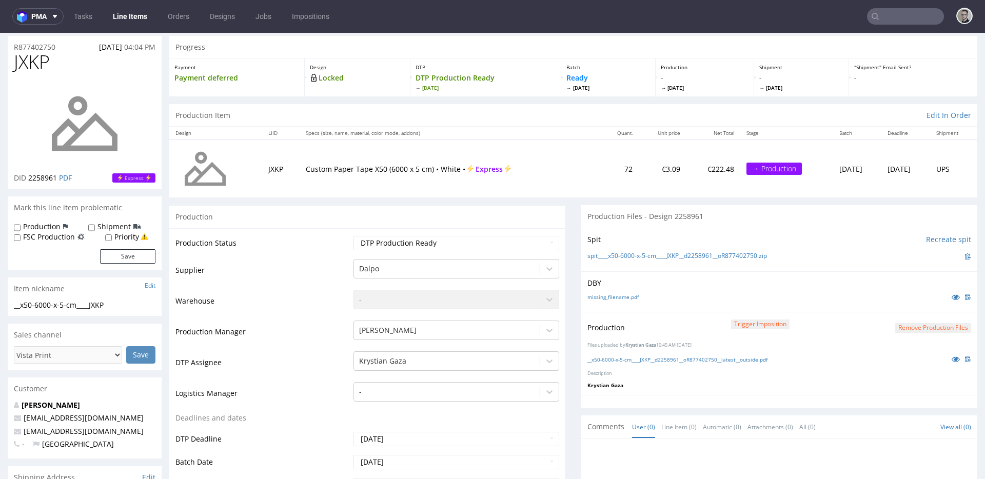
scroll to position [0, 0]
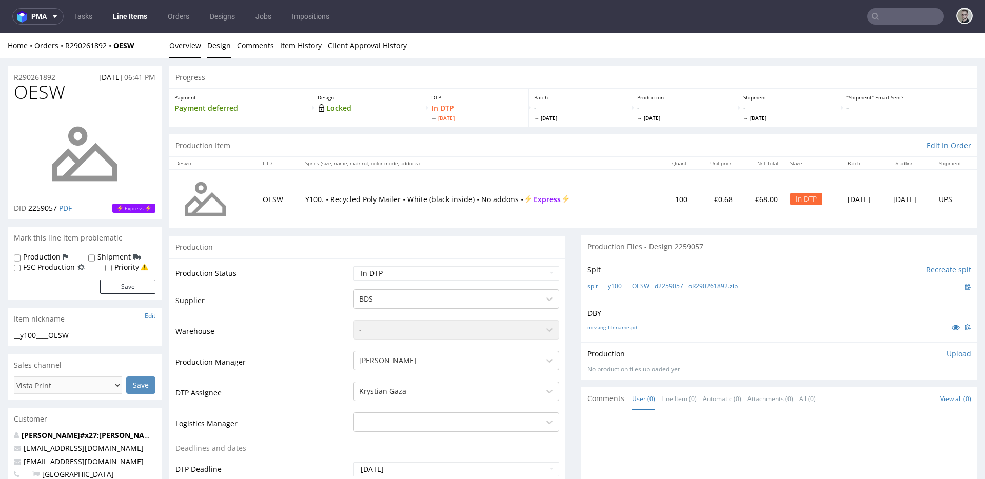
click at [214, 49] on link "Design" at bounding box center [219, 45] width 24 height 25
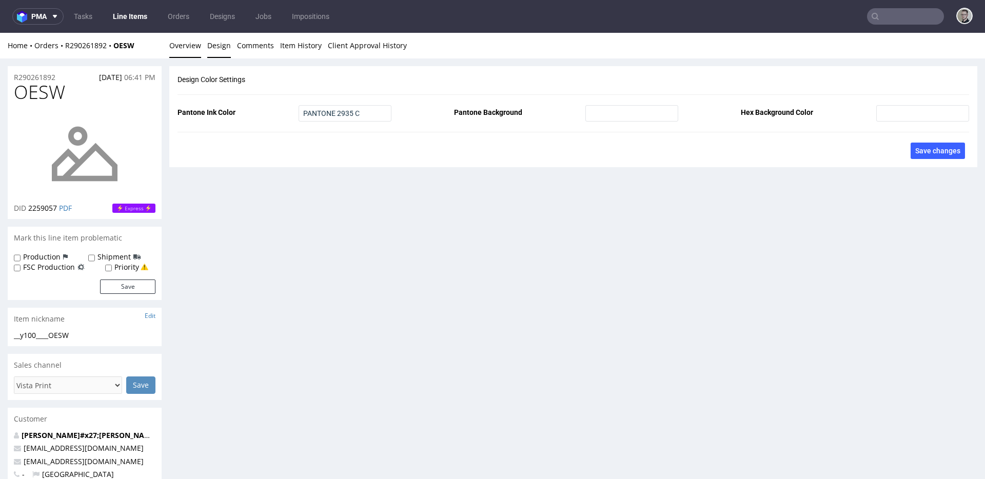
click at [195, 47] on link "Overview" at bounding box center [185, 45] width 32 height 25
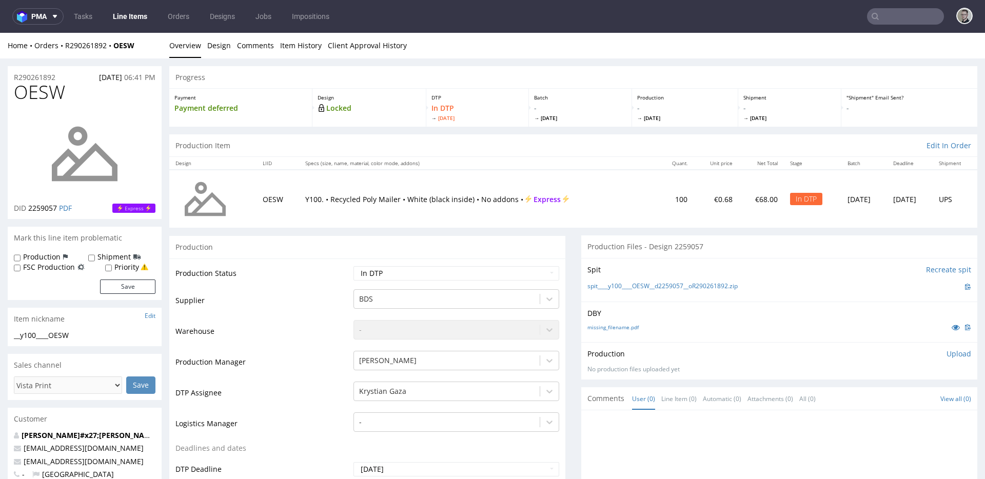
click at [623, 332] on div "missing_filename.pdf" at bounding box center [779, 327] width 384 height 11
click at [624, 328] on link "missing_filename.pdf" at bounding box center [612, 327] width 51 height 7
click at [661, 284] on link "spit____y100____OESW__d2259057__oR290261892.zip" at bounding box center [662, 286] width 150 height 9
click at [928, 351] on div "Production Upload" at bounding box center [779, 354] width 384 height 10
click at [947, 352] on p "Upload" at bounding box center [959, 354] width 25 height 10
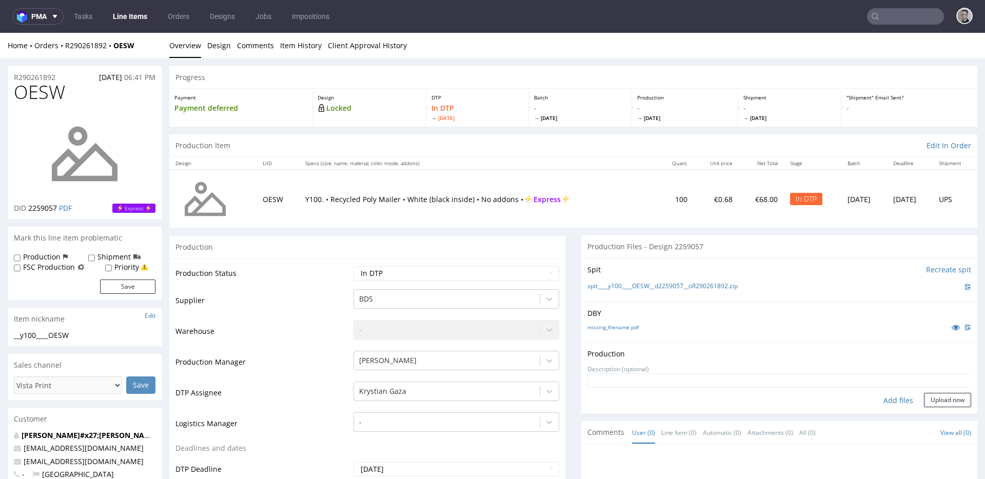
click at [897, 402] on div "Add files" at bounding box center [898, 400] width 51 height 15
type input "C:\fakepath\__y100____OESW__d2259057__oR290261892__latest__outside.pdf"
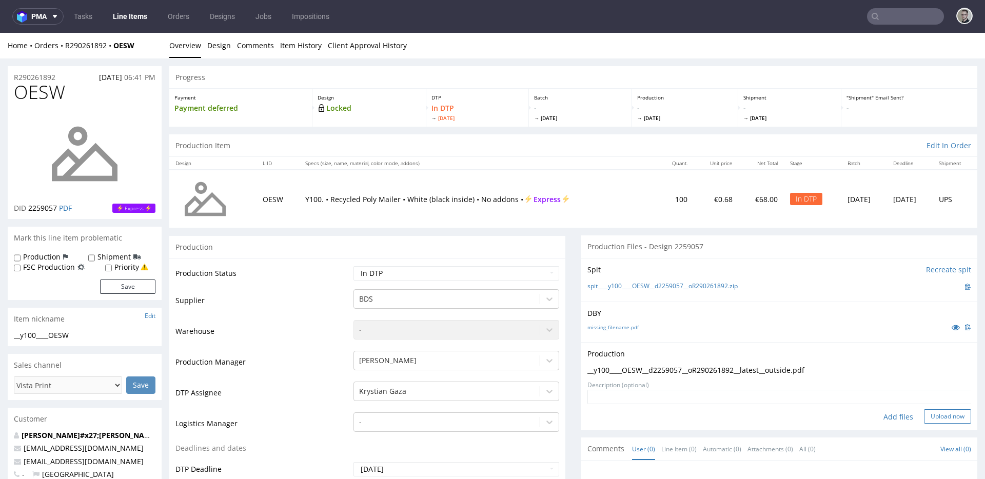
click at [951, 408] on form "Add files Upload now" at bounding box center [779, 407] width 384 height 34
click at [947, 415] on button "Upload now" at bounding box center [947, 416] width 47 height 14
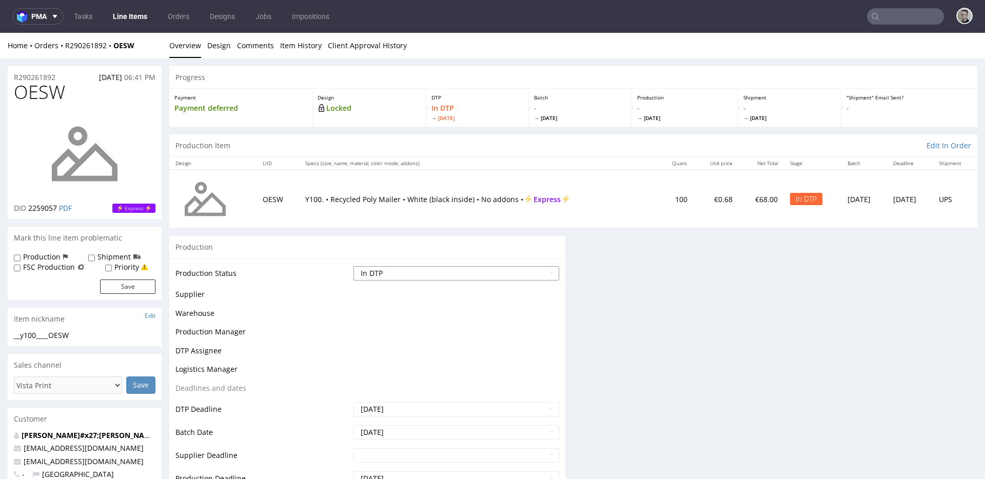
click at [426, 274] on select "Waiting for Artwork Waiting for Diecut Waiting for Mockup Waiting for DTP Waiti…" at bounding box center [457, 273] width 206 height 14
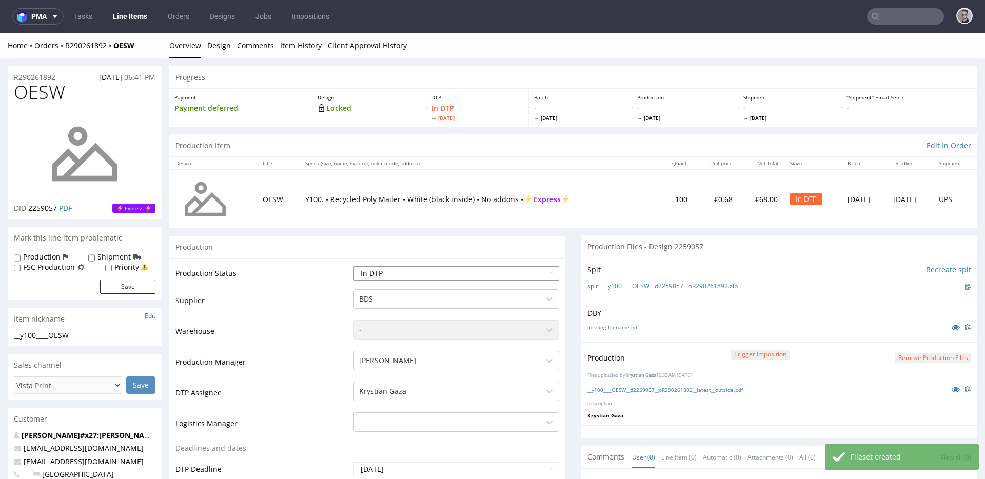
select select "dtp_production_ready"
click at [354, 266] on select "Waiting for Artwork Waiting for Diecut Waiting for Mockup Waiting for DTP Waiti…" at bounding box center [457, 273] width 206 height 14
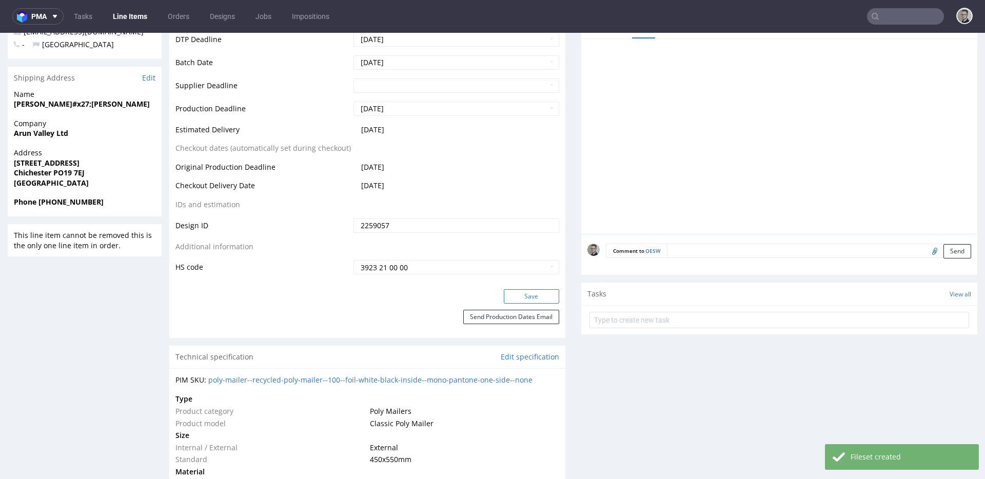
click at [512, 296] on button "Save" at bounding box center [531, 296] width 55 height 14
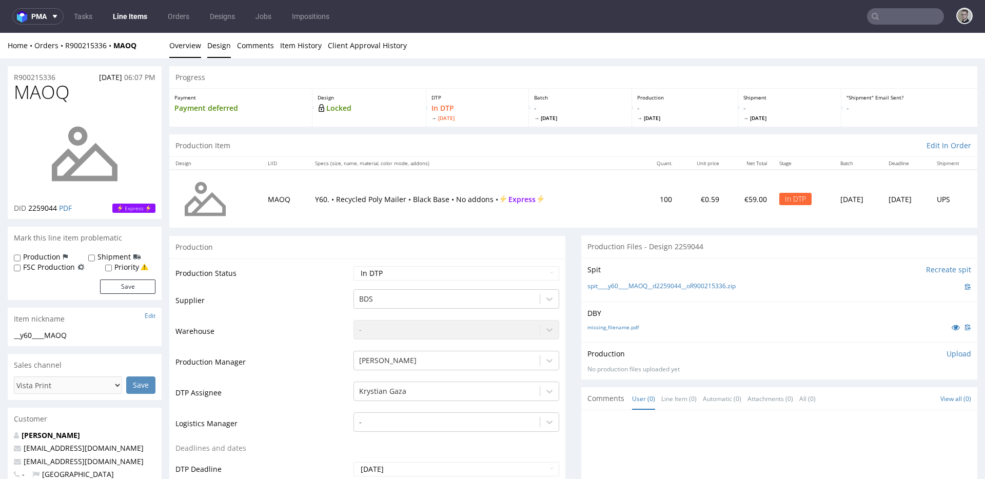
click at [227, 51] on link "Design" at bounding box center [219, 45] width 24 height 25
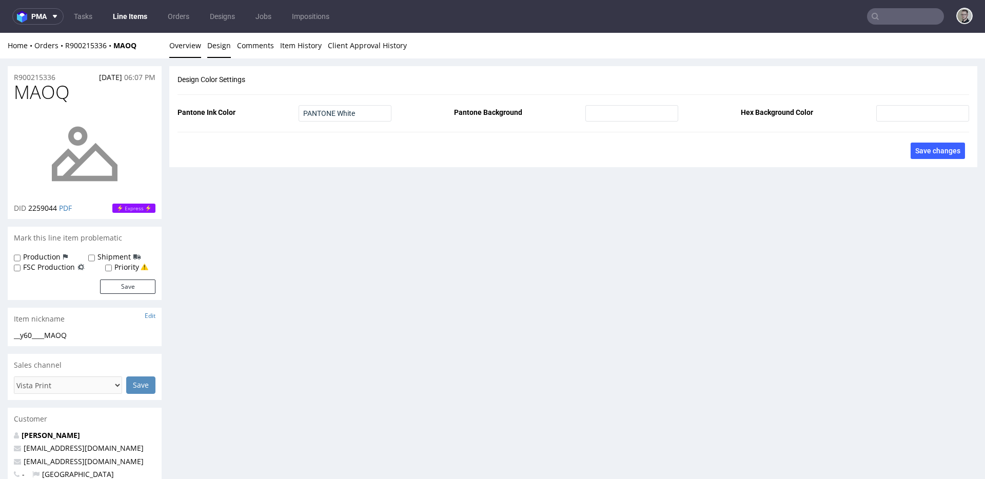
click at [188, 47] on link "Overview" at bounding box center [185, 45] width 32 height 25
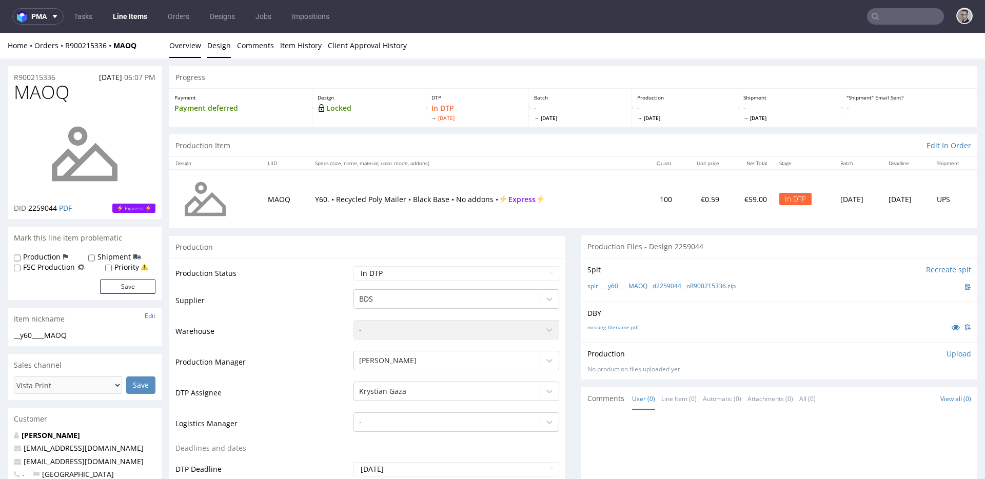
click at [212, 46] on link "Design" at bounding box center [219, 45] width 24 height 25
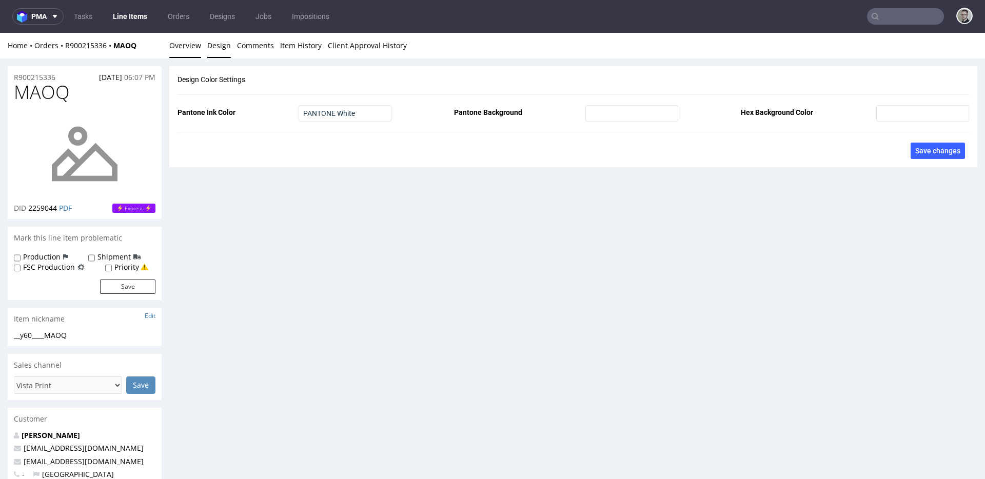
click at [190, 47] on link "Overview" at bounding box center [185, 45] width 32 height 25
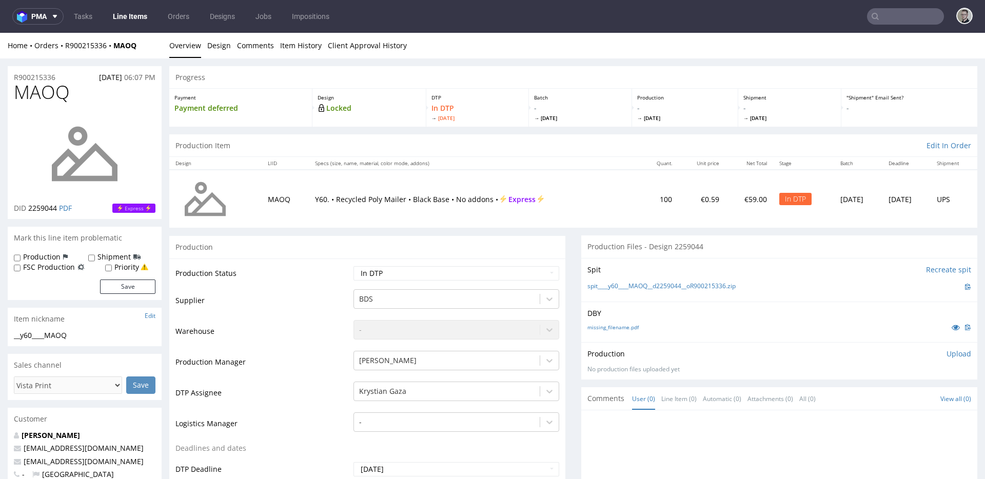
click at [39, 259] on label "Production" at bounding box center [41, 257] width 37 height 10
click at [21, 259] on input "Production" at bounding box center [17, 258] width 7 height 8
checkbox input "true"
click at [124, 286] on button "Save" at bounding box center [127, 287] width 55 height 14
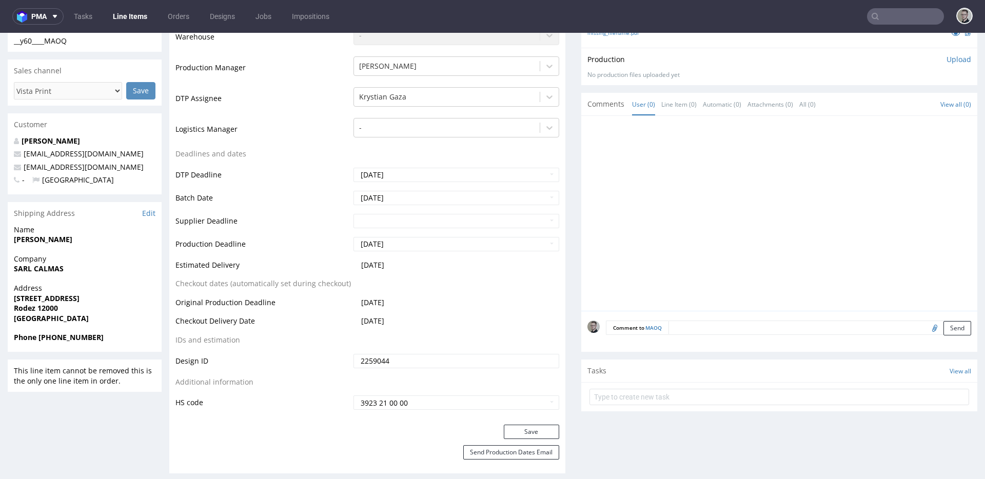
scroll to position [296, 0]
click at [720, 330] on textarea at bounding box center [820, 327] width 303 height 14
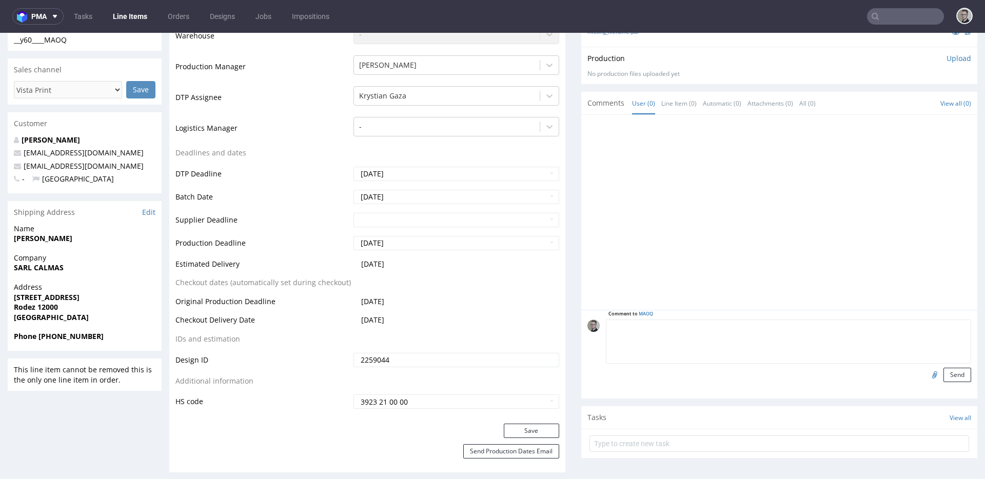
paste textarea "Print Color - Pantone White (set as 100% Magenta named Pantone White for design…"
type textarea "Print Color - Pantone White (set as 100% Magenta named Pantone White for design…"
click at [944, 370] on button "Send" at bounding box center [958, 375] width 28 height 14
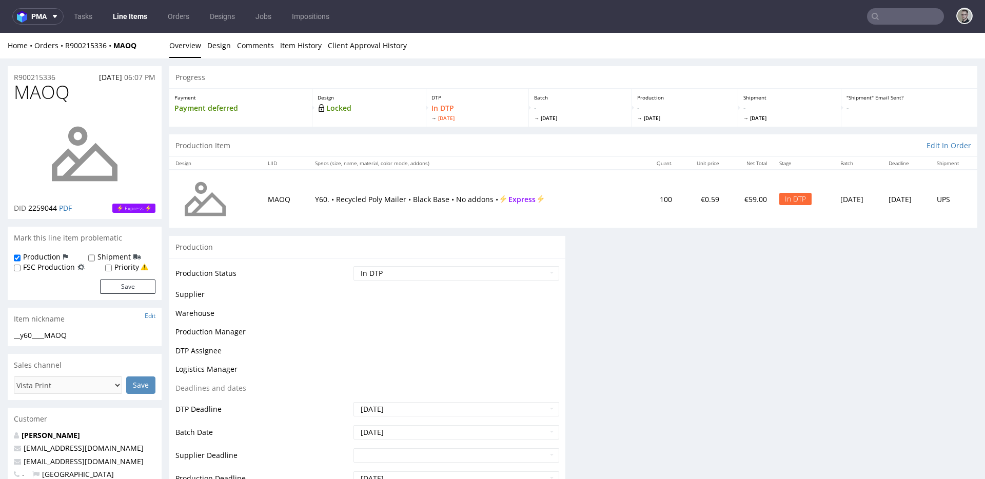
scroll to position [0, 0]
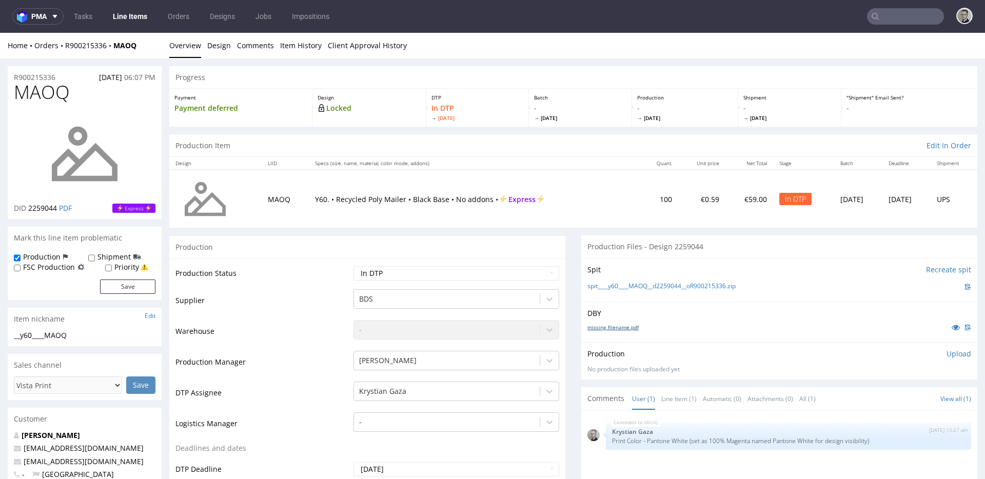
click at [624, 324] on link "missing_filename.pdf" at bounding box center [612, 327] width 51 height 7
click at [677, 287] on link "spit____y60____MAOQ__d2259044__oR900215336.zip" at bounding box center [661, 286] width 148 height 9
click at [948, 356] on p "Upload" at bounding box center [959, 354] width 25 height 10
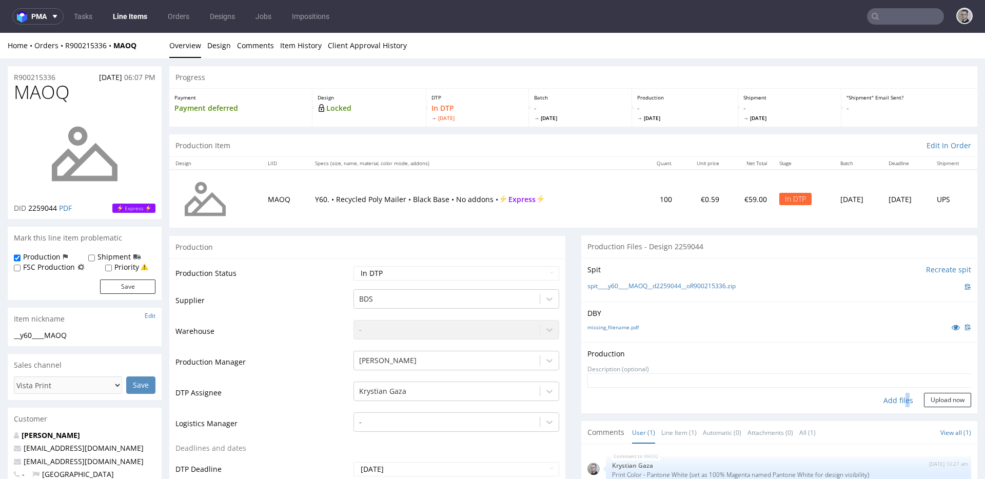
click at [892, 396] on div "Add files" at bounding box center [898, 400] width 51 height 15
type input "C:\fakepath\__y60____MAOQ__d2259044__oR900215336__latest__outside.pdf"
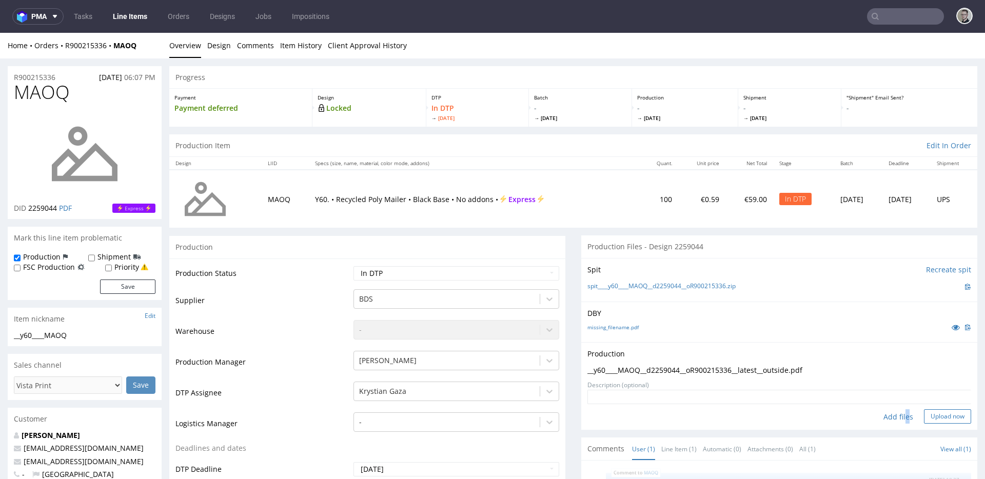
click at [941, 411] on button "Upload now" at bounding box center [947, 416] width 47 height 14
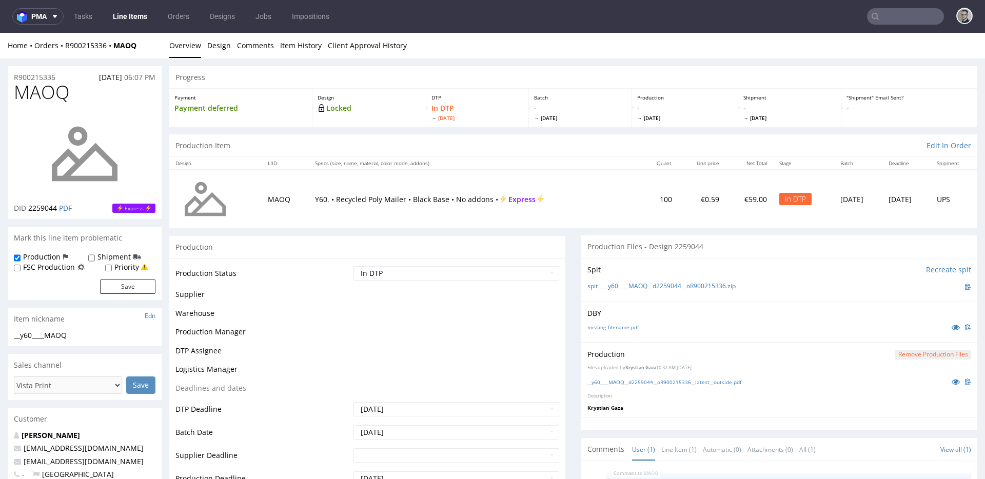
click at [455, 278] on select "Waiting for Artwork Waiting for Diecut Waiting for Mockup Waiting for DTP Waiti…" at bounding box center [457, 273] width 206 height 14
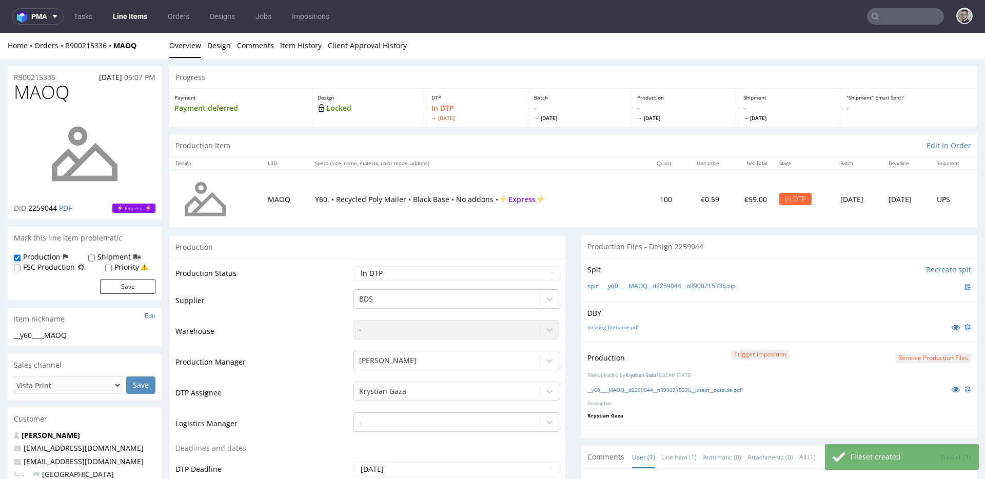
select select "dtp_production_ready"
click at [354, 266] on select "Waiting for Artwork Waiting for Diecut Waiting for Mockup Waiting for DTP Waiti…" at bounding box center [457, 273] width 206 height 14
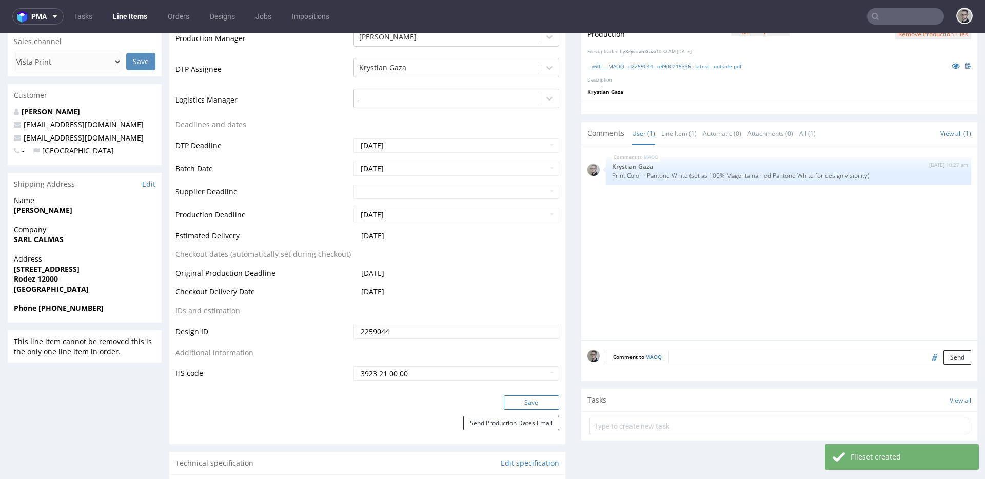
click at [538, 400] on button "Save" at bounding box center [531, 403] width 55 height 14
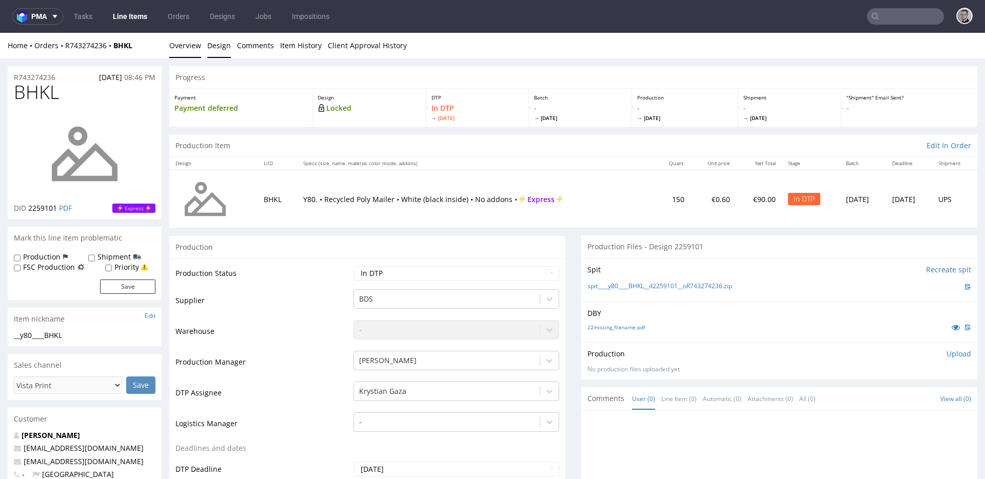
click at [227, 51] on link "Design" at bounding box center [219, 45] width 24 height 25
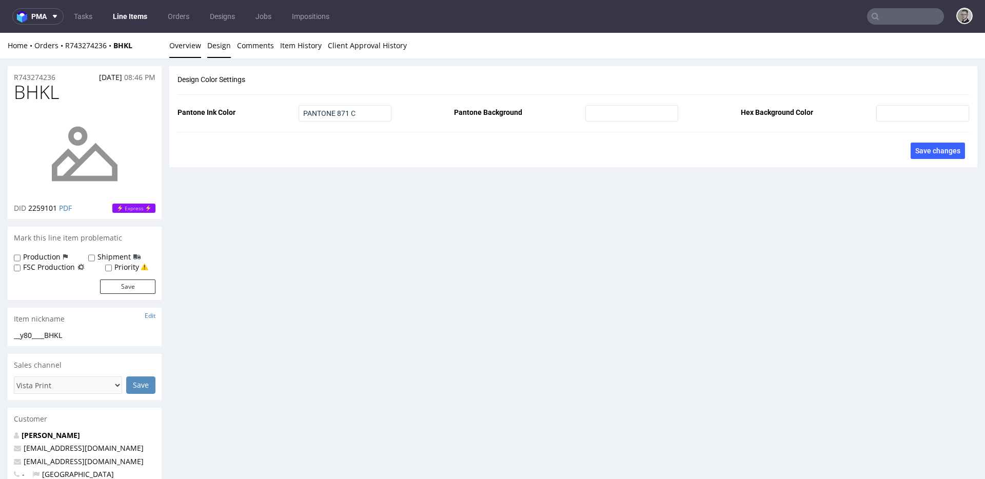
click at [180, 43] on link "Overview" at bounding box center [185, 45] width 32 height 25
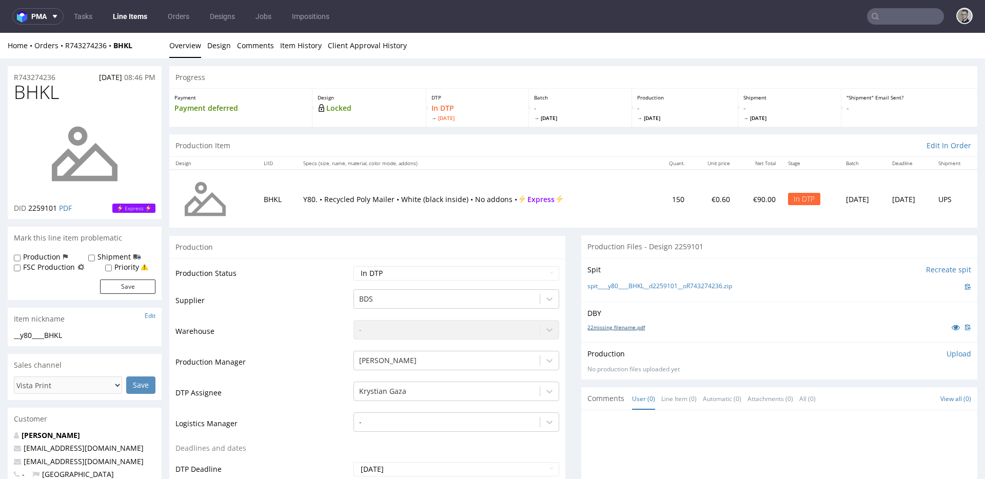
click at [622, 327] on link "22missing_filename.pdf" at bounding box center [615, 327] width 57 height 7
click at [686, 288] on link "spit____y80____BHKL__d2259101__oR743274236.zip" at bounding box center [659, 286] width 145 height 9
click at [951, 356] on p "Upload" at bounding box center [959, 354] width 25 height 10
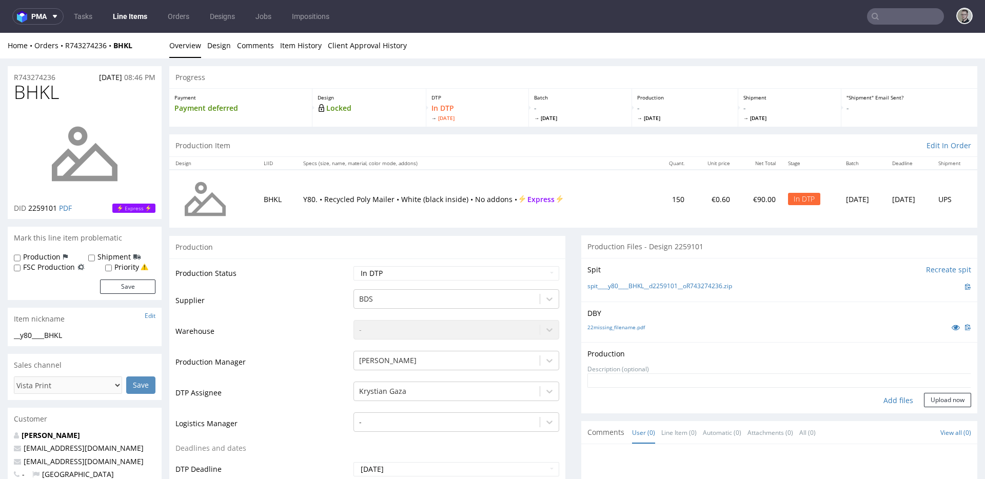
click at [895, 398] on div "Add files" at bounding box center [898, 400] width 51 height 15
type input "C:\fakepath\__y80____BHKL__d2259101__oR743274236__latest__outside.pdf"
click at [924, 417] on button "Upload now" at bounding box center [947, 416] width 47 height 14
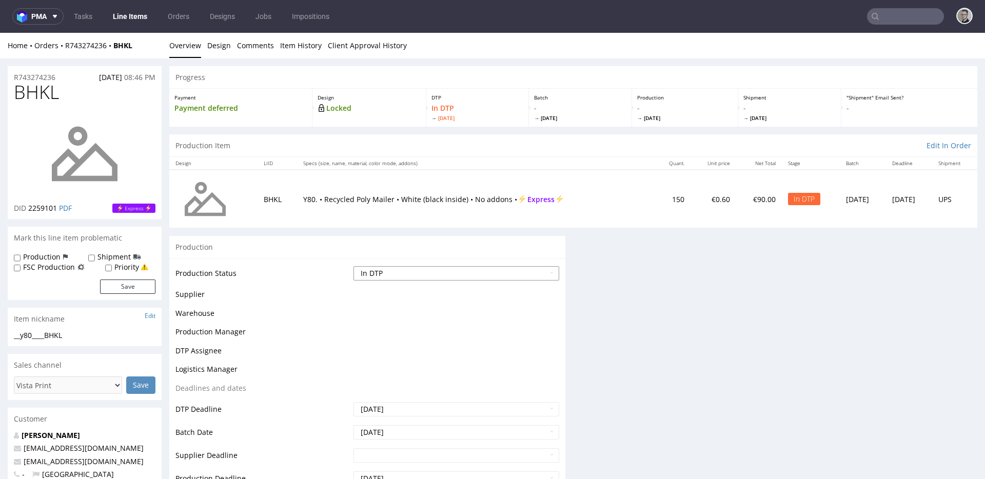
click at [416, 273] on select "Waiting for Artwork Waiting for Diecut Waiting for Mockup Waiting for DTP Waiti…" at bounding box center [457, 273] width 206 height 14
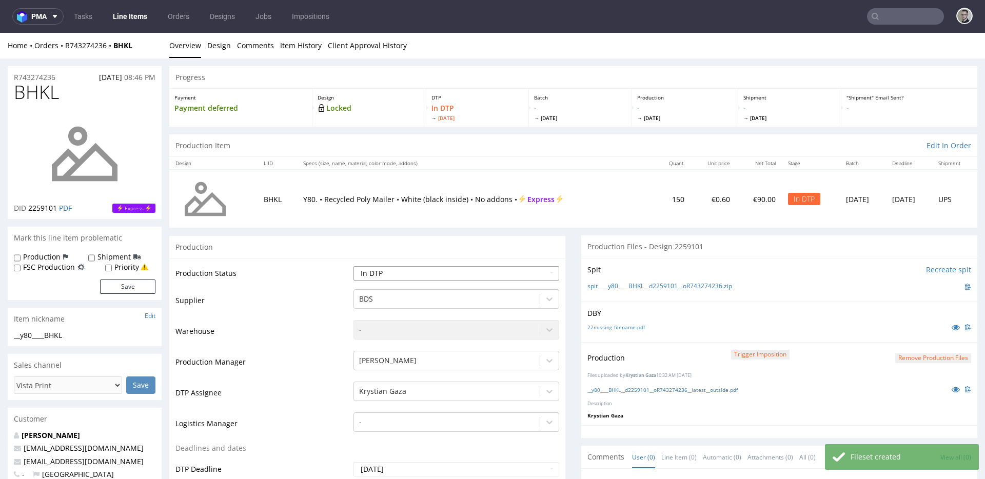
select select "dtp_production_ready"
click at [354, 266] on select "Waiting for Artwork Waiting for Diecut Waiting for Mockup Waiting for DTP Waiti…" at bounding box center [457, 273] width 206 height 14
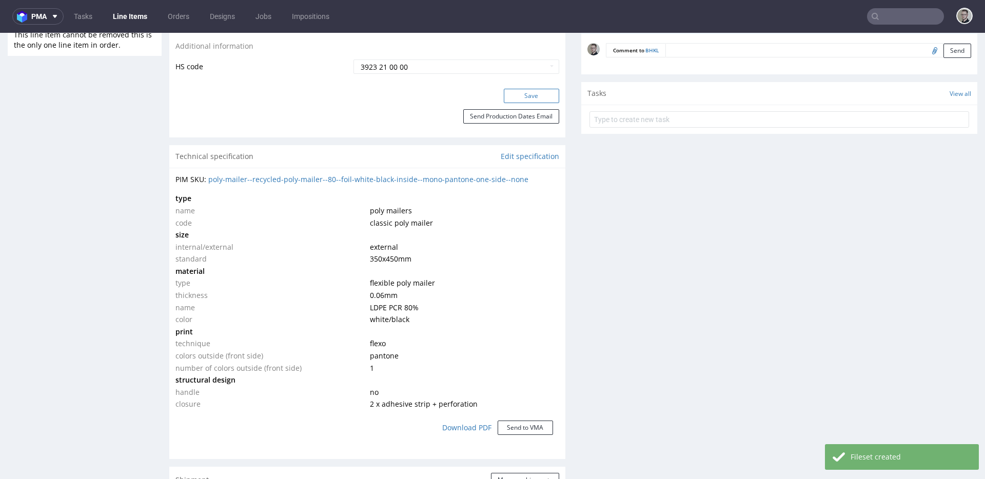
click at [528, 100] on button "Save" at bounding box center [531, 96] width 55 height 14
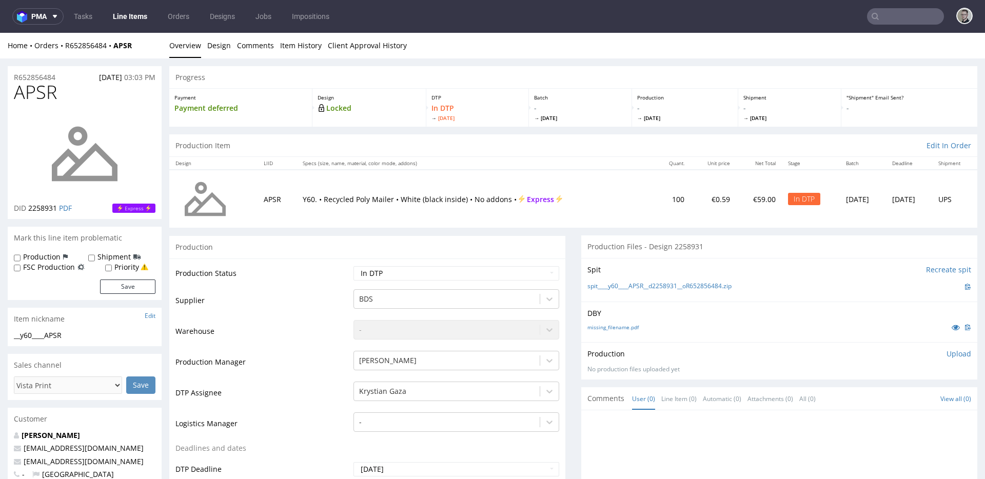
click at [621, 332] on div "missing_filename.pdf" at bounding box center [779, 327] width 384 height 11
click at [625, 327] on link "missing_filename.pdf" at bounding box center [612, 327] width 51 height 7
click at [673, 286] on link "spit____y60____APSR__d2258931__oR652856484.zip" at bounding box center [659, 286] width 144 height 9
click at [947, 356] on p "Upload" at bounding box center [959, 354] width 25 height 10
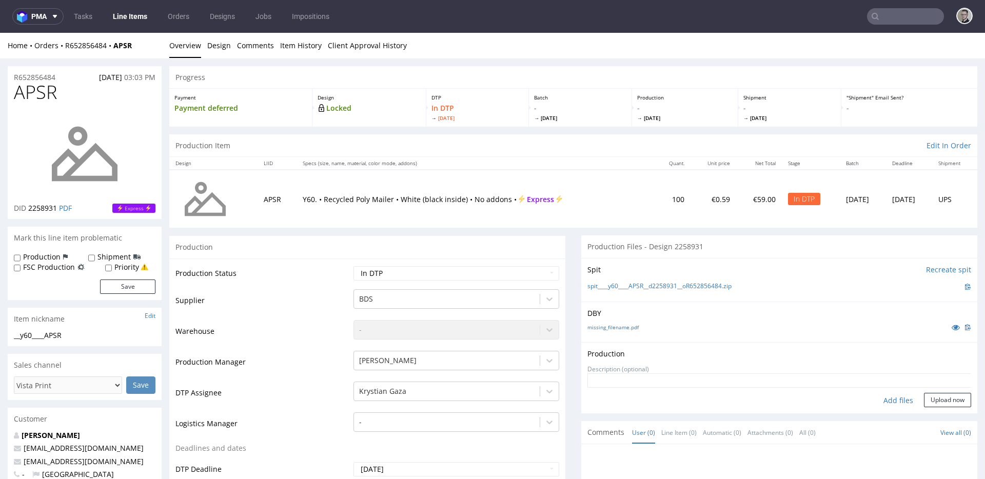
click at [879, 398] on div "Add files" at bounding box center [898, 400] width 51 height 15
type input "C:\fakepath\__y60____APSR__d2258931__oR652856484__latest__outside.pdf"
click at [924, 411] on button "Upload now" at bounding box center [947, 416] width 47 height 14
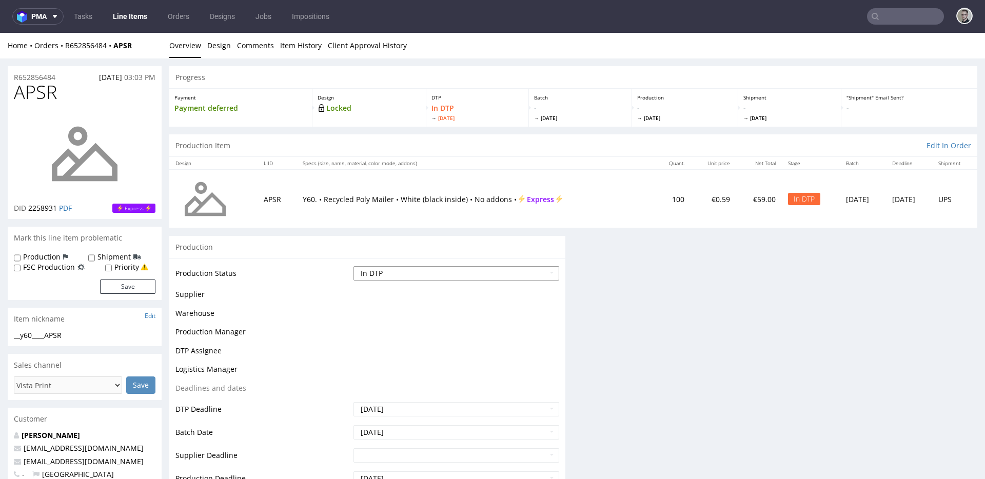
click at [413, 270] on select "Waiting for Artwork Waiting for Diecut Waiting for Mockup Waiting for DTP Waiti…" at bounding box center [457, 273] width 206 height 14
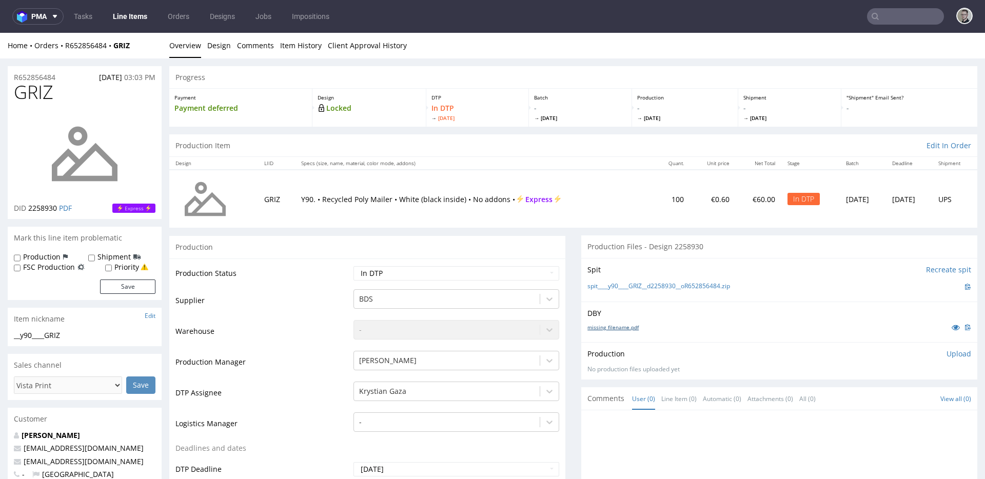
click at [591, 327] on link "missing_filename.pdf" at bounding box center [612, 327] width 51 height 7
click at [623, 286] on link "spit____y90____GRIZ__d2258930__oR652856484.zip" at bounding box center [658, 286] width 143 height 9
click at [940, 359] on div "Production Upload No production files uploaded yet Description (optional) Add f…" at bounding box center [779, 361] width 384 height 25
click at [947, 355] on p "Upload" at bounding box center [959, 354] width 25 height 10
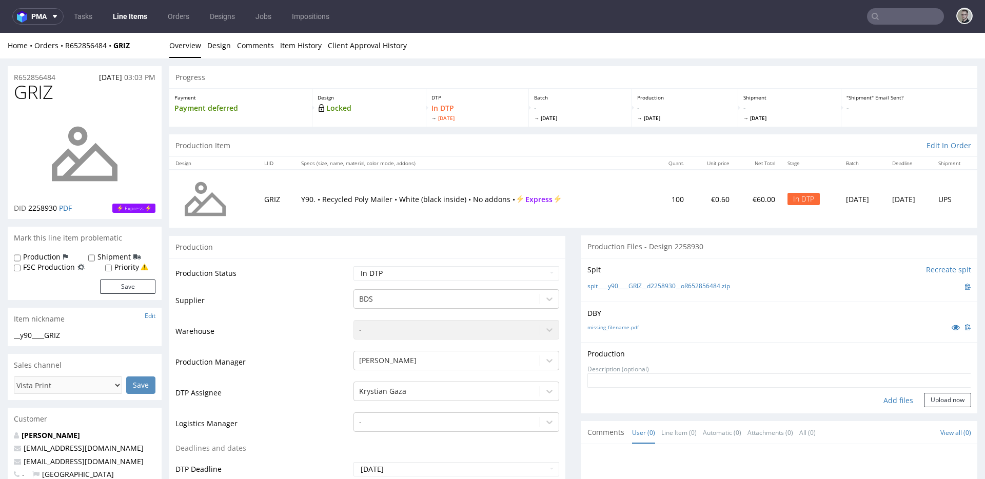
click at [875, 402] on div "Add files" at bounding box center [898, 400] width 51 height 15
type input "C:\fakepath\__y90____GRIZ__d2258930__oR652856484__latest__outside.pdf"
click at [932, 410] on button "Upload now" at bounding box center [947, 416] width 47 height 14
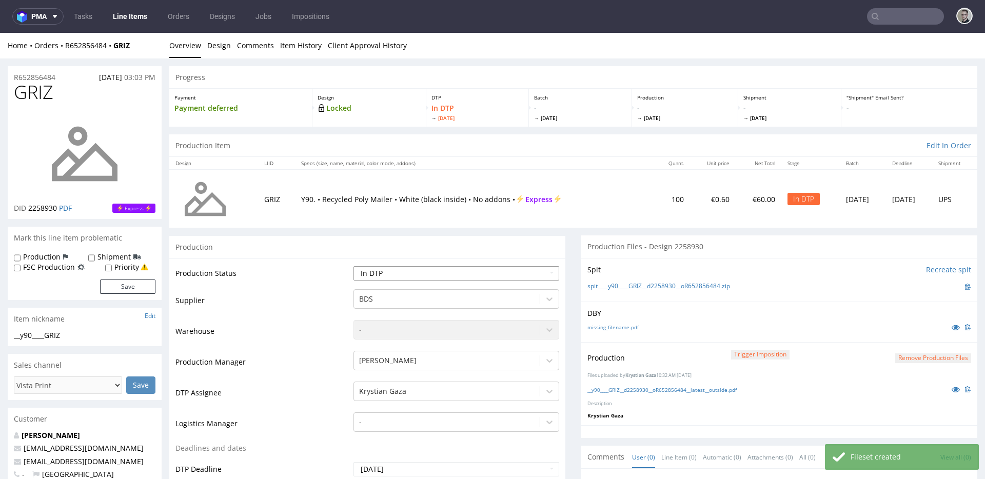
click at [465, 277] on select "Waiting for Artwork Waiting for Diecut Waiting for Mockup Waiting for DTP Waiti…" at bounding box center [457, 273] width 206 height 14
select select "dtp_production_ready"
click at [354, 266] on select "Waiting for Artwork Waiting for Diecut Waiting for Mockup Waiting for DTP Waiti…" at bounding box center [457, 273] width 206 height 14
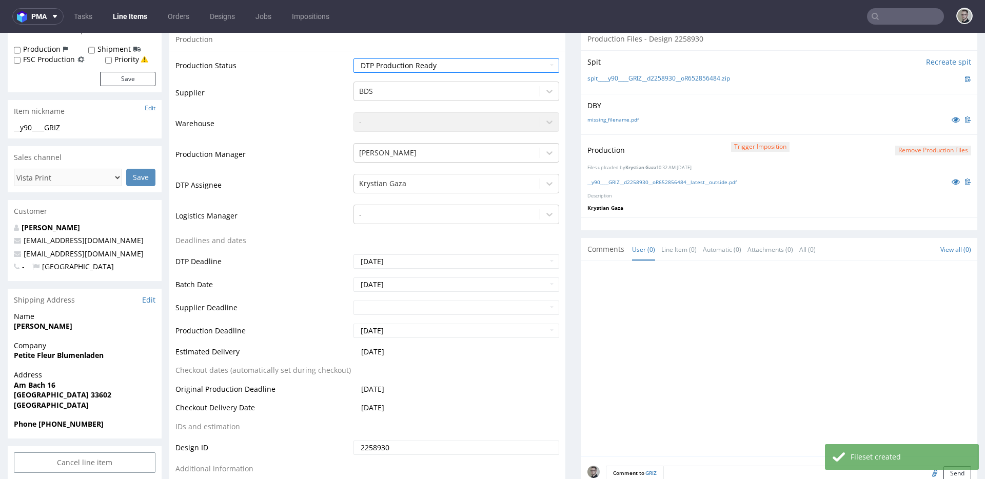
scroll to position [262, 0]
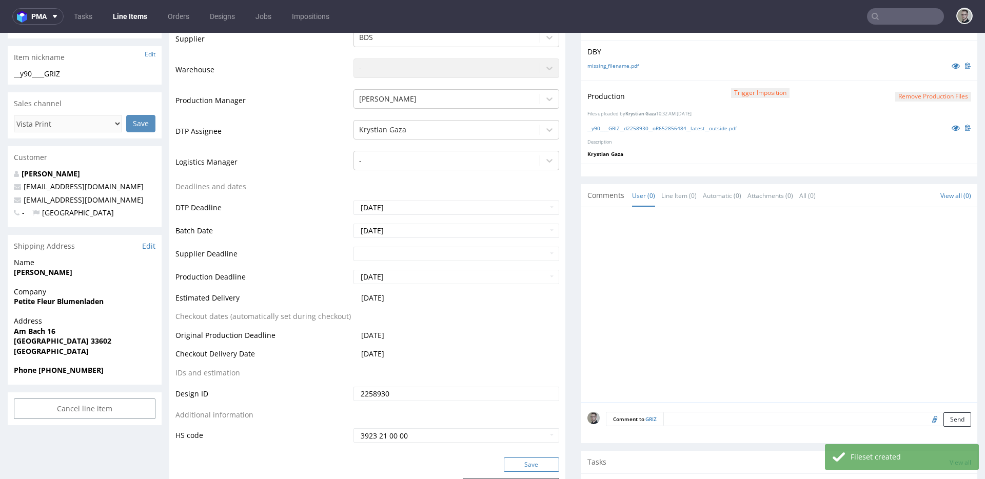
click at [542, 460] on button "Save" at bounding box center [531, 465] width 55 height 14
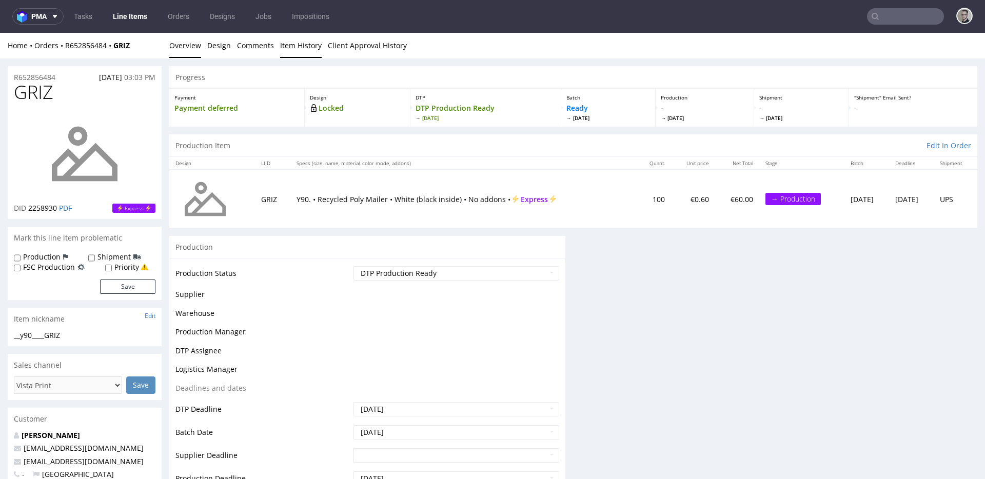
scroll to position [0, 0]
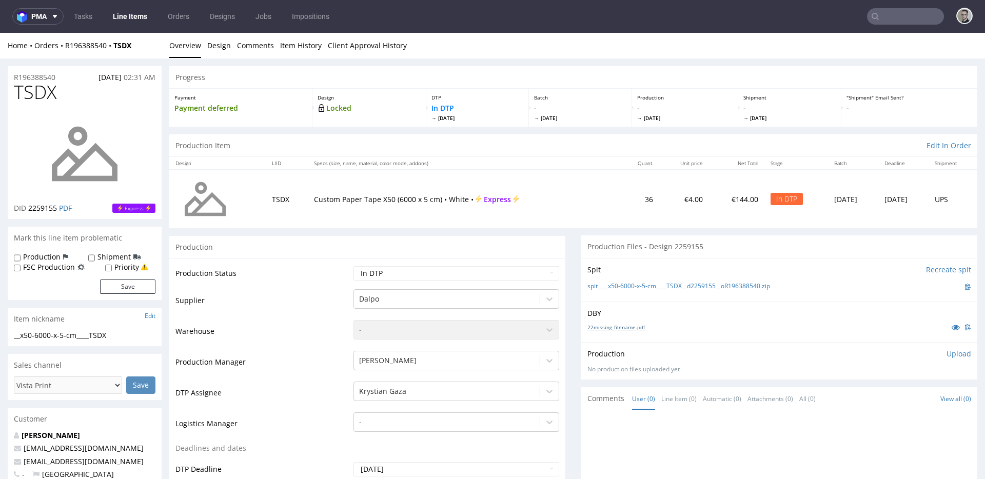
click at [607, 324] on link "22missing_filename.pdf" at bounding box center [615, 327] width 57 height 7
click at [632, 286] on link "spit____x50-6000-x-5-cm____TSDX__d2259155__oR196388540.zip" at bounding box center [678, 286] width 183 height 9
click at [947, 352] on p "Upload" at bounding box center [959, 354] width 25 height 10
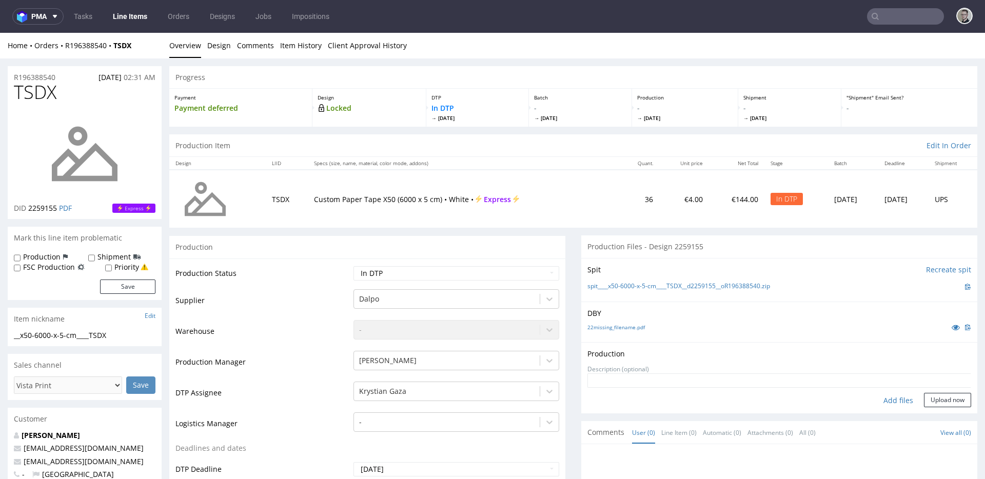
click at [886, 400] on div "Add files" at bounding box center [898, 400] width 51 height 15
type input "C:\fakepath\__x50-6000-x-5-cm____TSDX__d2259155__oR196388540__latest__outside.p…"
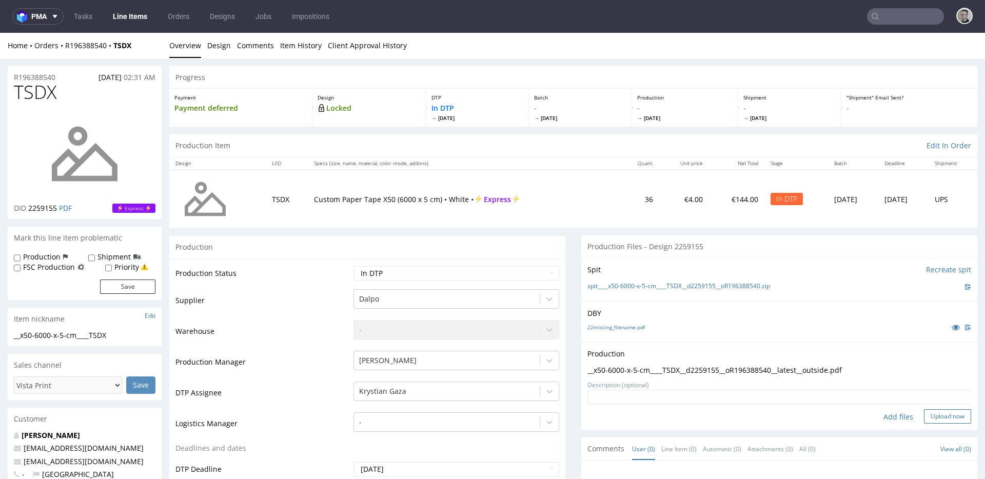
click at [924, 409] on button "Upload now" at bounding box center [947, 416] width 47 height 14
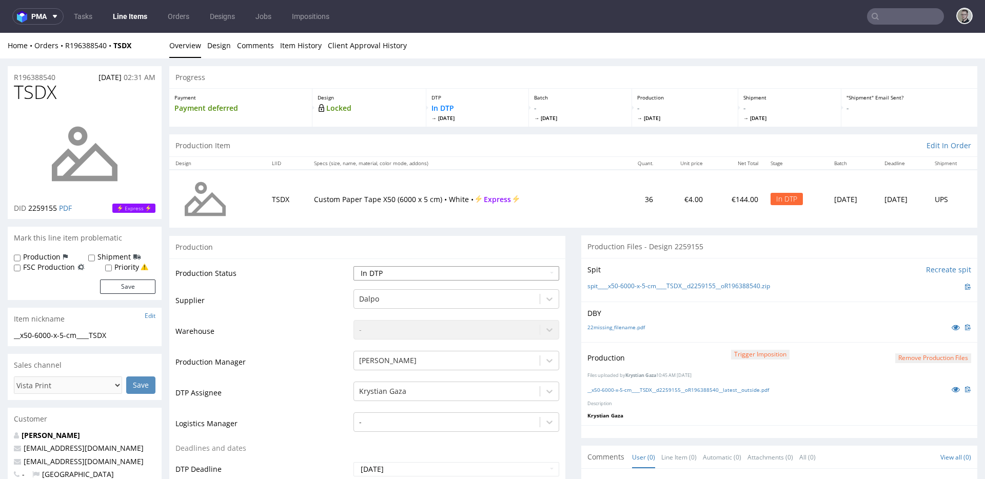
click at [472, 276] on select "Waiting for Artwork Waiting for Diecut Waiting for Mockup Waiting for DTP Waiti…" at bounding box center [457, 273] width 206 height 14
select select "dtp_production_ready"
click at [354, 266] on select "Waiting for Artwork Waiting for Diecut Waiting for Mockup Waiting for DTP Waiti…" at bounding box center [457, 273] width 206 height 14
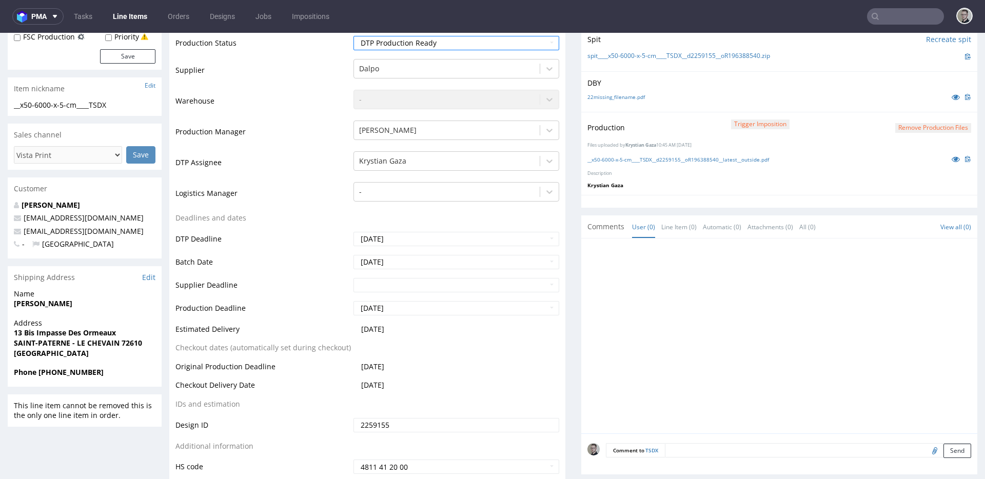
scroll to position [427, 0]
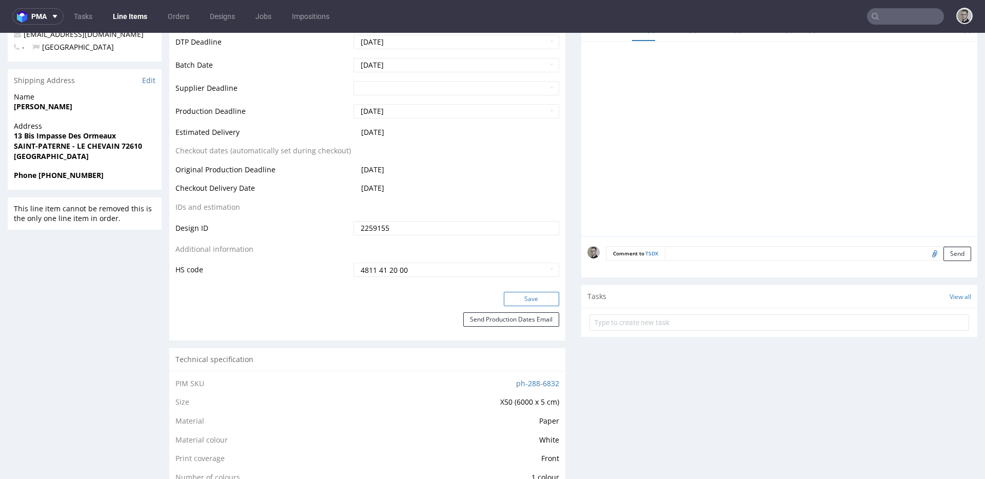
drag, startPoint x: 538, startPoint y: 301, endPoint x: 538, endPoint y: 293, distance: 7.7
click at [538, 301] on button "Save" at bounding box center [531, 299] width 55 height 14
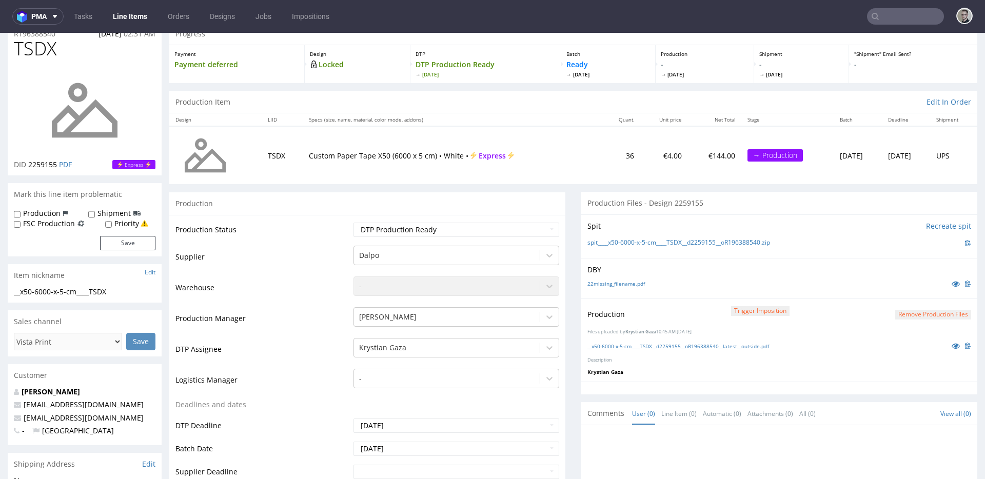
scroll to position [0, 0]
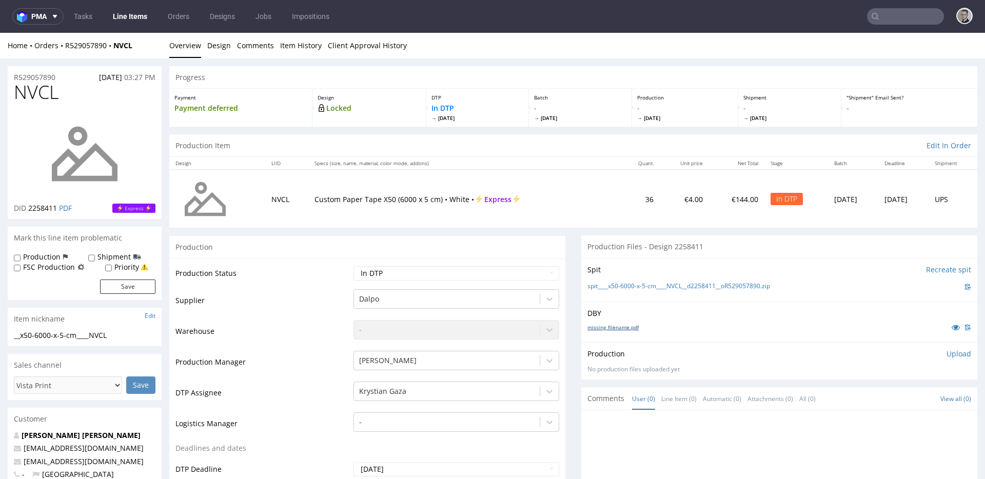
click at [603, 325] on link "missing_filename.pdf" at bounding box center [612, 327] width 51 height 7
click at [633, 278] on div "Spit Recreate spit spit____x50-6000-x-5-cm____NVCL__d2258411__oR529057890.zip" at bounding box center [779, 280] width 396 height 44
click at [633, 284] on link "spit____x50-6000-x-5-cm____NVCL__d2258411__oR529057890.zip" at bounding box center [678, 286] width 183 height 9
click at [215, 47] on link "Design" at bounding box center [219, 45] width 24 height 25
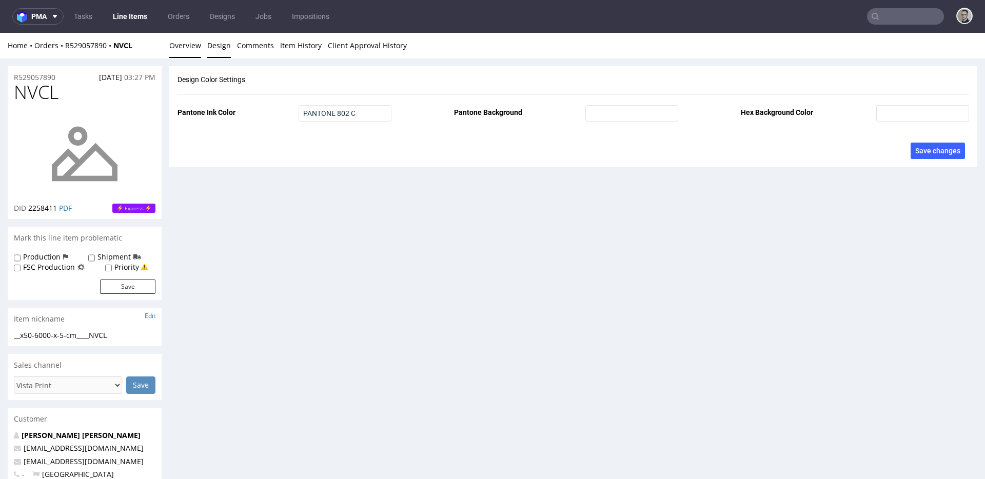
click at [182, 46] on link "Overview" at bounding box center [185, 45] width 32 height 25
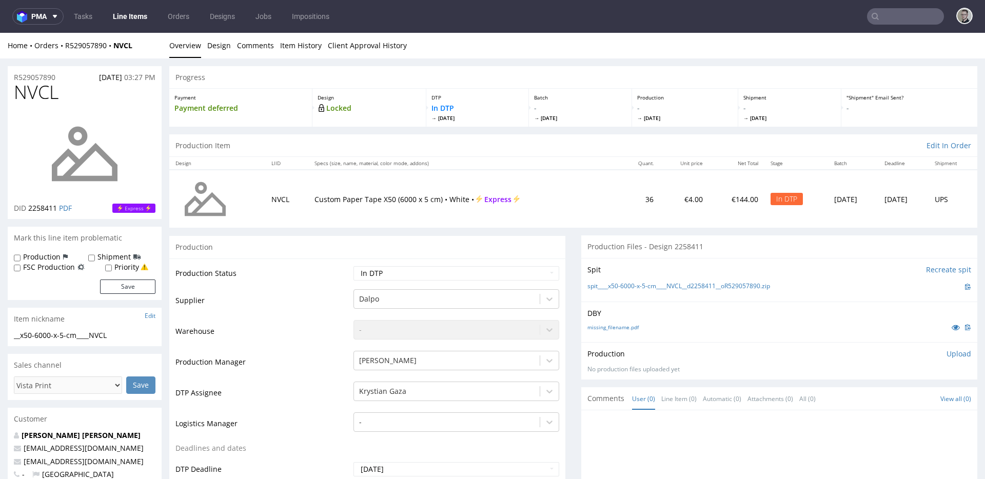
click at [947, 358] on p "Upload" at bounding box center [959, 354] width 25 height 10
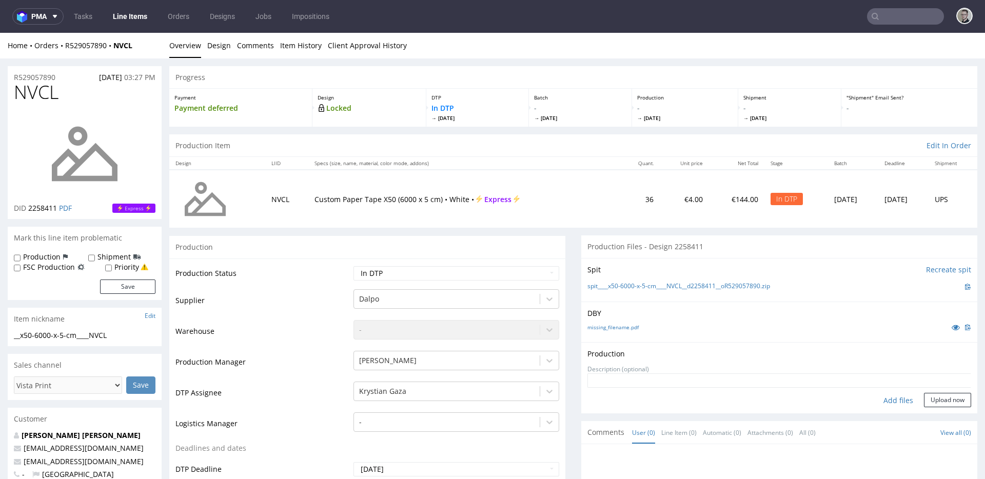
click at [888, 400] on div "Add files" at bounding box center [898, 400] width 51 height 15
type input "C:\fakepath\__x50-6000-x-5-cm____NVCL__d2258411__oR529057890__latest__outside.p…"
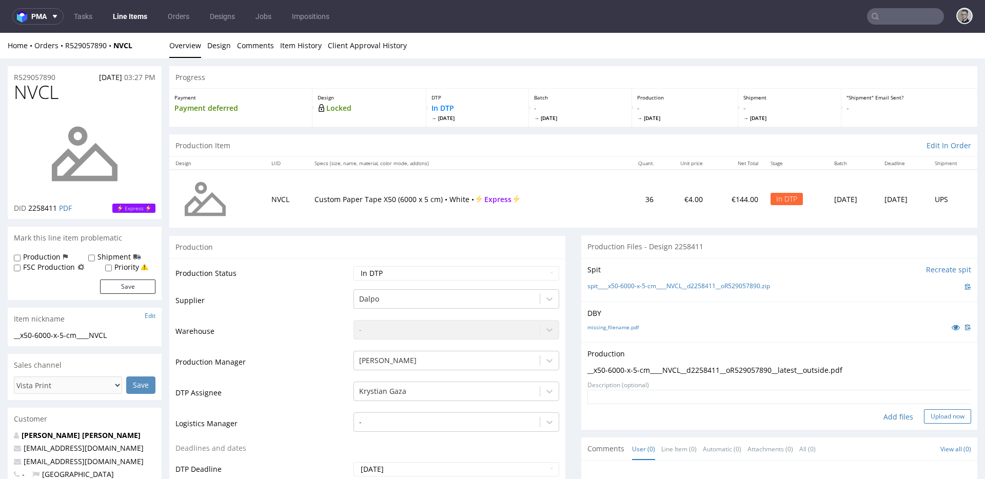
click at [936, 417] on button "Upload now" at bounding box center [947, 416] width 47 height 14
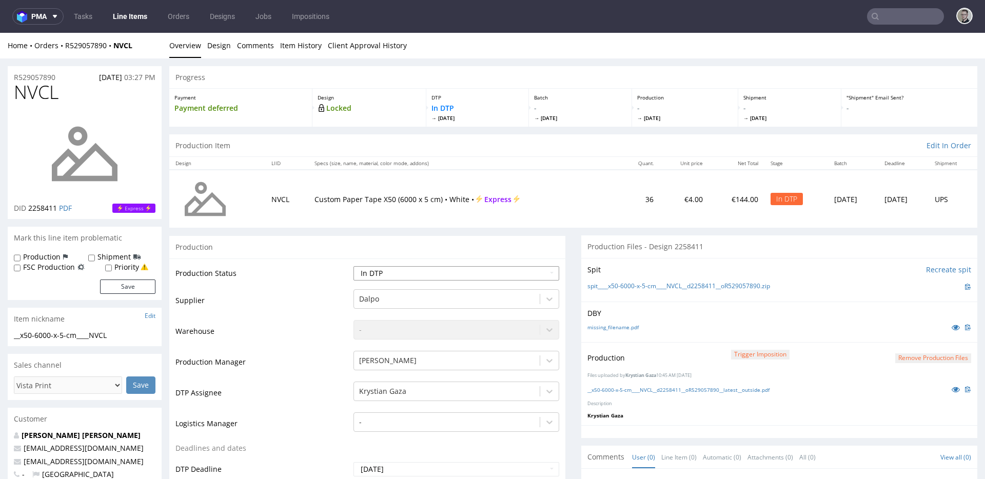
click at [426, 273] on select "Waiting for Artwork Waiting for Diecut Waiting for Mockup Waiting for DTP Waiti…" at bounding box center [457, 273] width 206 height 14
select select "dtp_production_ready"
click at [354, 266] on select "Waiting for Artwork Waiting for Diecut Waiting for Mockup Waiting for DTP Waiti…" at bounding box center [457, 273] width 206 height 14
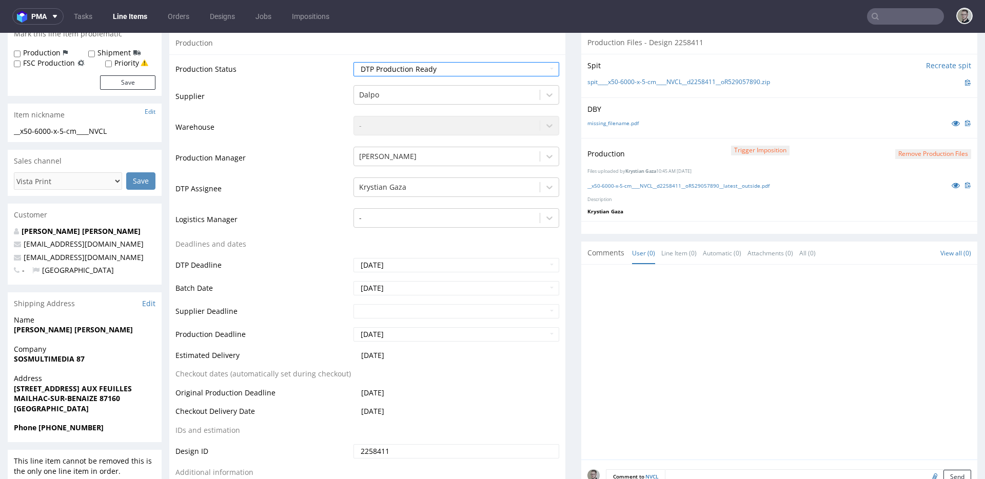
scroll to position [307, 0]
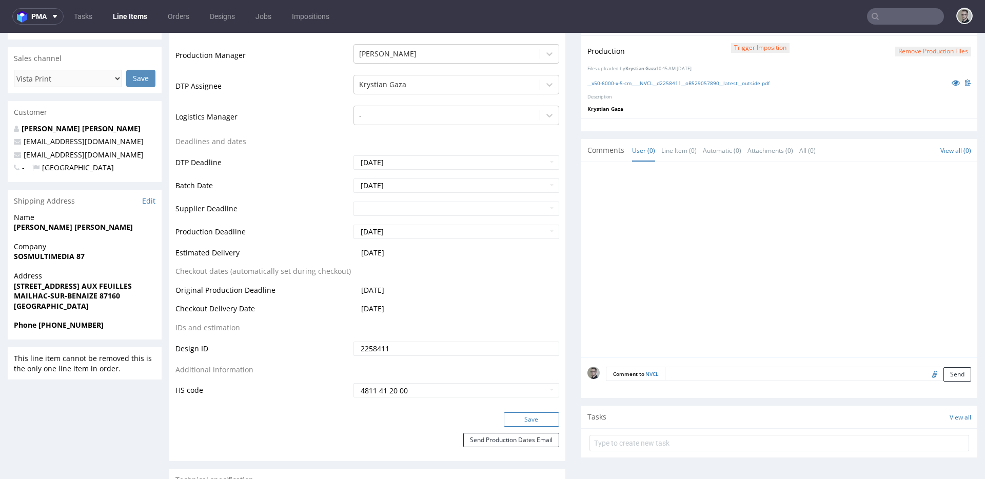
click at [541, 421] on button "Save" at bounding box center [531, 420] width 55 height 14
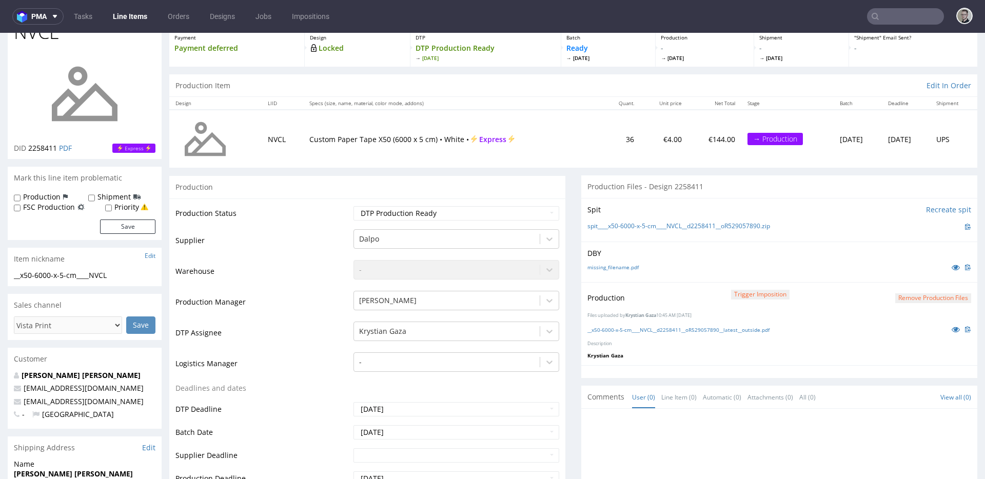
scroll to position [0, 0]
